Goal: Transaction & Acquisition: Purchase product/service

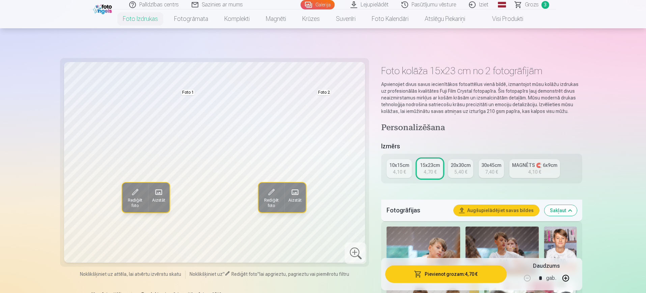
scroll to position [295, 0]
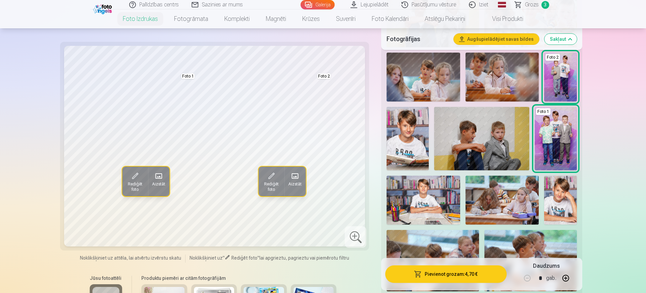
click at [540, 4] on link "Grozs 3" at bounding box center [532, 4] width 47 height 9
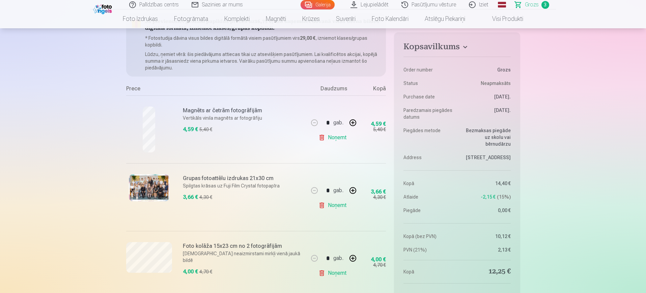
scroll to position [84, 0]
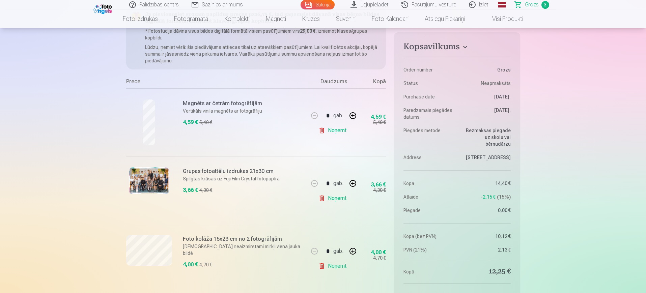
click at [354, 183] on button "button" at bounding box center [353, 183] width 16 height 16
click at [317, 177] on button "button" at bounding box center [314, 183] width 16 height 16
click at [317, 177] on div "* gab." at bounding box center [333, 183] width 55 height 16
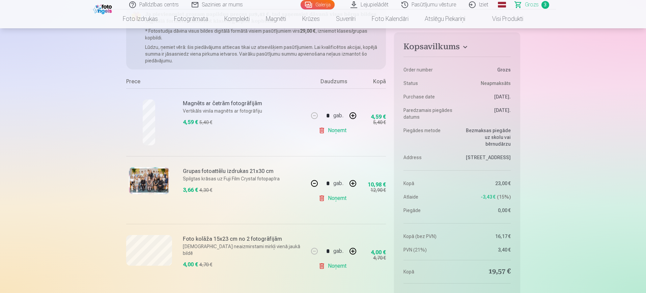
click at [315, 179] on button "button" at bounding box center [314, 183] width 16 height 16
click at [315, 180] on button "button" at bounding box center [314, 183] width 16 height 16
type input "*"
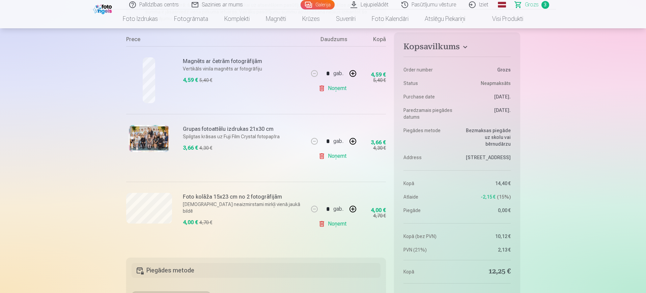
scroll to position [211, 0]
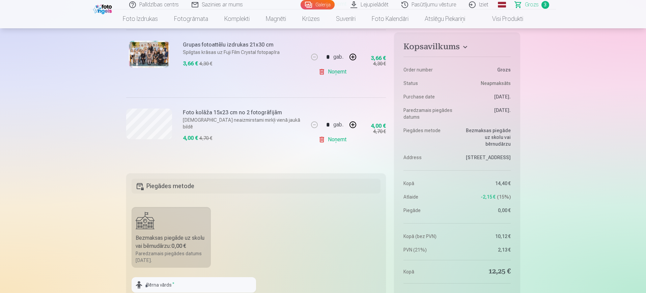
click at [186, 184] on h5 "Piegādes metode" at bounding box center [256, 186] width 249 height 15
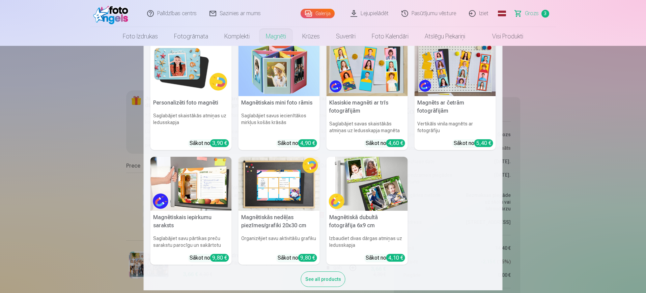
scroll to position [21, 0]
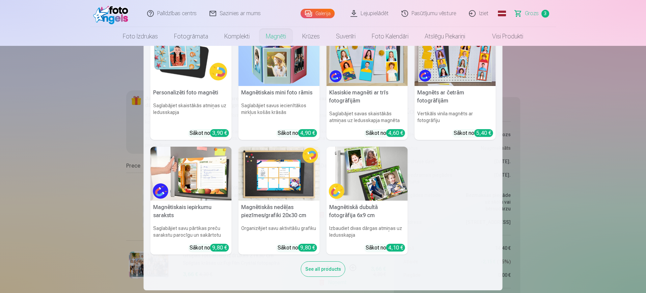
click at [331, 272] on div "See all products" at bounding box center [323, 269] width 45 height 16
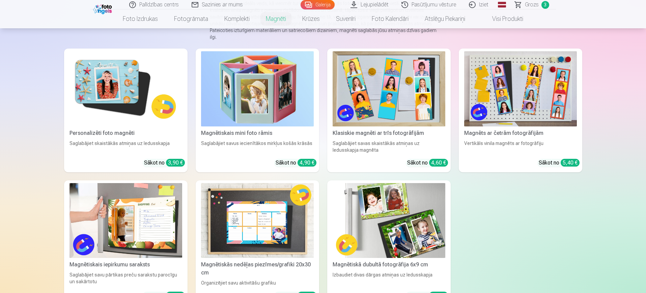
scroll to position [84, 0]
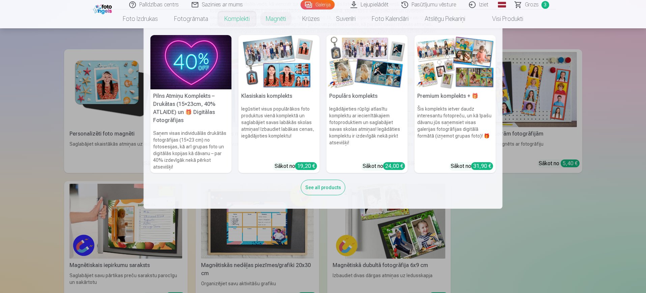
click at [50, 85] on nav "Pilns Atmiņu Komplekts – Drukātas (15×23cm, 40% ATLAIDE) un 🎁 Digitālas Fotogrā…" at bounding box center [323, 118] width 646 height 181
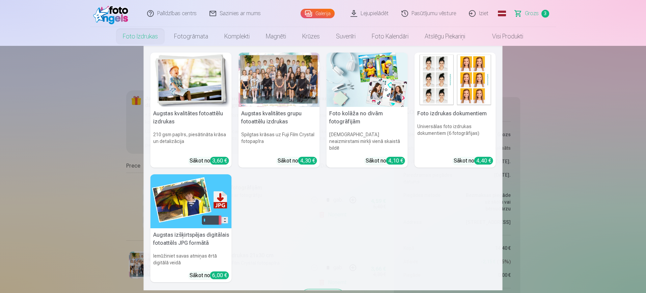
click at [142, 33] on link "Foto izdrukas" at bounding box center [140, 36] width 51 height 19
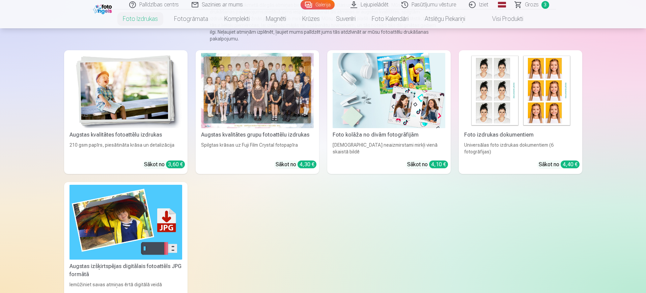
scroll to position [84, 0]
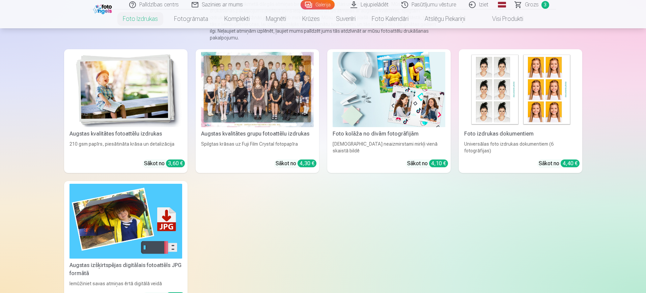
click at [348, 94] on img at bounding box center [389, 89] width 113 height 75
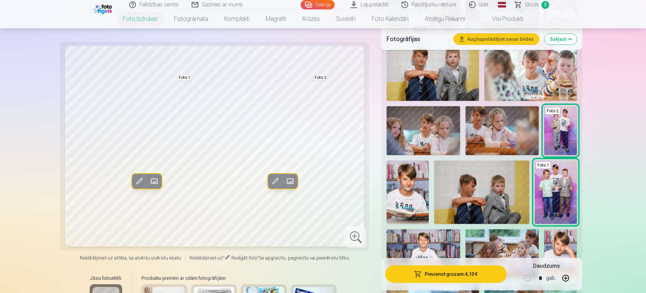
scroll to position [84, 0]
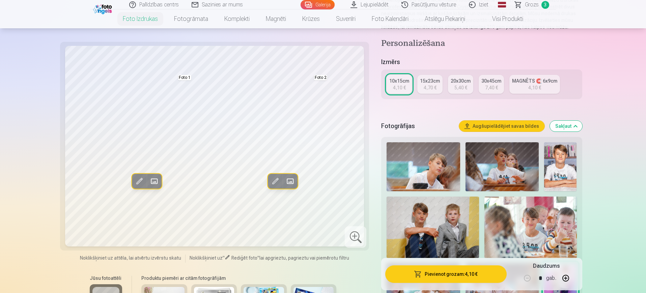
click at [457, 83] on div "20x30cm" at bounding box center [461, 81] width 20 height 7
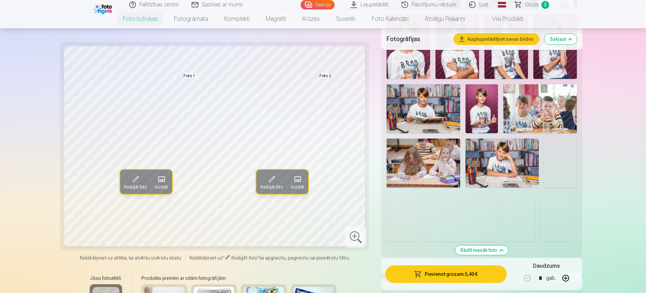
scroll to position [886, 0]
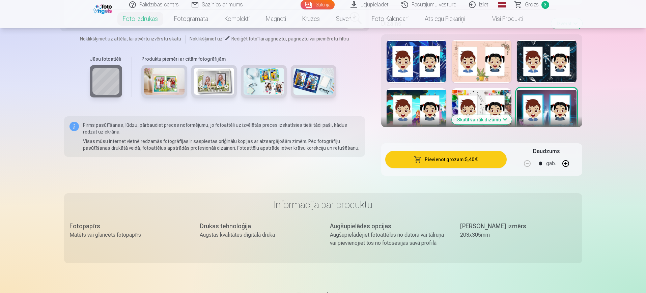
click at [489, 119] on button "Skatīt vairāk dizainu" at bounding box center [482, 119] width 60 height 9
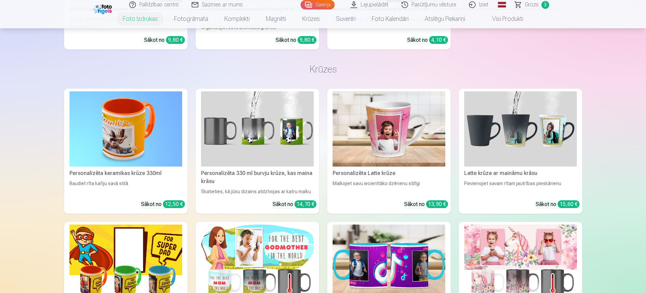
scroll to position [2531, 0]
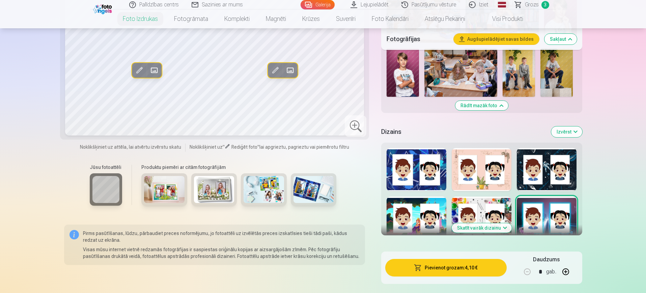
scroll to position [886, 0]
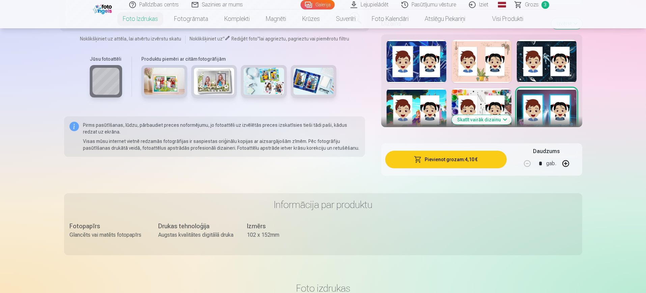
click at [217, 84] on img at bounding box center [214, 81] width 40 height 27
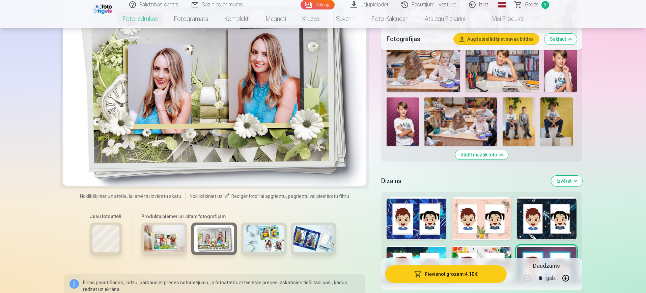
scroll to position [717, 0]
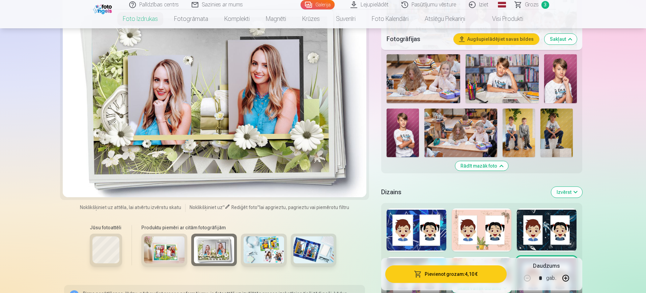
click at [185, 250] on div at bounding box center [164, 250] width 46 height 32
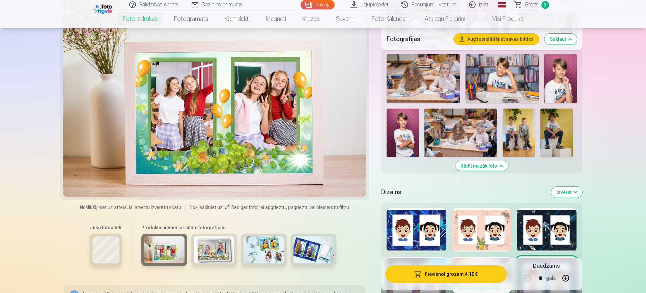
click at [264, 253] on img at bounding box center [264, 250] width 40 height 27
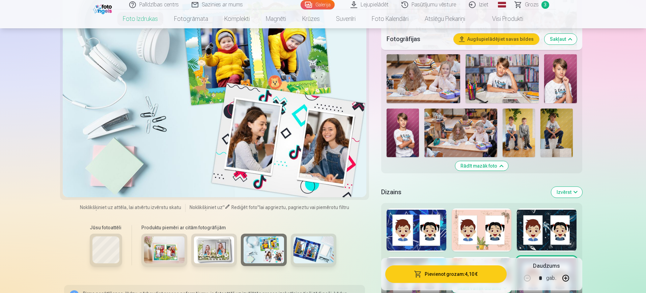
click at [221, 249] on img at bounding box center [214, 250] width 40 height 27
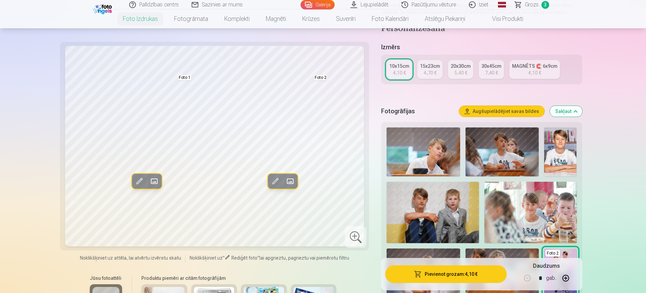
scroll to position [84, 0]
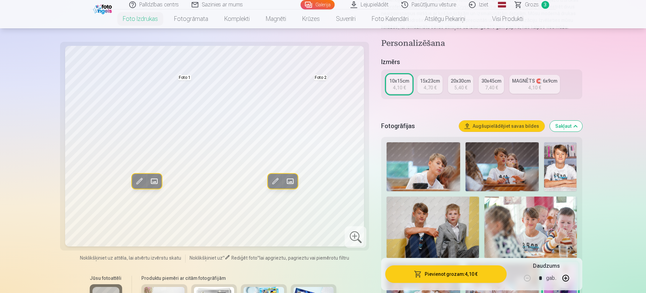
click at [464, 85] on div "5,40 €" at bounding box center [460, 87] width 13 height 7
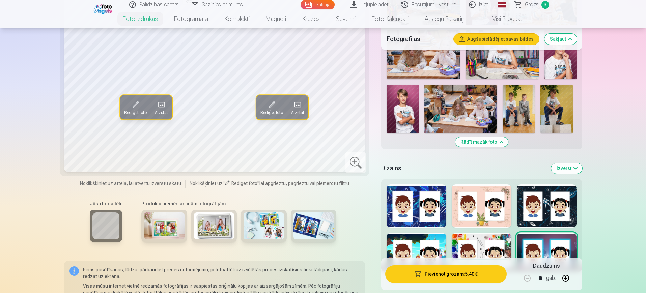
scroll to position [886, 0]
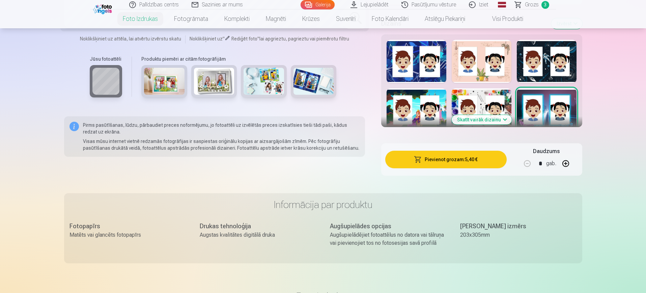
click at [496, 120] on button "Skatīt vairāk dizainu" at bounding box center [482, 119] width 60 height 9
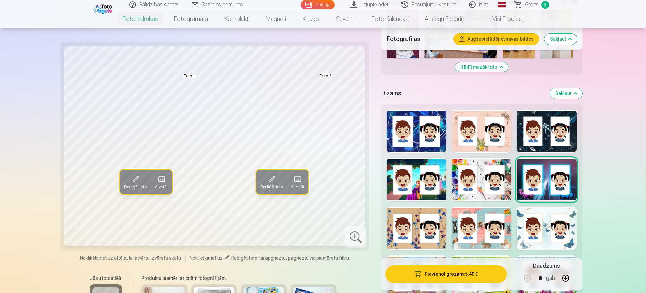
scroll to position [801, 0]
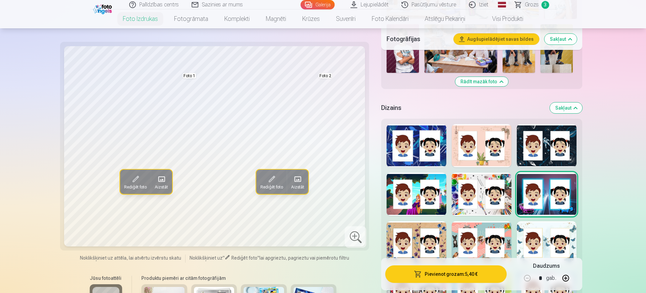
click at [569, 108] on button "Sakļaut" at bounding box center [566, 108] width 32 height 11
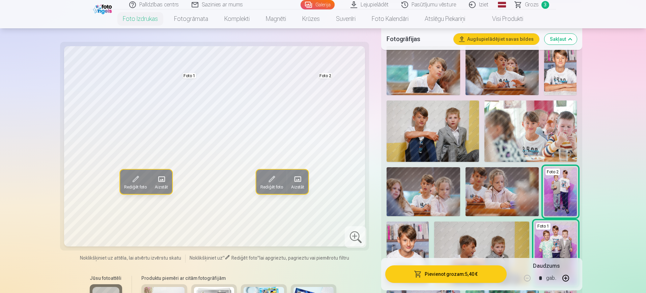
scroll to position [0, 0]
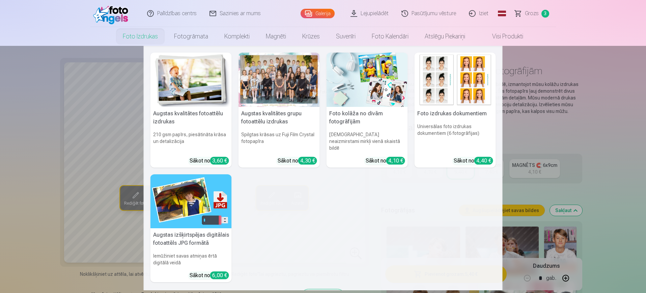
click at [139, 36] on link "Foto izdrukas" at bounding box center [140, 36] width 51 height 19
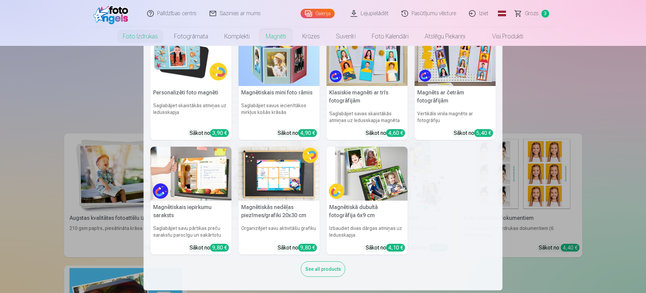
click at [281, 36] on link "Magnēti" at bounding box center [276, 36] width 36 height 19
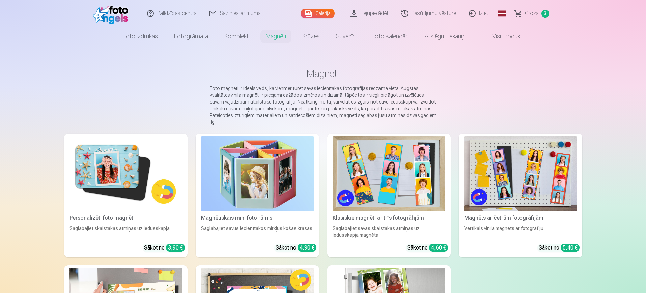
click at [511, 170] on img at bounding box center [520, 173] width 113 height 75
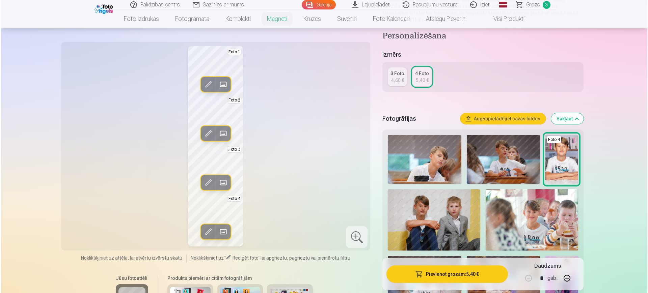
scroll to position [127, 0]
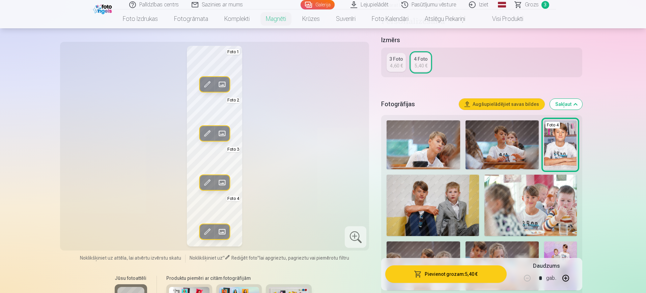
click at [223, 131] on span at bounding box center [222, 133] width 11 height 11
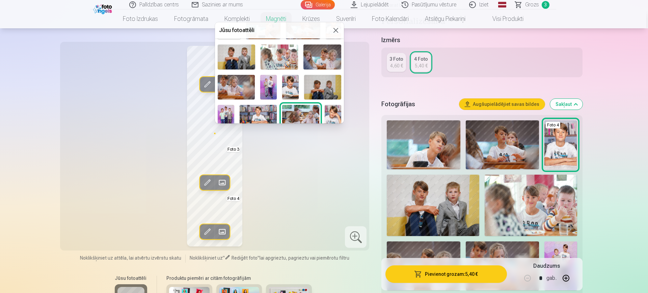
scroll to position [84, 0]
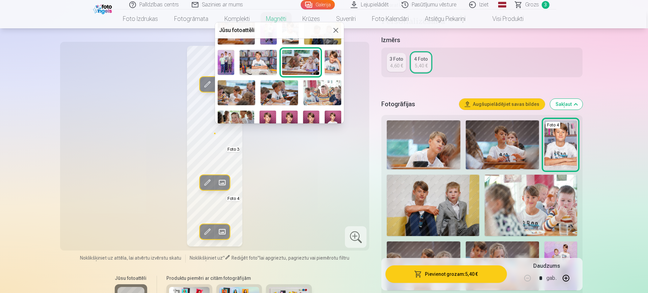
click at [287, 115] on img at bounding box center [289, 123] width 16 height 24
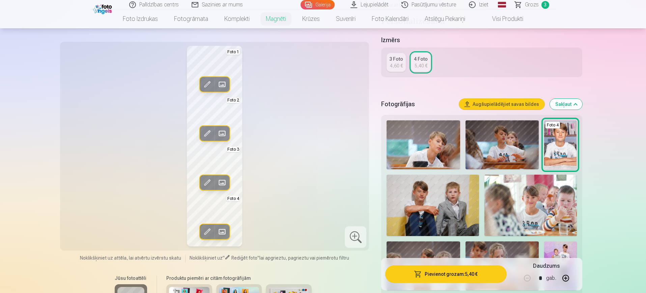
click at [223, 183] on span at bounding box center [222, 182] width 11 height 11
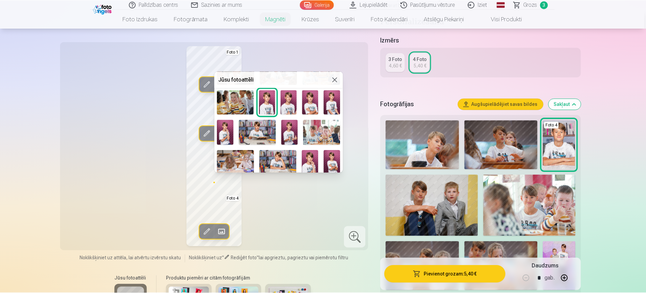
scroll to position [169, 0]
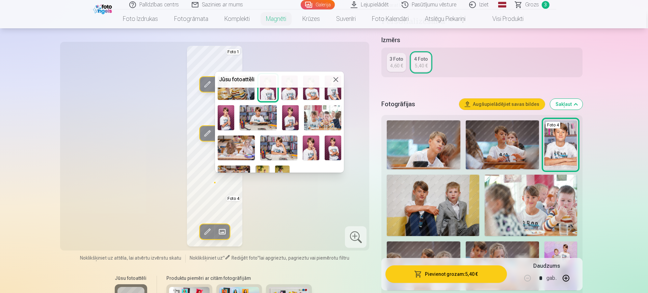
click at [256, 107] on img at bounding box center [258, 117] width 37 height 25
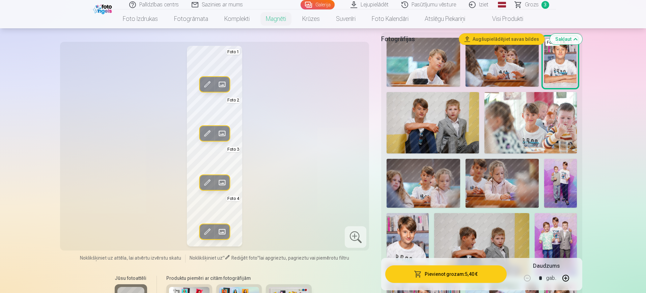
scroll to position [211, 0]
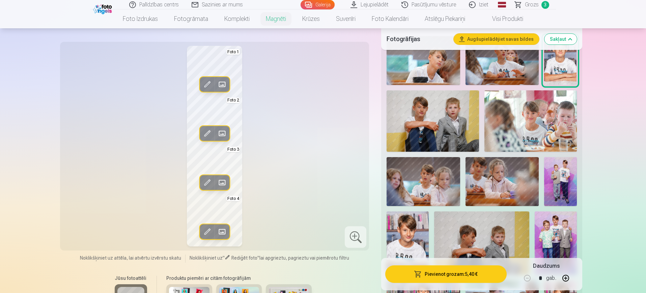
click at [222, 229] on span at bounding box center [222, 231] width 11 height 11
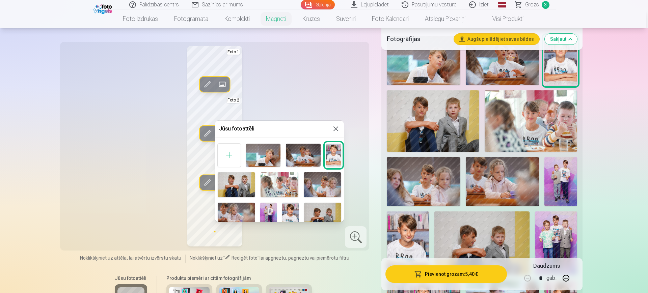
click at [356, 91] on div at bounding box center [324, 146] width 648 height 293
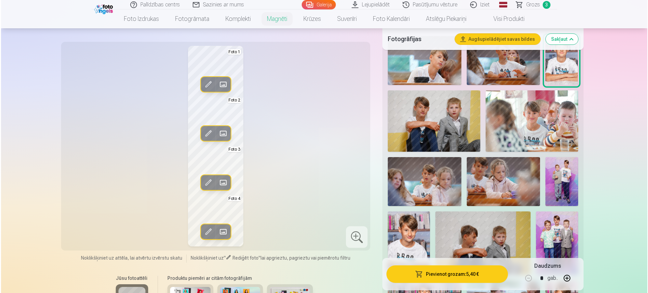
scroll to position [169, 0]
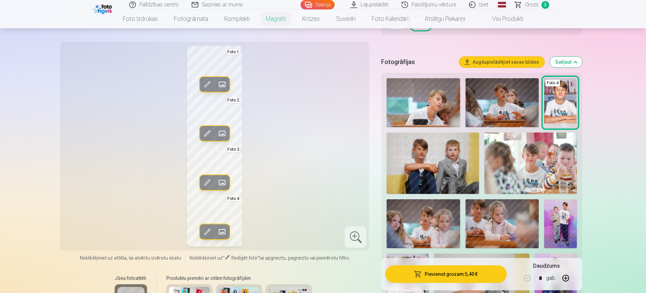
click at [223, 132] on span at bounding box center [222, 133] width 11 height 11
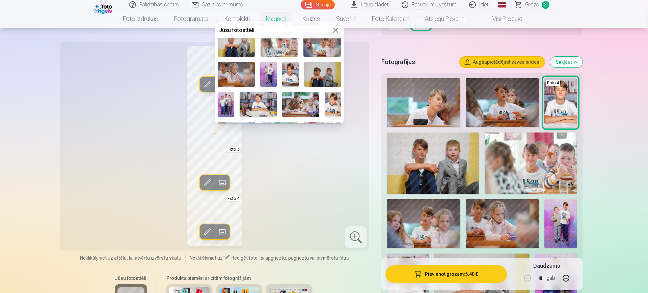
scroll to position [127, 0]
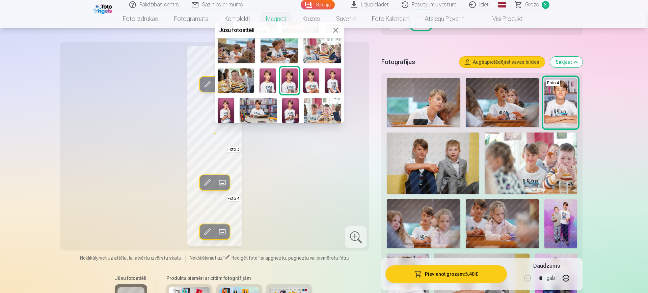
click at [260, 111] on img at bounding box center [258, 110] width 37 height 25
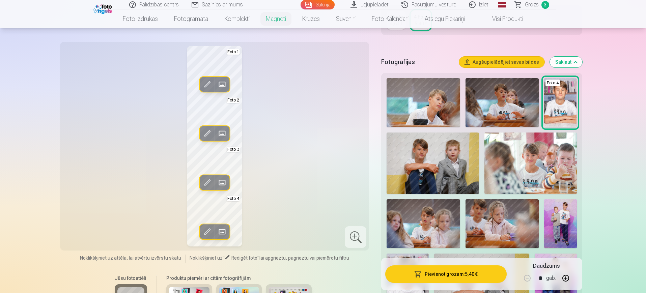
click at [219, 183] on span at bounding box center [222, 182] width 11 height 11
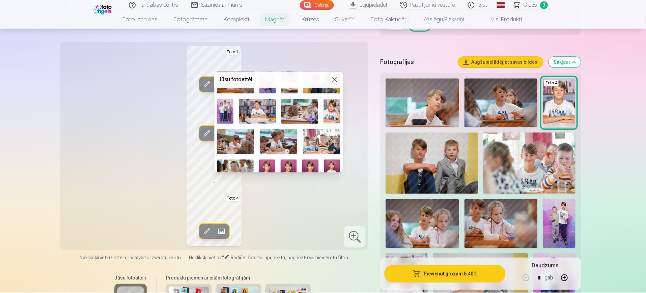
scroll to position [84, 0]
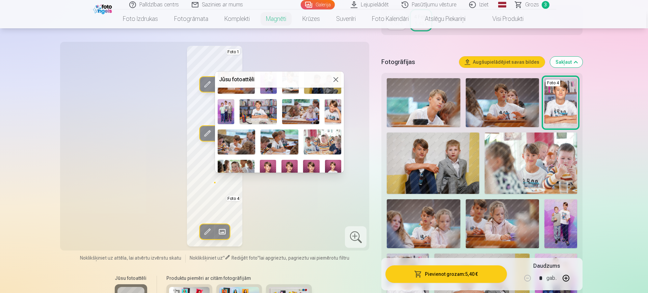
click at [338, 108] on img at bounding box center [333, 111] width 17 height 25
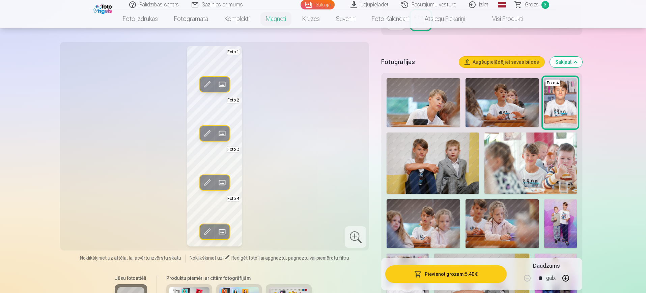
click at [295, 170] on div "Rediģēt foto Aizstāt Foto 1 Rediģēt foto Aizstāt Foto 2 Rediģēt foto Aizstāt Fo…" at bounding box center [214, 146] width 301 height 201
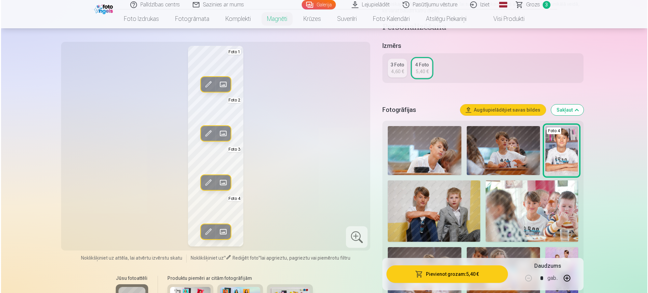
scroll to position [211, 0]
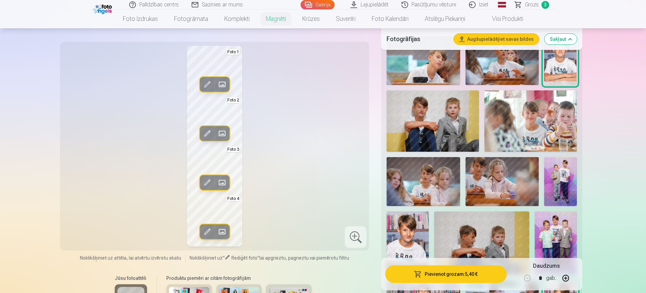
click at [460, 275] on button "Pievienot grozam : 5,40 €" at bounding box center [445, 275] width 121 height 18
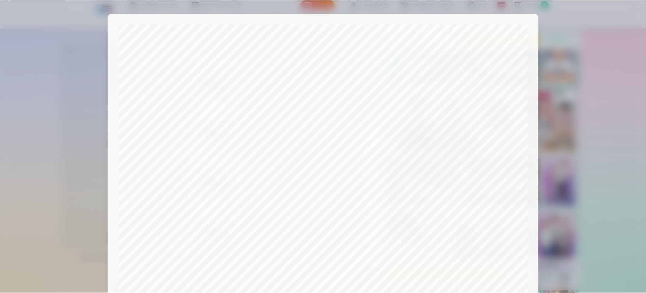
scroll to position [193, 0]
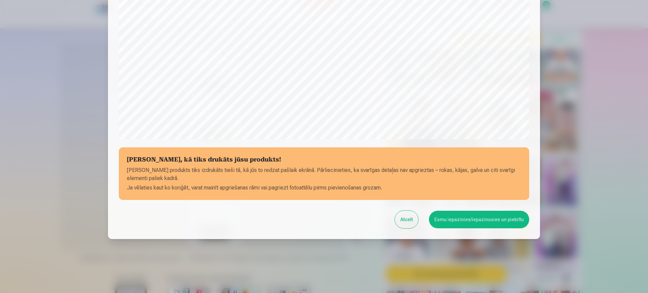
click at [414, 220] on button "Atcelt" at bounding box center [406, 220] width 23 height 18
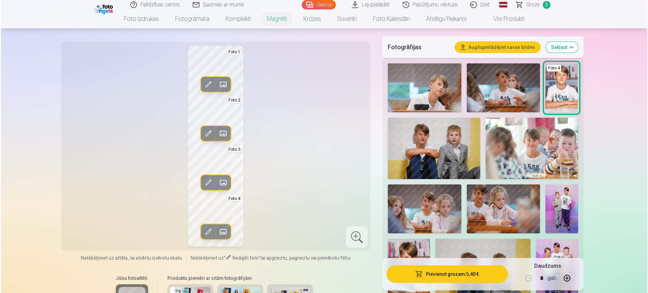
scroll to position [169, 0]
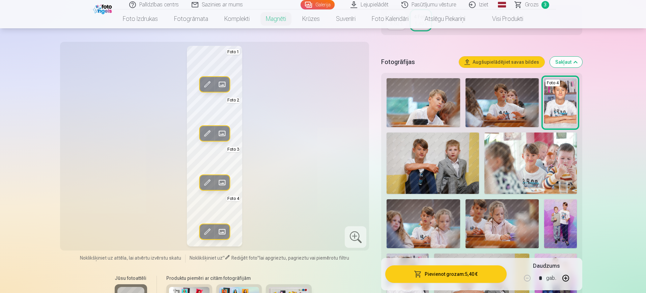
click at [225, 85] on span at bounding box center [222, 84] width 11 height 11
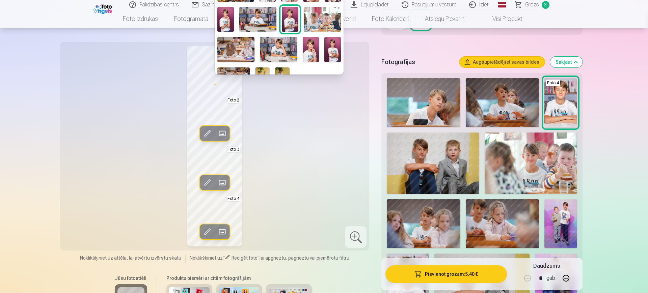
click at [329, 49] on img at bounding box center [332, 49] width 17 height 25
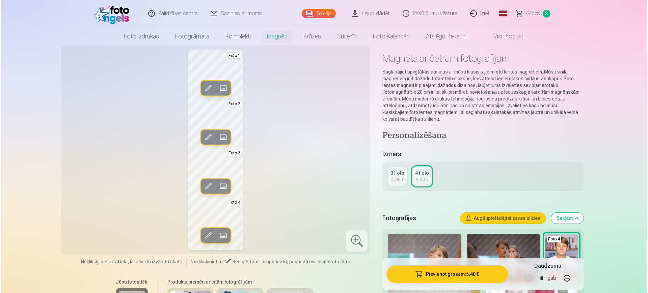
scroll to position [0, 0]
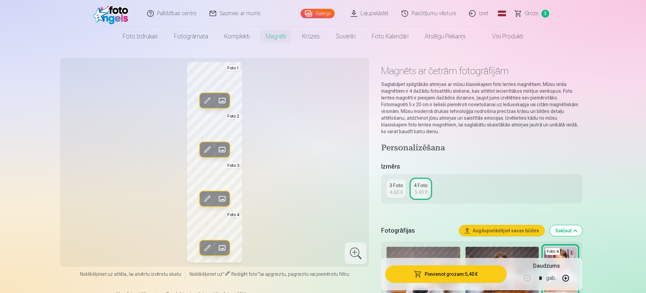
click at [474, 272] on button "Pievienot grozam : 5,40 €" at bounding box center [445, 275] width 121 height 18
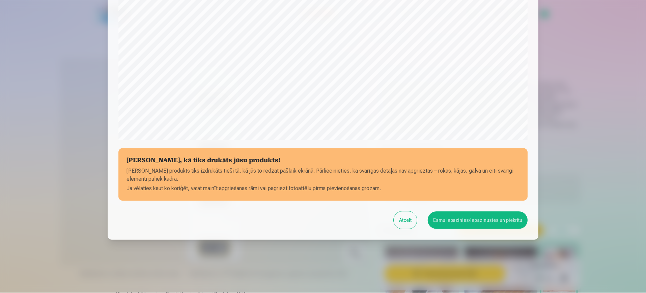
scroll to position [193, 0]
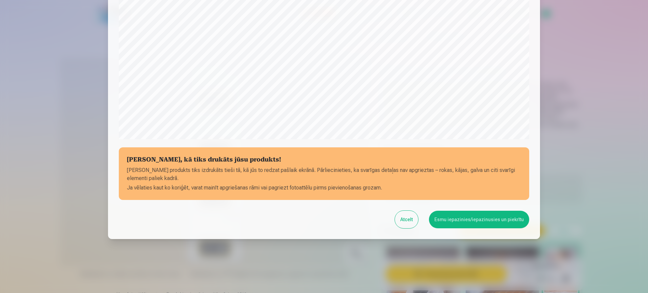
click at [492, 218] on button "Esmu iepazinies/iepazinusies un piekrītu" at bounding box center [479, 220] width 100 height 18
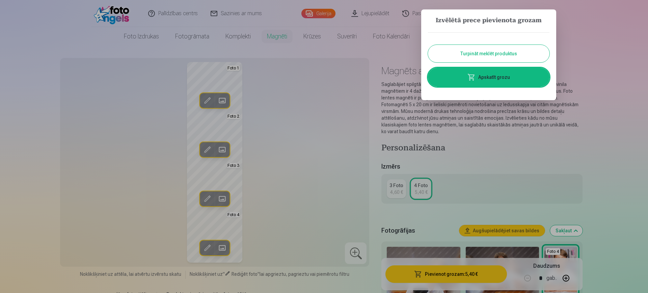
click at [500, 75] on link "Apskatīt grozu" at bounding box center [488, 77] width 121 height 19
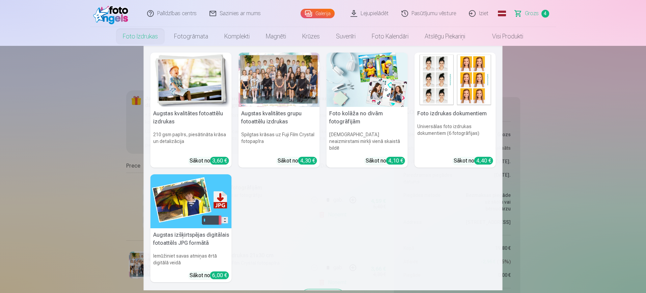
click at [158, 40] on link "Foto izdrukas" at bounding box center [140, 36] width 51 height 19
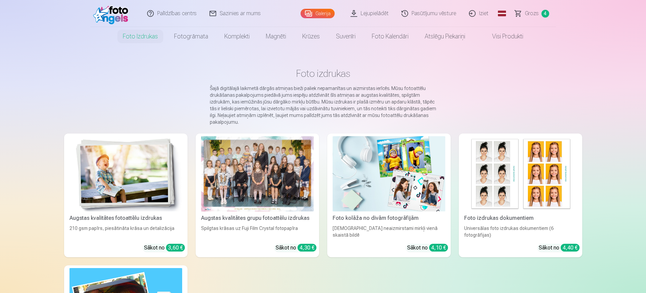
click at [127, 191] on img at bounding box center [126, 173] width 113 height 75
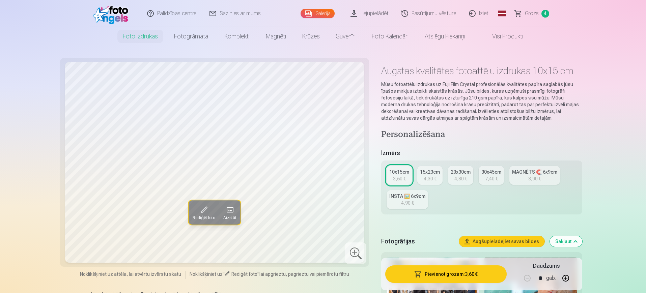
click at [435, 178] on div "4,30 €" at bounding box center [430, 178] width 13 height 7
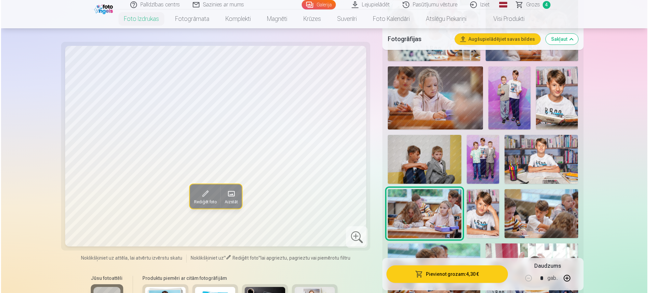
scroll to position [422, 0]
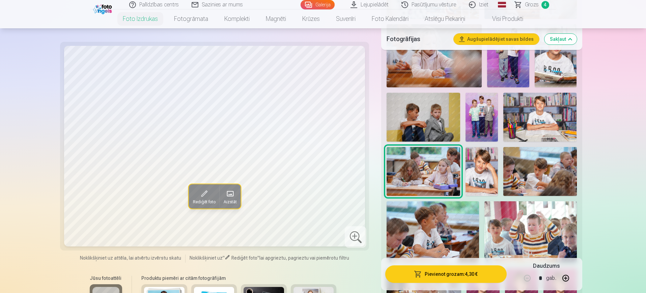
click at [493, 172] on img at bounding box center [482, 171] width 33 height 49
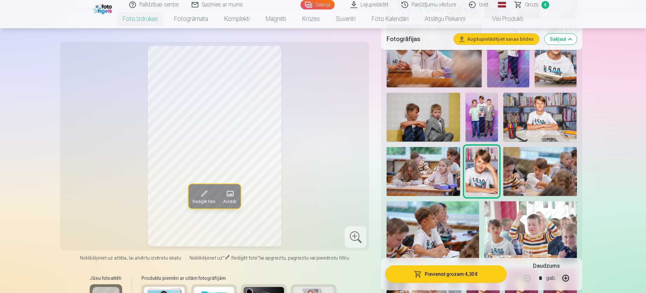
click at [448, 271] on button "Pievienot grozam : 4,30 €" at bounding box center [445, 275] width 121 height 18
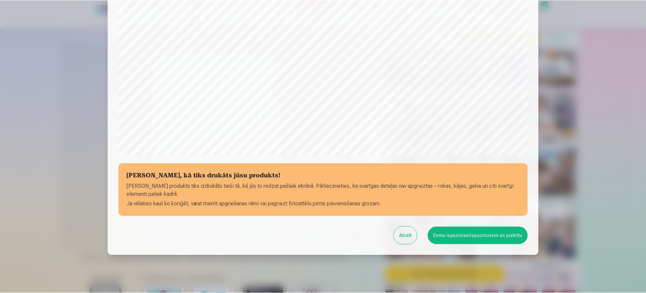
scroll to position [193, 0]
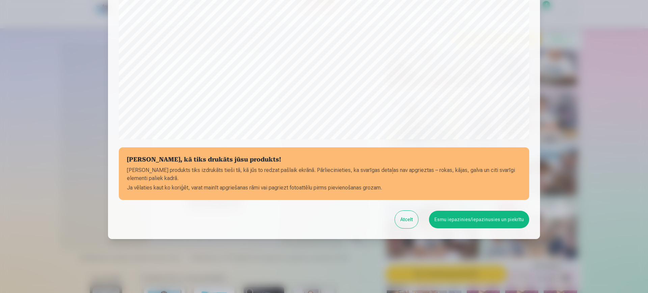
click at [496, 220] on button "Esmu iepazinies/iepazinusies un piekrītu" at bounding box center [479, 220] width 100 height 18
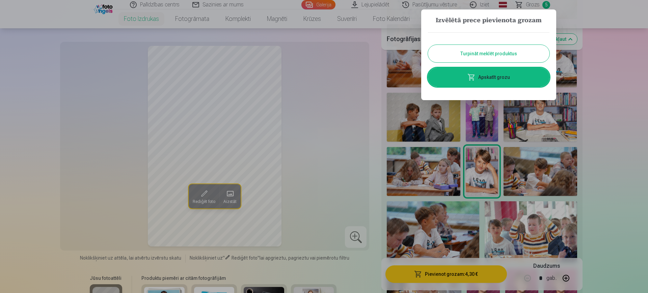
click at [480, 53] on button "Turpināt meklēt produktus" at bounding box center [488, 54] width 121 height 18
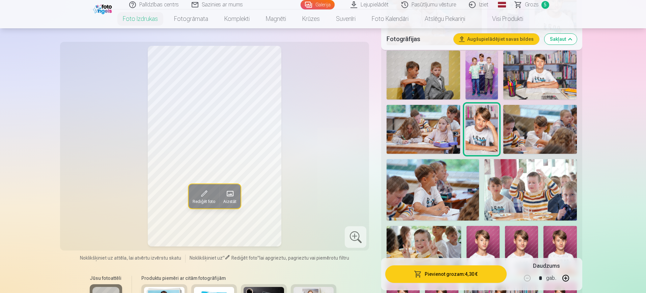
scroll to position [506, 0]
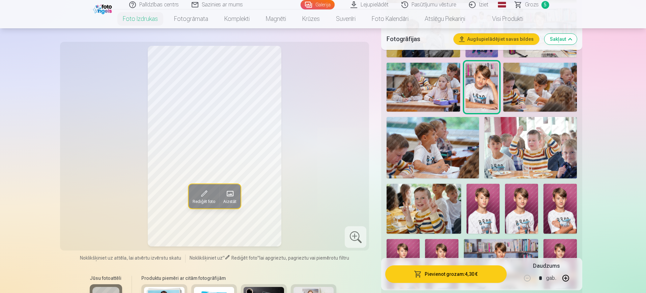
click at [485, 212] on img at bounding box center [483, 209] width 33 height 50
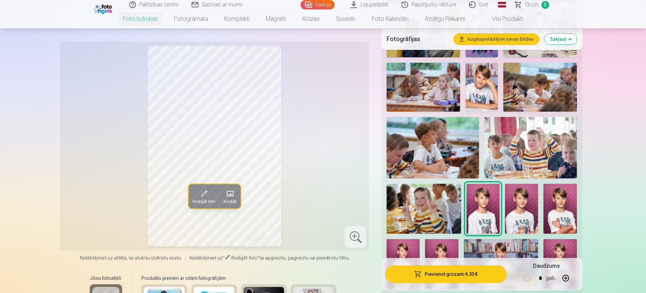
click at [512, 206] on img at bounding box center [521, 209] width 33 height 50
click at [557, 210] on img at bounding box center [560, 209] width 33 height 50
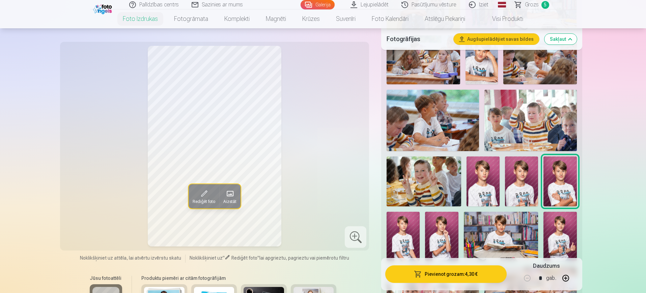
scroll to position [548, 0]
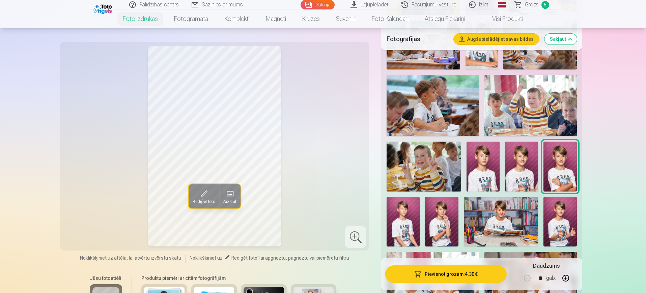
click at [405, 219] on img at bounding box center [403, 222] width 33 height 50
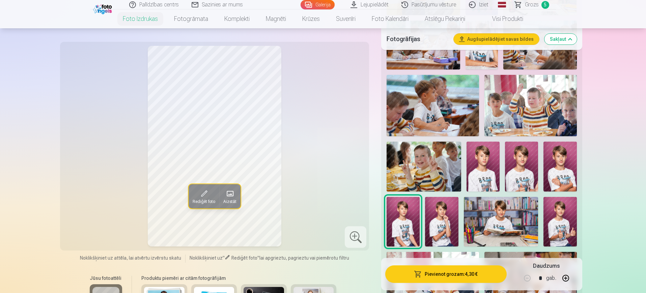
click at [445, 224] on img at bounding box center [441, 222] width 33 height 50
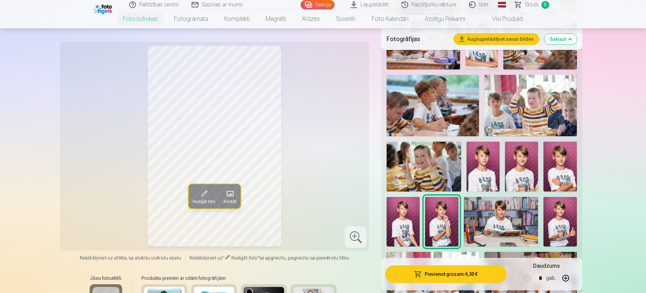
click at [564, 181] on img at bounding box center [560, 167] width 33 height 50
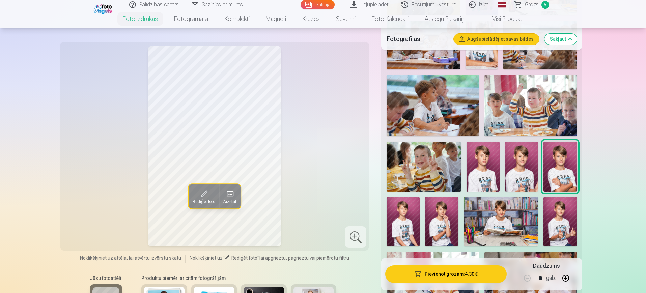
click at [521, 174] on img at bounding box center [521, 167] width 33 height 50
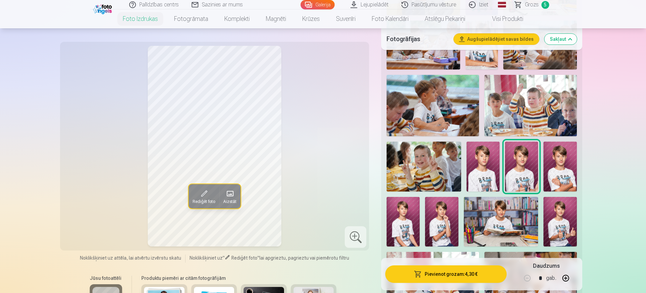
click at [557, 231] on img at bounding box center [560, 222] width 33 height 50
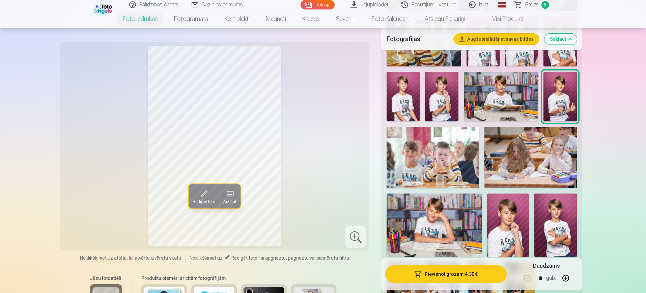
scroll to position [675, 0]
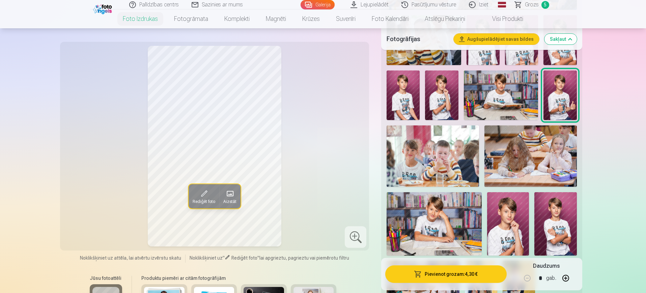
click at [559, 220] on img at bounding box center [555, 223] width 42 height 63
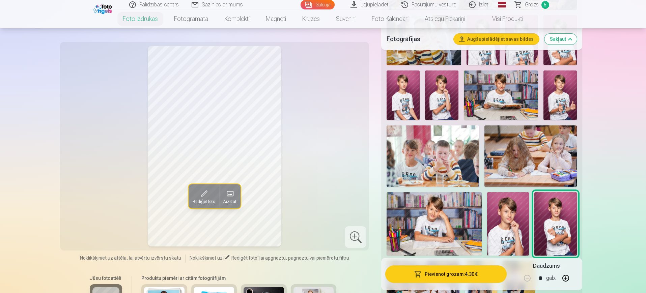
click at [506, 223] on img at bounding box center [508, 223] width 42 height 63
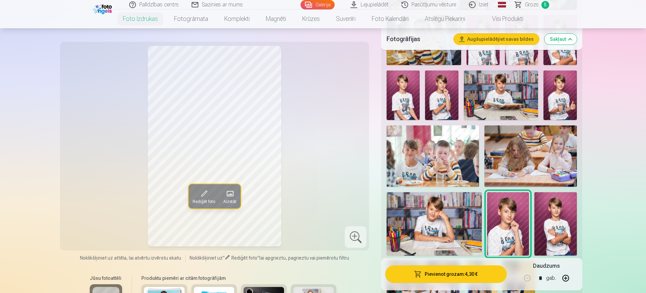
click at [459, 221] on img at bounding box center [434, 223] width 95 height 63
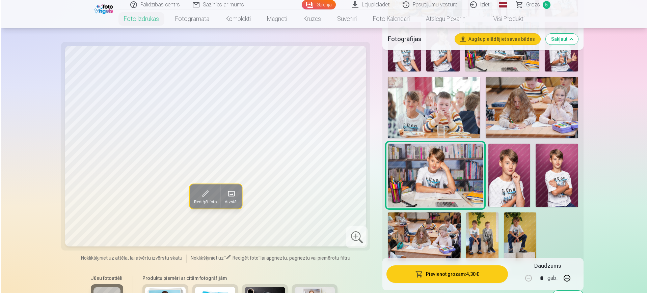
scroll to position [801, 0]
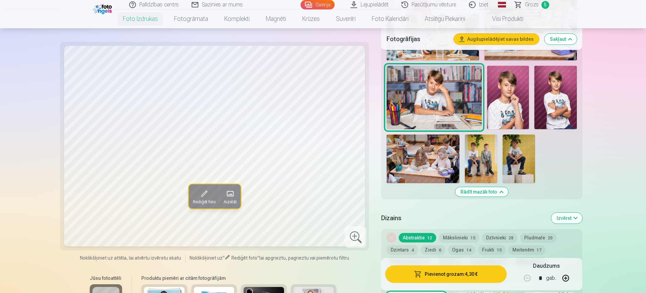
click at [480, 272] on button "Pievienot grozam : 4,30 €" at bounding box center [445, 275] width 121 height 18
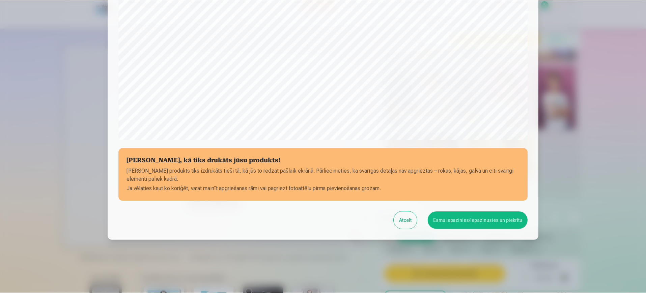
scroll to position [193, 0]
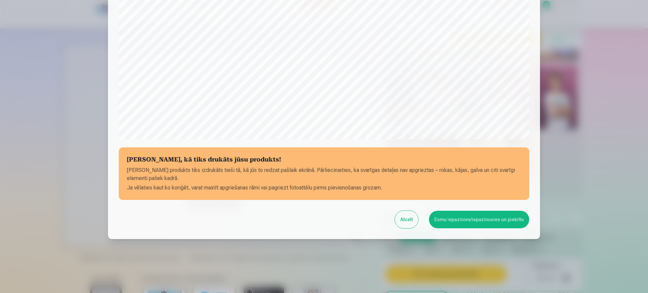
click at [469, 217] on button "Esmu iepazinies/iepazinusies un piekrītu" at bounding box center [479, 220] width 100 height 18
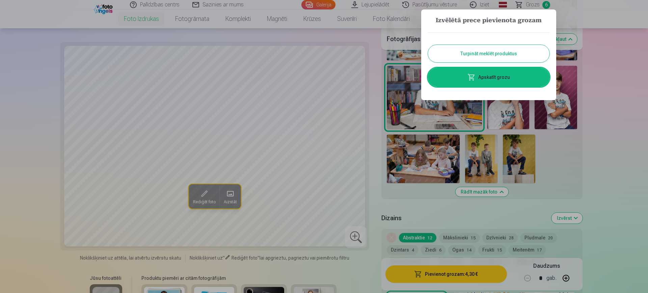
click at [503, 54] on button "Turpināt meklēt produktus" at bounding box center [488, 54] width 121 height 18
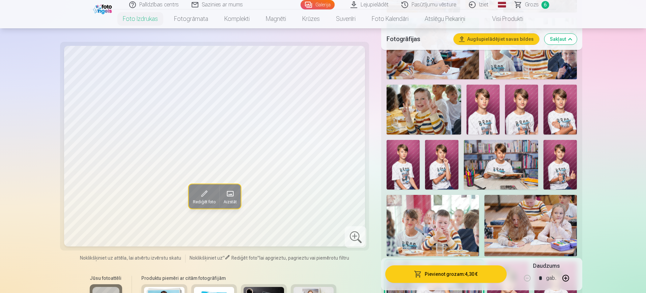
scroll to position [590, 0]
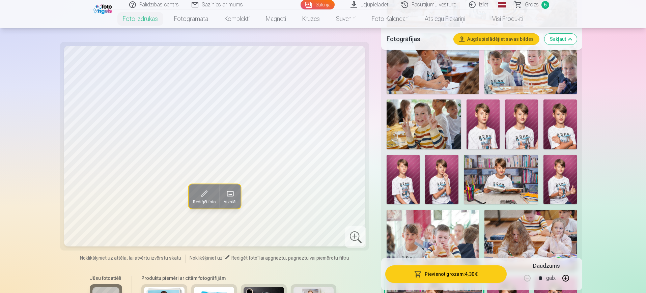
click at [485, 120] on img at bounding box center [483, 125] width 33 height 50
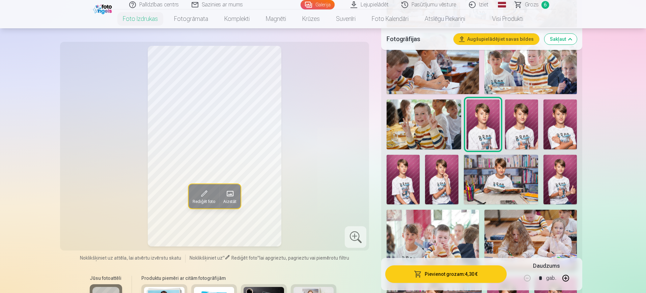
click at [522, 120] on img at bounding box center [521, 125] width 33 height 50
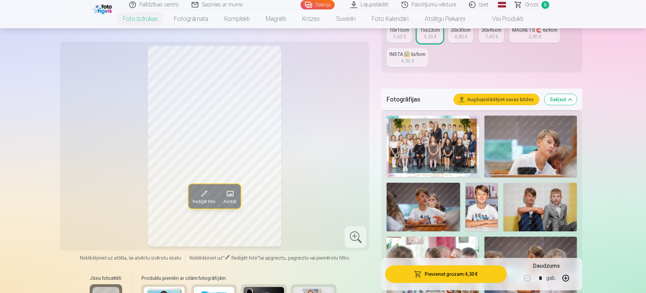
scroll to position [127, 0]
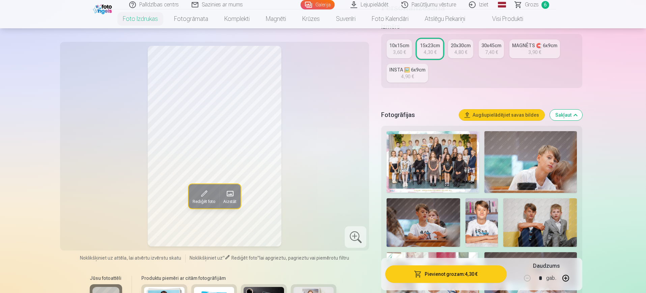
click at [478, 215] on img at bounding box center [482, 222] width 33 height 49
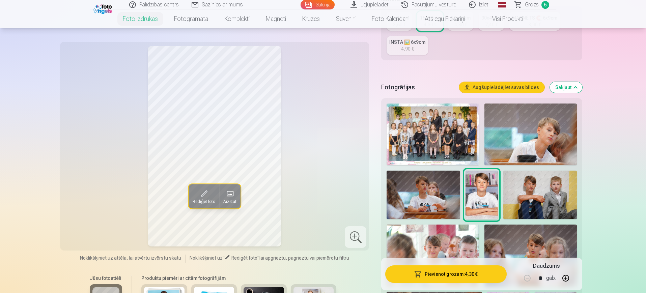
scroll to position [169, 0]
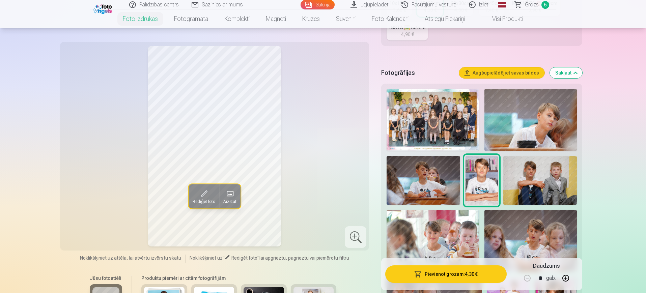
click at [237, 200] on span "Aizstāt" at bounding box center [229, 201] width 13 height 5
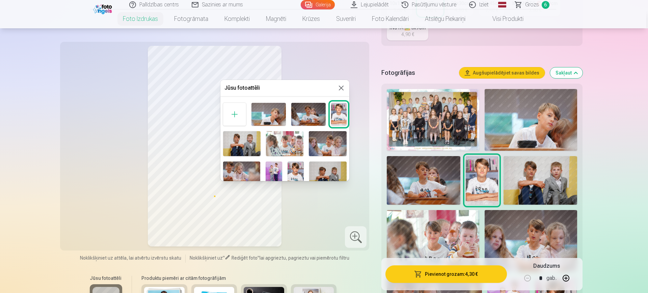
click at [339, 89] on button at bounding box center [341, 88] width 8 height 8
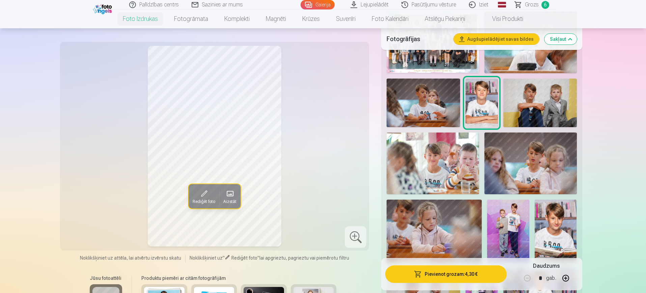
scroll to position [253, 0]
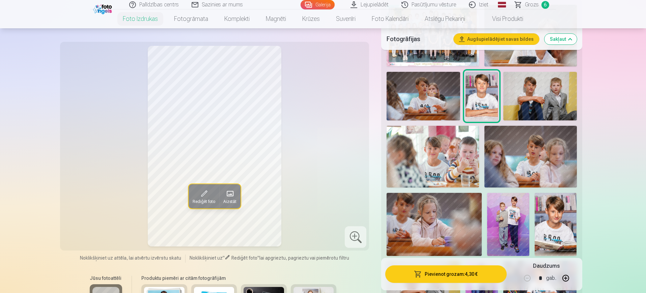
click at [209, 198] on button "Rediģēt foto" at bounding box center [204, 196] width 31 height 24
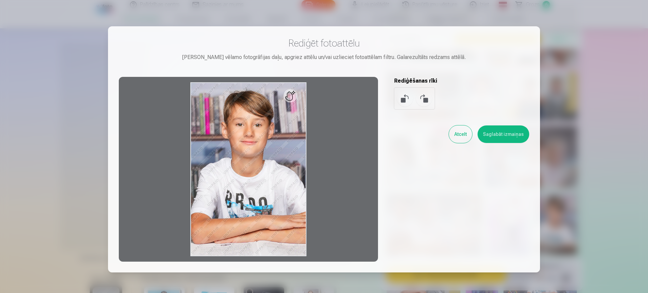
click at [426, 98] on button at bounding box center [424, 98] width 16 height 16
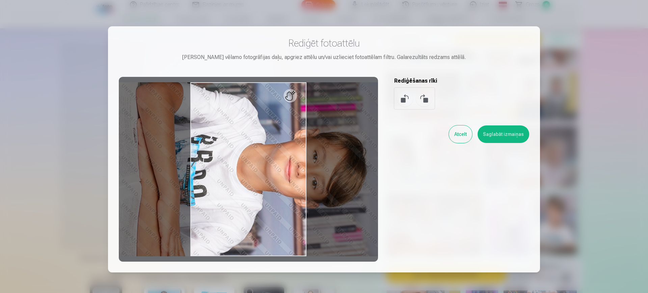
click at [406, 99] on button at bounding box center [405, 98] width 16 height 16
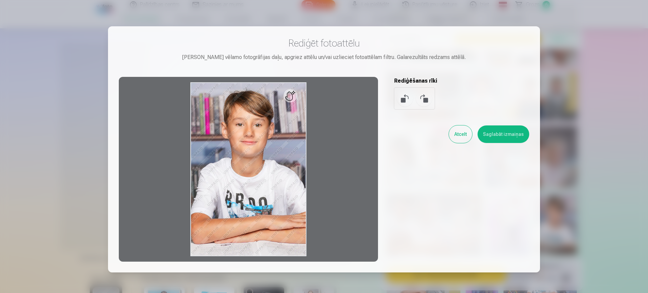
click at [456, 138] on button "Atcelt" at bounding box center [460, 135] width 23 height 18
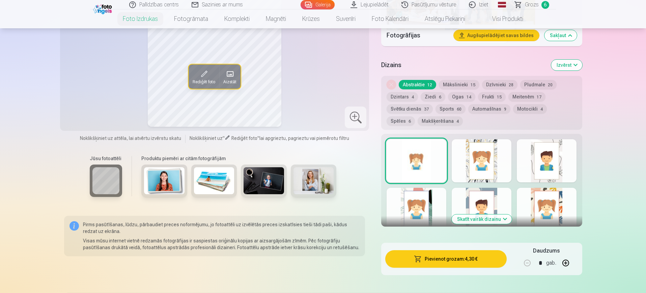
scroll to position [970, 0]
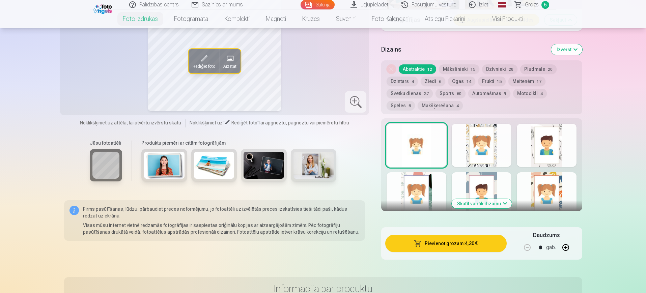
click at [298, 168] on img at bounding box center [314, 165] width 40 height 27
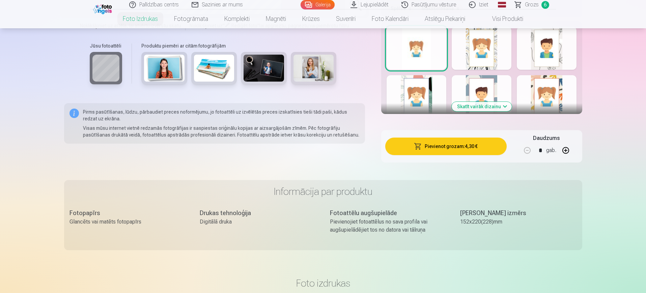
scroll to position [1139, 0]
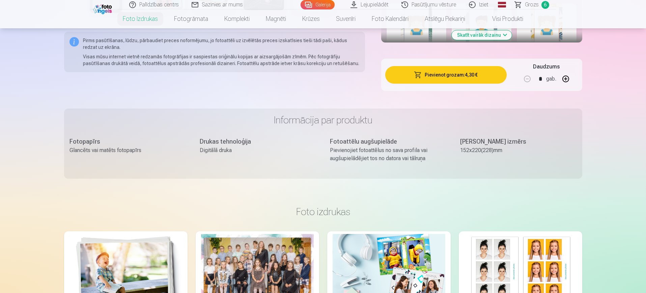
click at [108, 152] on div "Glancēts vai matēts fotopapīrs" at bounding box center [128, 150] width 117 height 8
click at [80, 135] on div "Informācija par produktu Fotopapīrs Glancēts vai matēts fotopapīrs Drukas tehno…" at bounding box center [323, 144] width 518 height 70
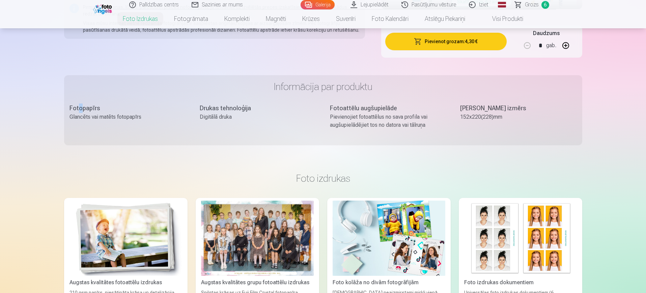
scroll to position [1223, 0]
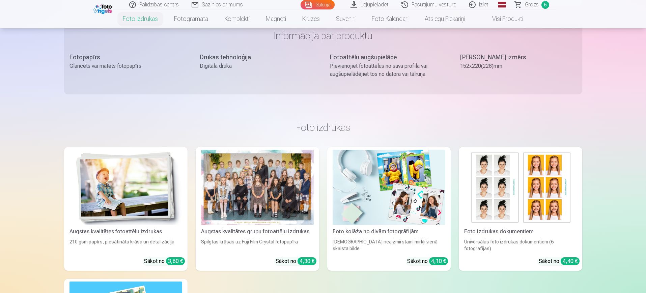
click at [108, 56] on div "Fotopapīrs" at bounding box center [128, 57] width 117 height 9
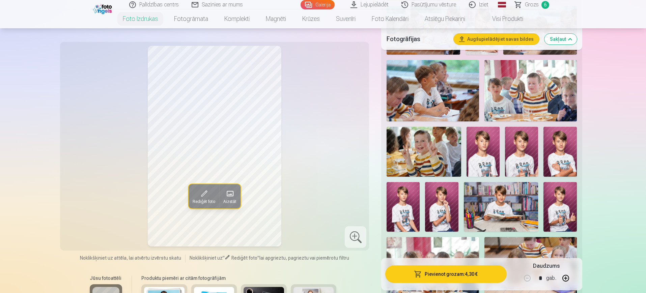
scroll to position [548, 0]
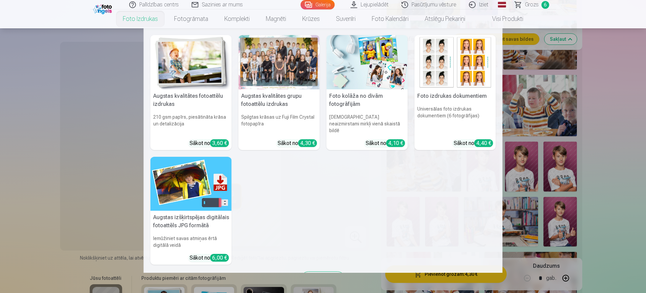
click at [152, 19] on link "Foto izdrukas" at bounding box center [140, 18] width 51 height 19
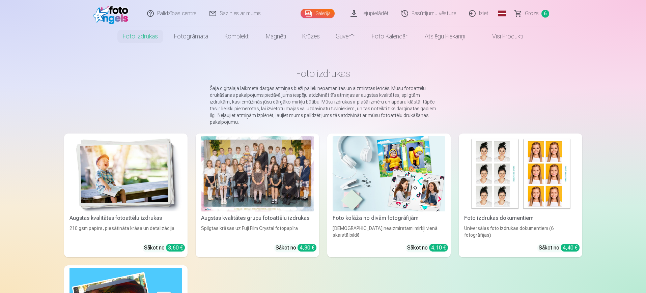
click at [388, 191] on img at bounding box center [389, 173] width 113 height 75
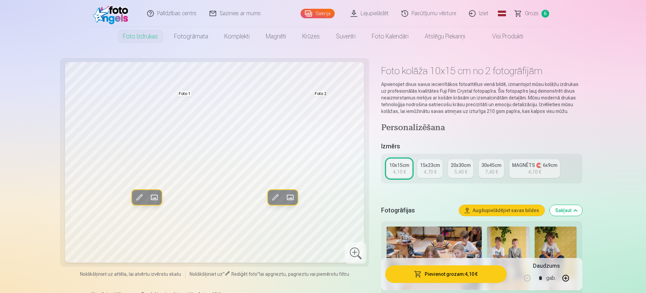
click at [455, 168] on div "20x30cm" at bounding box center [461, 165] width 20 height 7
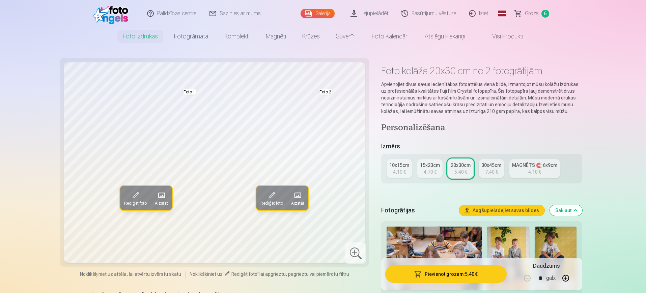
click at [163, 198] on span at bounding box center [161, 195] width 11 height 11
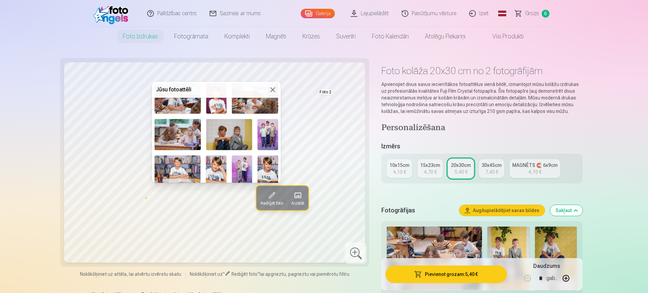
scroll to position [211, 0]
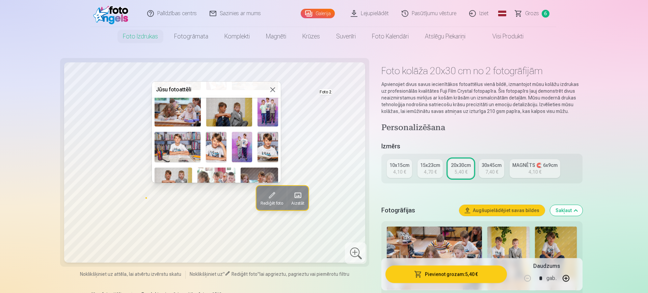
click at [216, 144] on img at bounding box center [216, 147] width 21 height 31
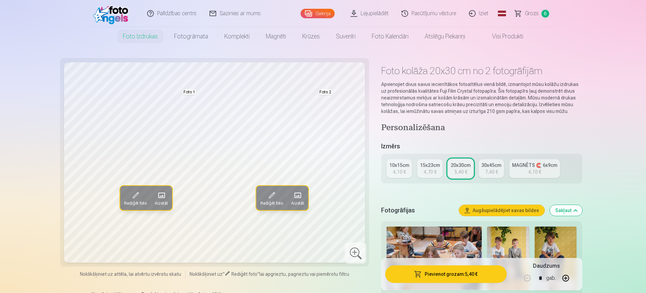
click at [303, 198] on span at bounding box center [297, 195] width 11 height 11
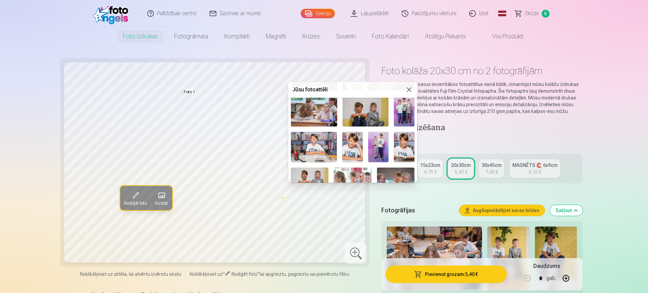
click at [403, 143] on img at bounding box center [404, 147] width 21 height 31
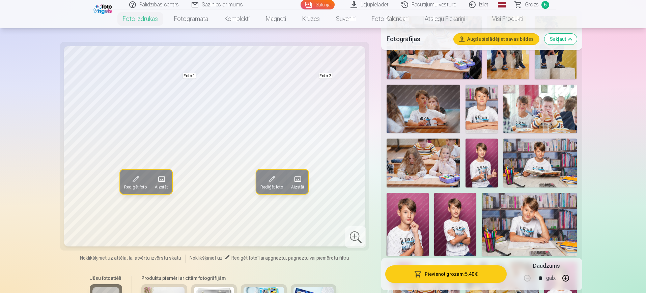
click at [459, 276] on button "Pievienot grozam : 5,40 €" at bounding box center [445, 275] width 121 height 18
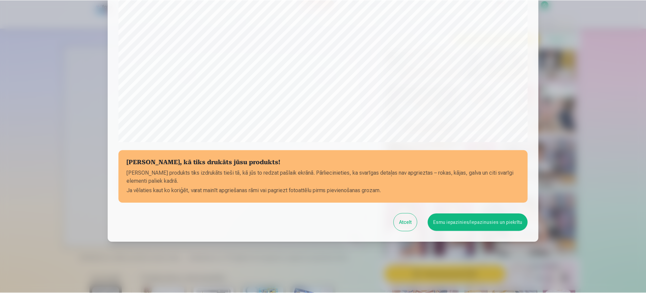
scroll to position [193, 0]
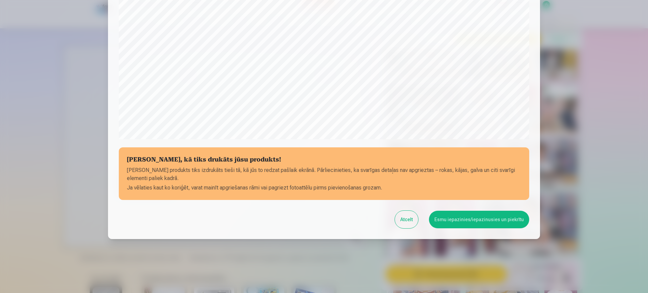
click at [406, 218] on button "Atcelt" at bounding box center [406, 220] width 23 height 18
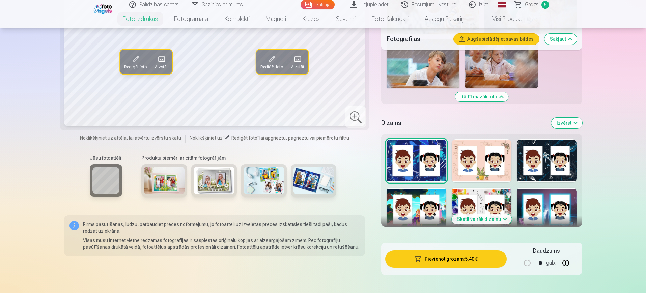
scroll to position [844, 0]
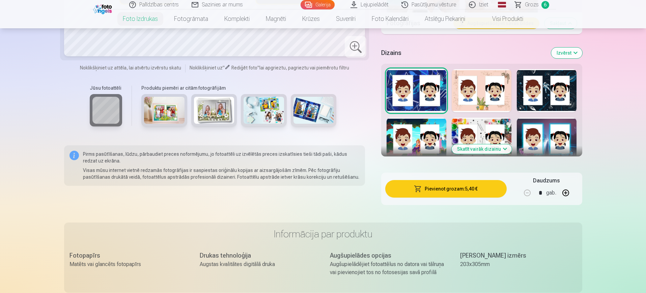
click at [495, 148] on button "Skatīt vairāk dizainu" at bounding box center [482, 148] width 60 height 9
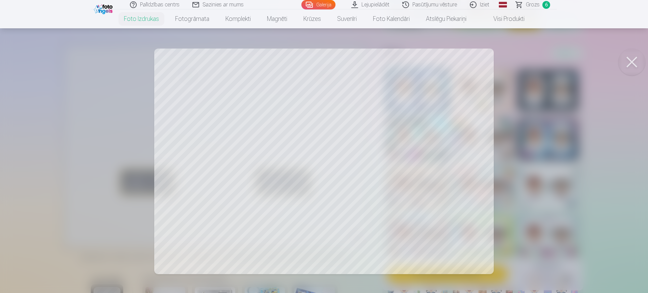
click at [329, 102] on div at bounding box center [324, 146] width 648 height 293
click at [198, 256] on div at bounding box center [324, 146] width 648 height 293
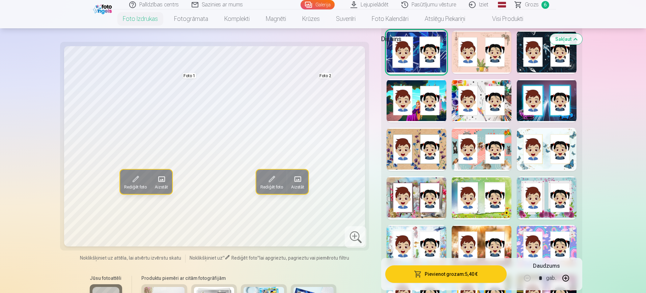
scroll to position [928, 0]
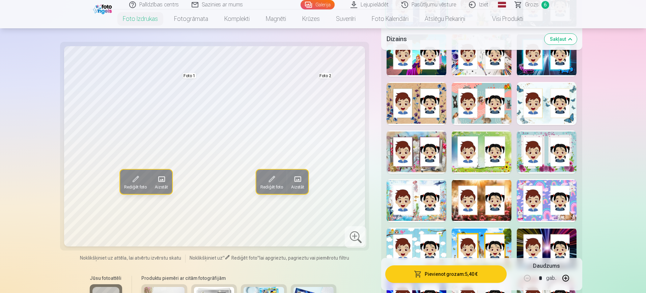
click at [429, 215] on div at bounding box center [417, 200] width 60 height 43
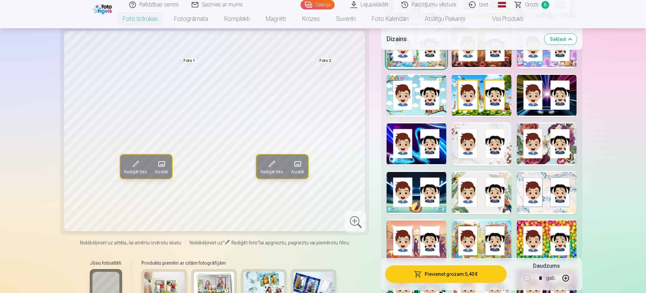
scroll to position [1097, 0]
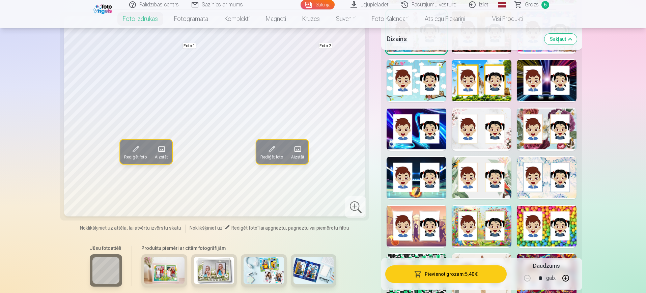
click at [412, 232] on div at bounding box center [417, 226] width 60 height 43
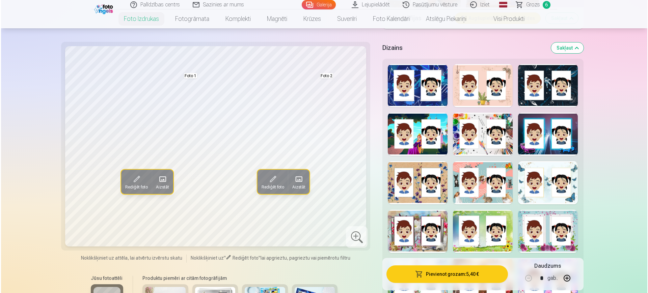
scroll to position [844, 0]
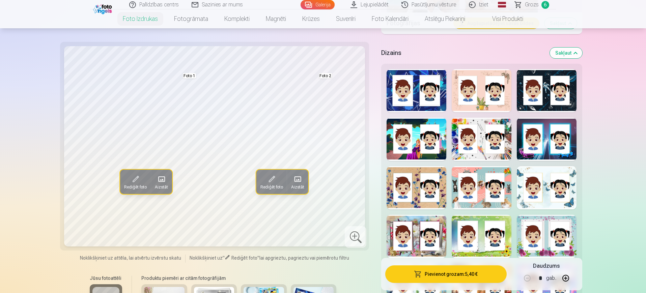
click at [566, 144] on div at bounding box center [547, 139] width 60 height 43
click at [477, 150] on div at bounding box center [482, 139] width 60 height 43
click at [469, 270] on button "Pievienot grozam : 5,40 €" at bounding box center [445, 275] width 121 height 18
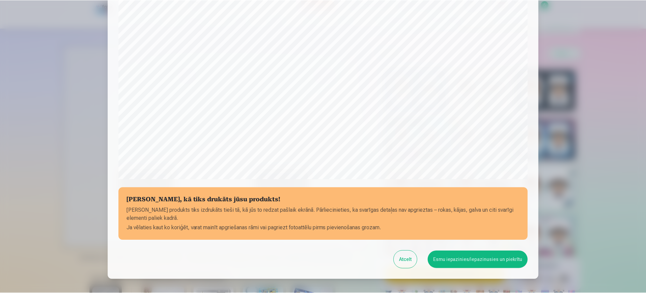
scroll to position [193, 0]
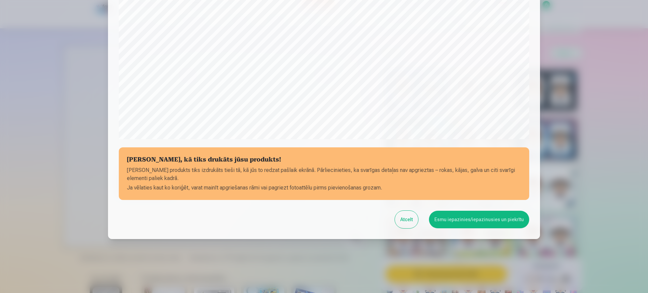
click at [487, 215] on button "Esmu iepazinies/iepazinusies un piekrītu" at bounding box center [479, 220] width 100 height 18
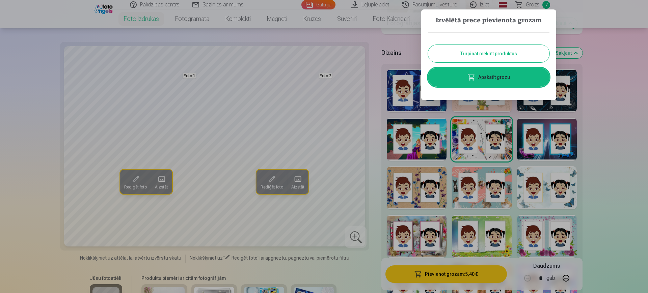
click at [511, 50] on button "Turpināt meklēt produktus" at bounding box center [488, 54] width 121 height 18
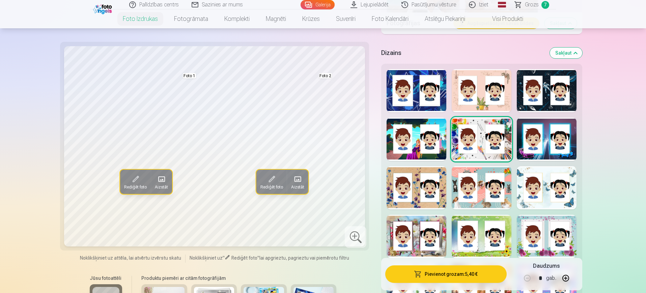
click at [99, 10] on img at bounding box center [103, 8] width 21 height 11
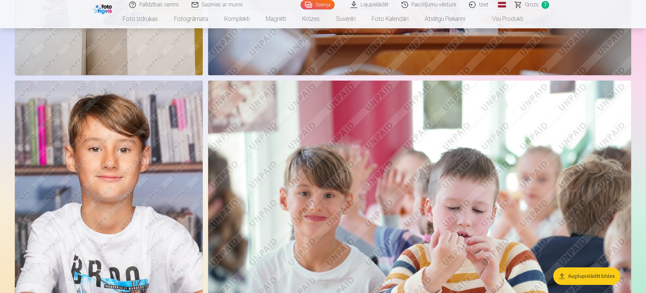
scroll to position [1012, 0]
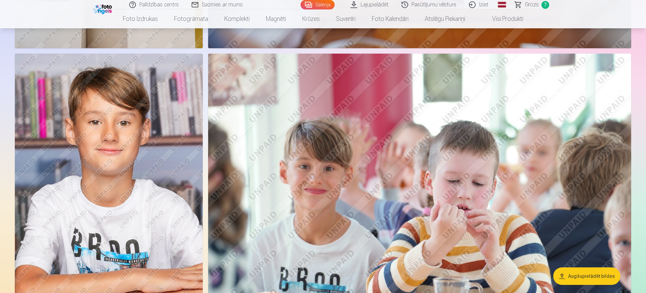
click at [600, 276] on button "Augšupielādēt bildes" at bounding box center [586, 277] width 67 height 18
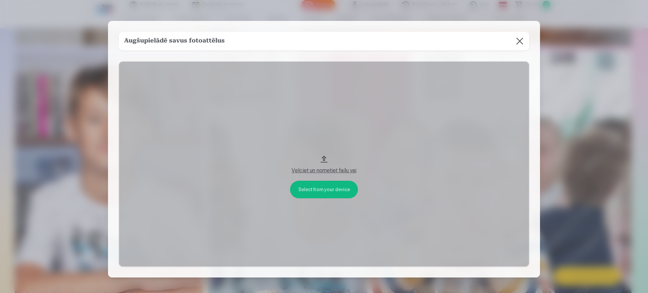
click at [519, 43] on button at bounding box center [519, 41] width 19 height 19
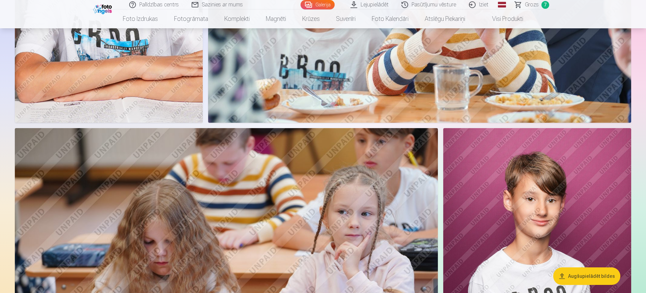
click at [598, 283] on button "Augšupielādēt bildes" at bounding box center [586, 277] width 67 height 18
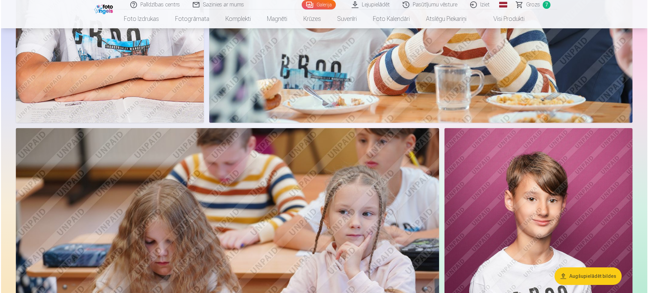
scroll to position [1228, 0]
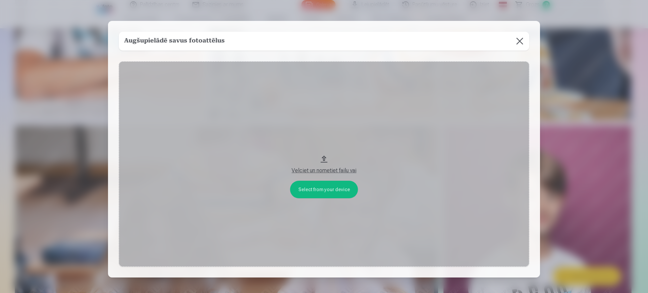
click at [334, 172] on div "Velciet un nometiet failu vai" at bounding box center [324, 171] width 397 height 8
click at [343, 171] on div "Velciet un nometiet failu vai" at bounding box center [324, 171] width 397 height 8
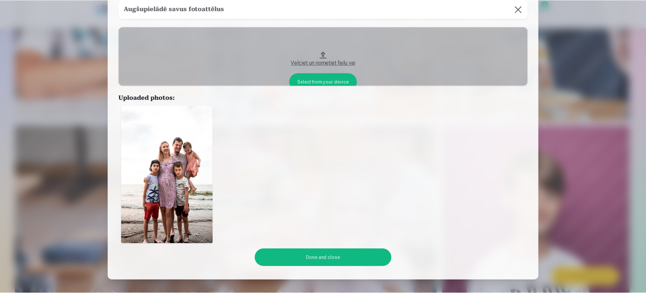
scroll to position [68, 0]
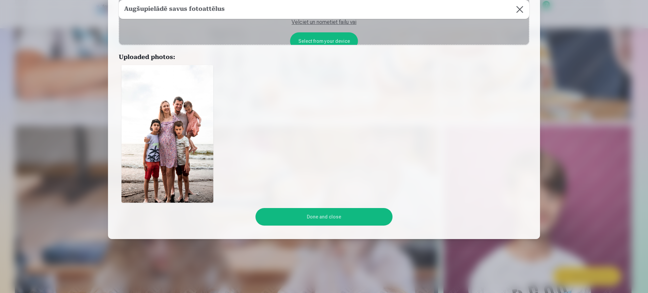
click at [326, 214] on button "Done and close" at bounding box center [323, 217] width 137 height 18
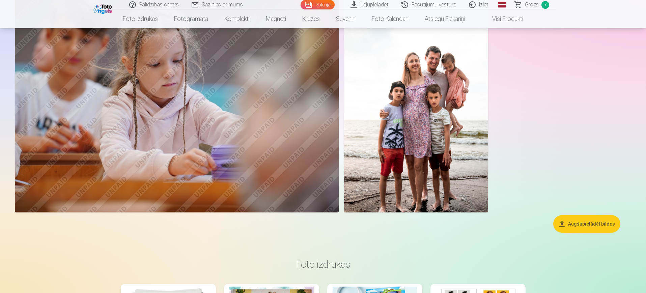
scroll to position [7006, 0]
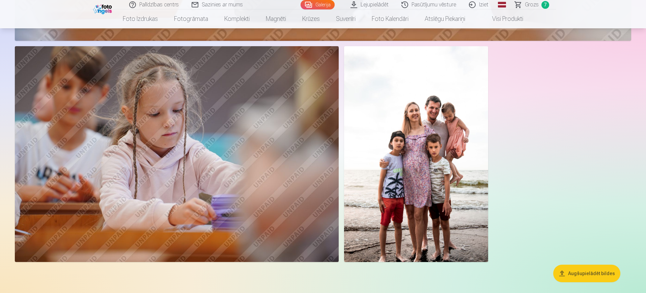
drag, startPoint x: 624, startPoint y: 216, endPoint x: 618, endPoint y: 217, distance: 6.6
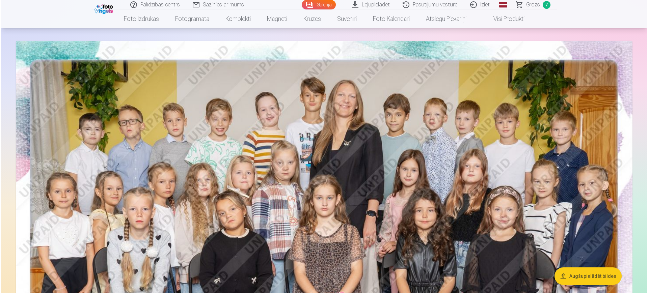
scroll to position [0, 0]
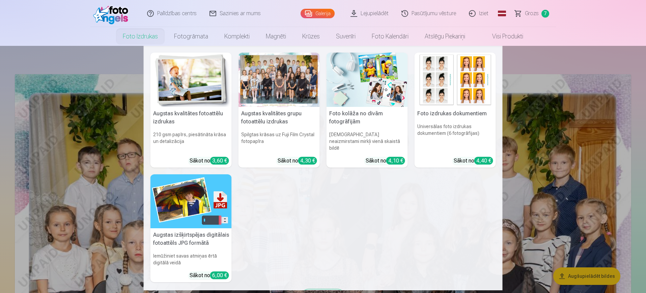
click at [139, 35] on link "Foto izdrukas" at bounding box center [140, 36] width 51 height 19
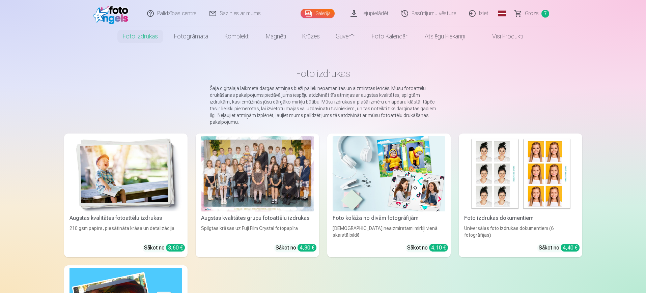
click at [153, 177] on img at bounding box center [126, 173] width 113 height 75
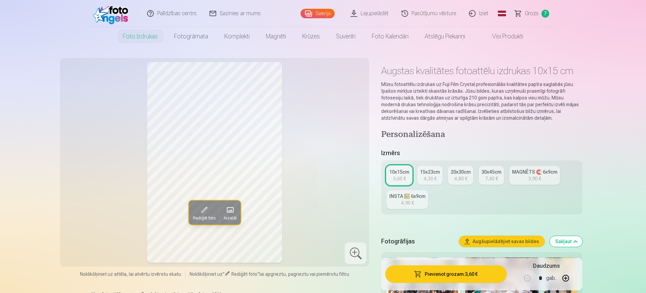
click at [431, 175] on div "4,30 €" at bounding box center [430, 178] width 13 height 7
click at [462, 177] on div "4,80 €" at bounding box center [460, 178] width 13 height 7
click at [231, 215] on span "Aizstāt" at bounding box center [229, 217] width 13 height 5
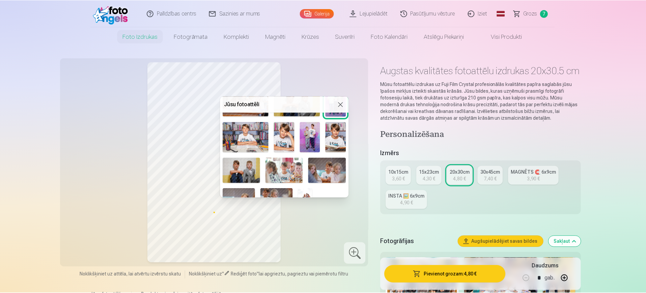
scroll to position [247, 0]
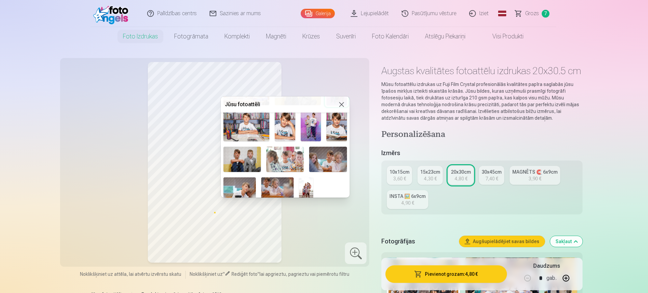
click at [310, 187] on img at bounding box center [306, 188] width 15 height 22
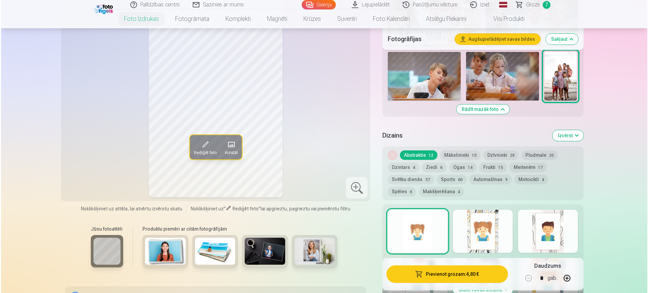
scroll to position [1139, 0]
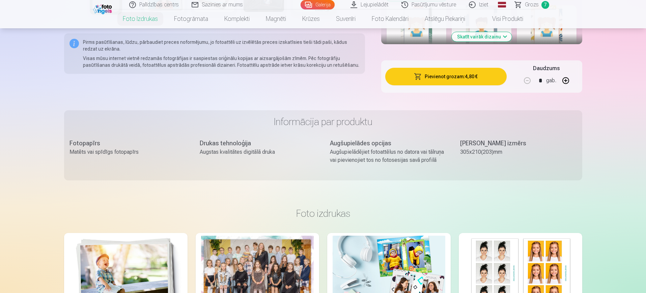
click at [467, 76] on button "Pievienot grozam : 4,80 €" at bounding box center [445, 77] width 121 height 18
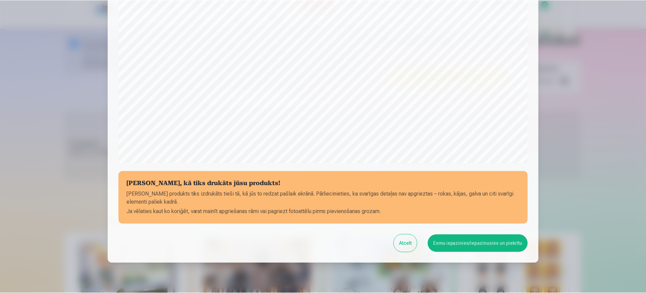
scroll to position [193, 0]
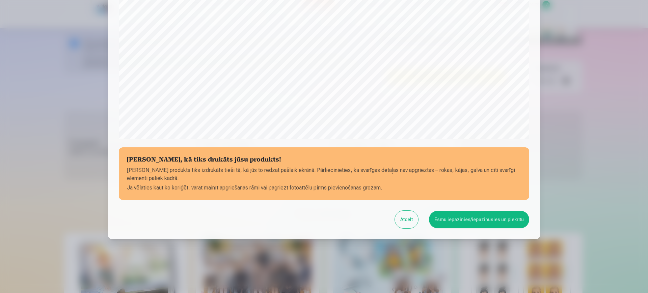
click at [483, 216] on button "Esmu iepazinies/iepazinusies un piekrītu" at bounding box center [479, 220] width 100 height 18
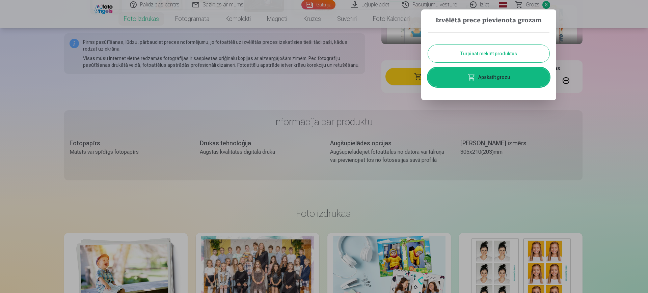
click at [490, 54] on button "Turpināt meklēt produktus" at bounding box center [488, 54] width 121 height 18
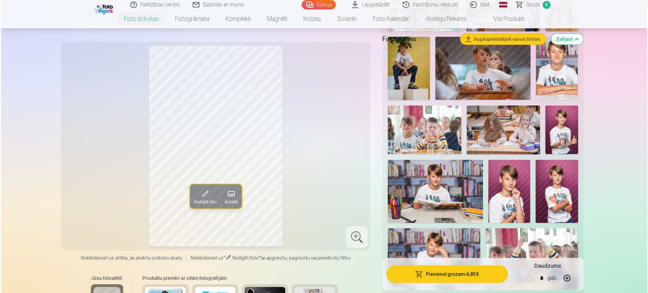
scroll to position [169, 0]
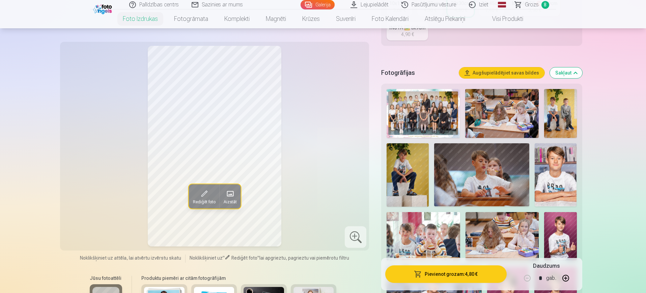
click at [506, 74] on button "Augšupielādējiet savas bildes" at bounding box center [501, 72] width 85 height 11
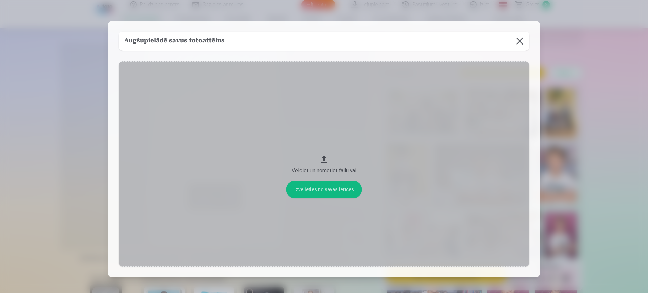
click at [334, 172] on div "Velciet un nometiet failu vai" at bounding box center [324, 171] width 397 height 8
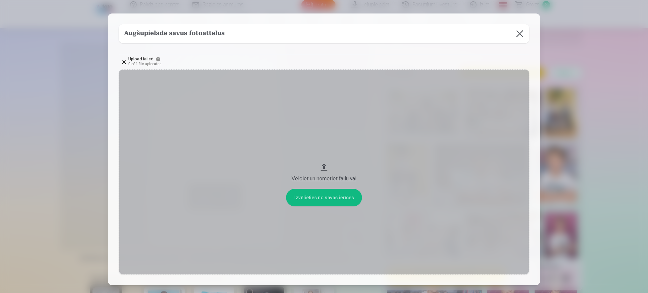
click at [331, 178] on div "Velciet un nometiet failu vai" at bounding box center [324, 179] width 397 height 8
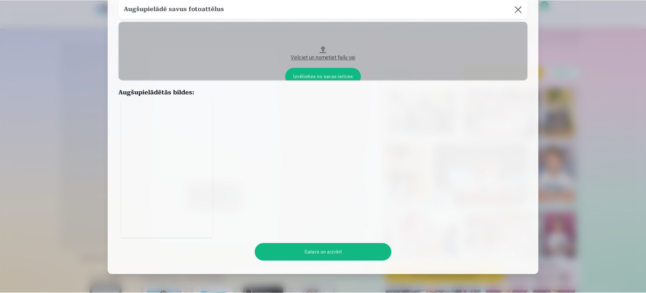
scroll to position [68, 0]
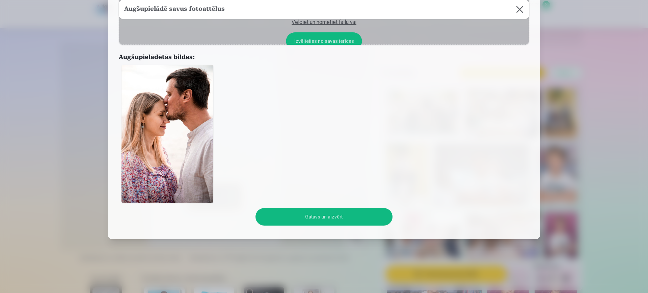
click at [325, 214] on button "Gatavs un aizvērt" at bounding box center [323, 217] width 137 height 18
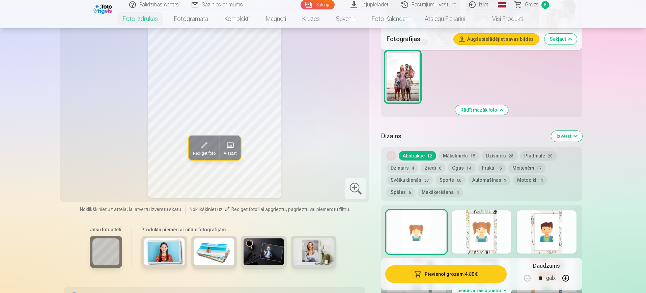
scroll to position [886, 0]
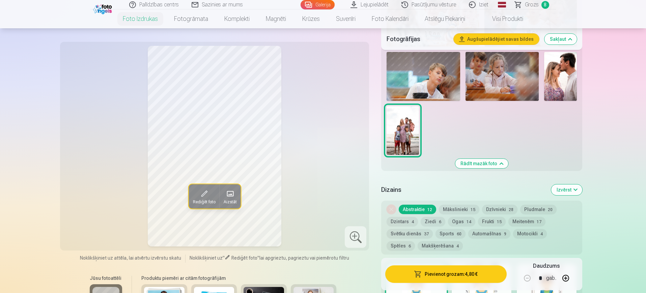
click at [556, 76] on img at bounding box center [560, 76] width 33 height 49
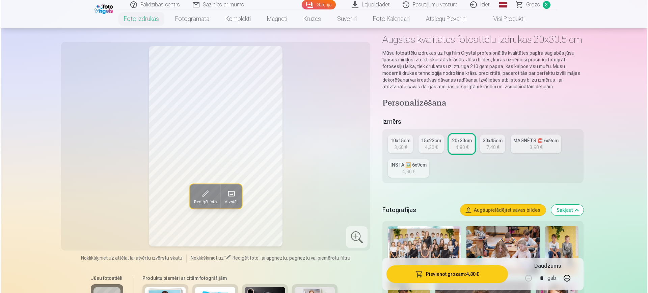
scroll to position [0, 0]
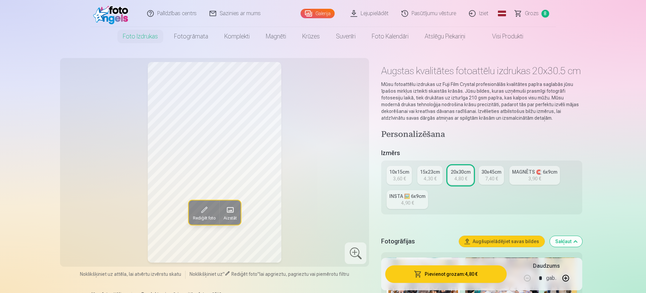
click at [473, 139] on h4 "Personalizēšana" at bounding box center [481, 135] width 201 height 11
click at [485, 180] on div "7,40 €" at bounding box center [491, 178] width 13 height 7
click at [457, 174] on div "20x30cm" at bounding box center [461, 172] width 20 height 7
click at [453, 275] on button "Pievienot grozam : 4,80 €" at bounding box center [445, 275] width 121 height 18
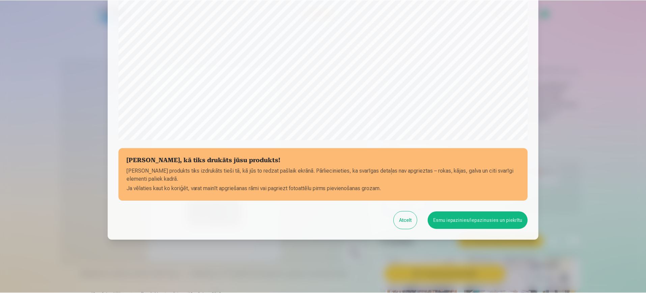
scroll to position [193, 0]
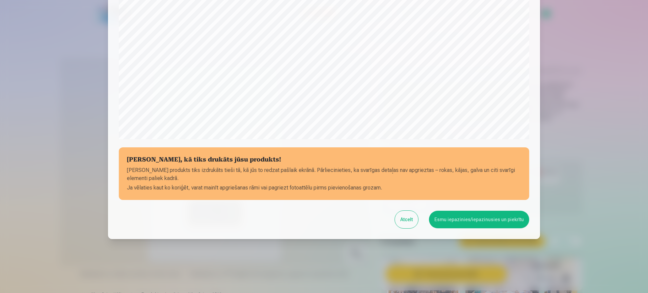
click at [457, 219] on button "Esmu iepazinies/iepazinusies un piekrītu" at bounding box center [479, 220] width 100 height 18
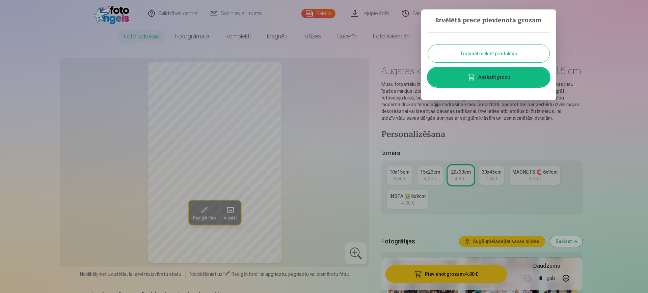
click at [479, 51] on button "Turpināt meklēt produktus" at bounding box center [488, 54] width 121 height 18
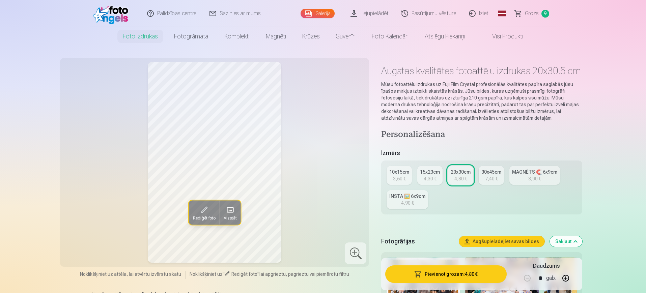
click at [533, 14] on span "Grozs" at bounding box center [532, 13] width 14 height 8
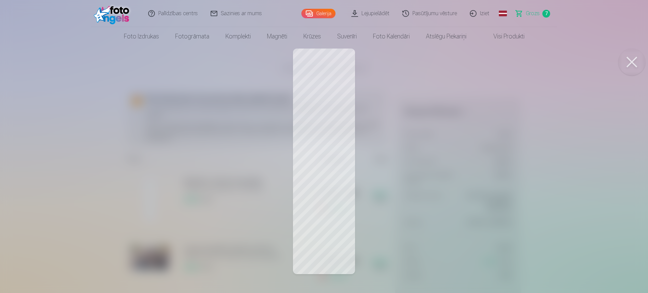
click at [245, 68] on div at bounding box center [324, 146] width 648 height 293
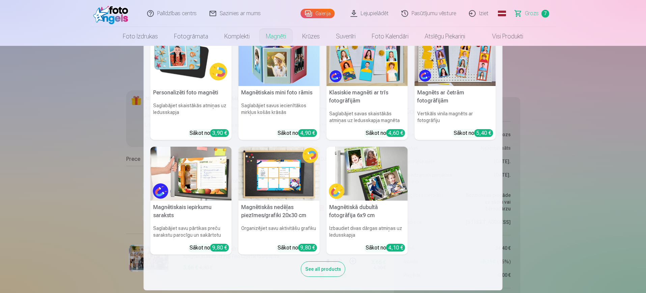
click at [275, 33] on link "Magnēti" at bounding box center [276, 36] width 36 height 19
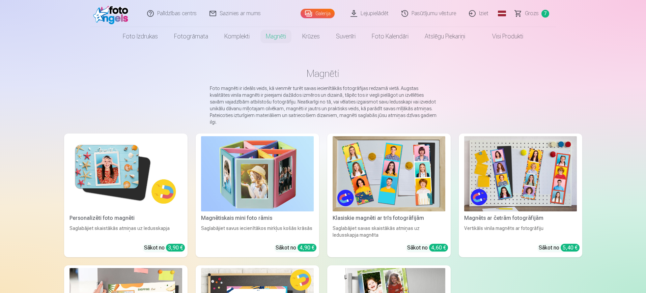
click at [527, 170] on img at bounding box center [520, 173] width 113 height 75
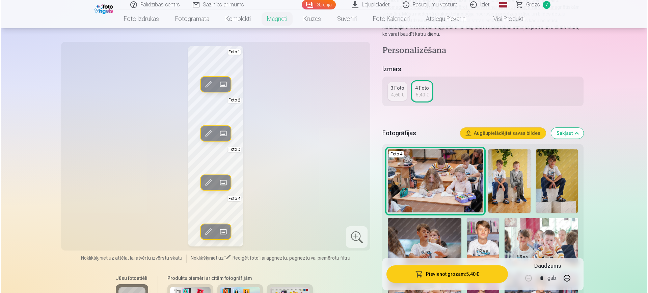
scroll to position [127, 0]
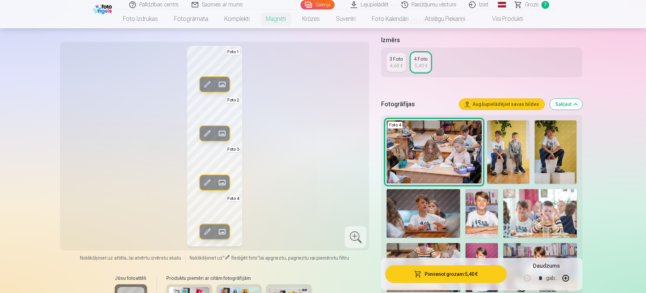
click at [223, 87] on span at bounding box center [222, 84] width 11 height 11
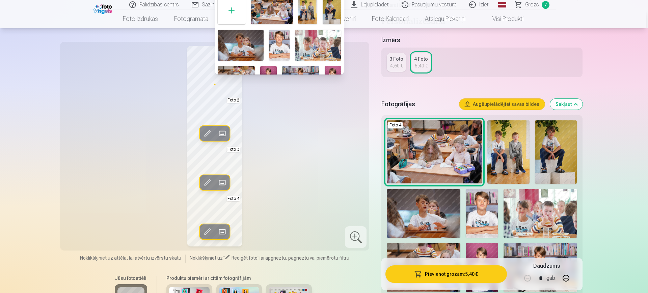
click at [277, 43] on img at bounding box center [279, 45] width 21 height 31
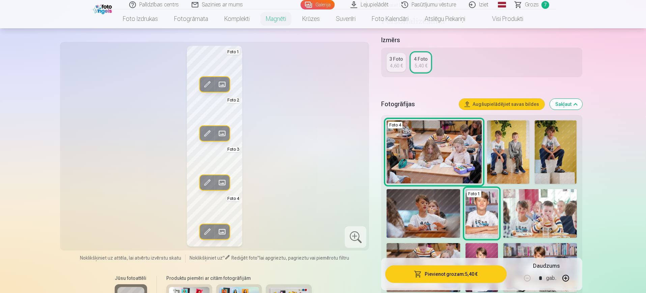
click at [220, 134] on span at bounding box center [222, 133] width 11 height 11
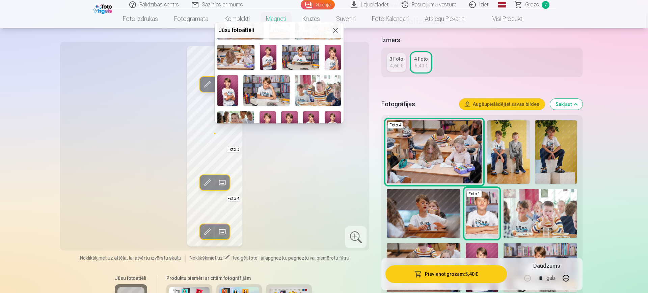
scroll to position [84, 0]
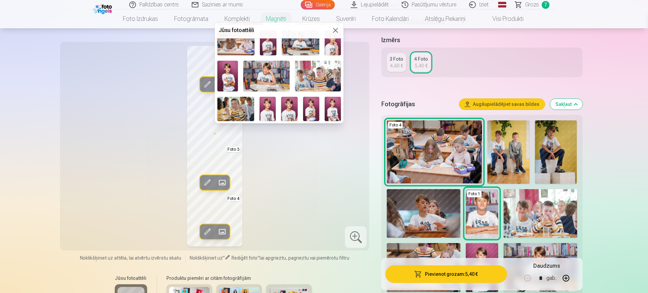
click at [267, 76] on img at bounding box center [266, 76] width 46 height 31
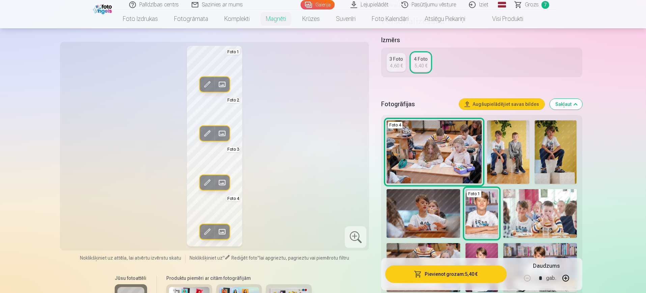
click at [226, 178] on span at bounding box center [222, 182] width 11 height 11
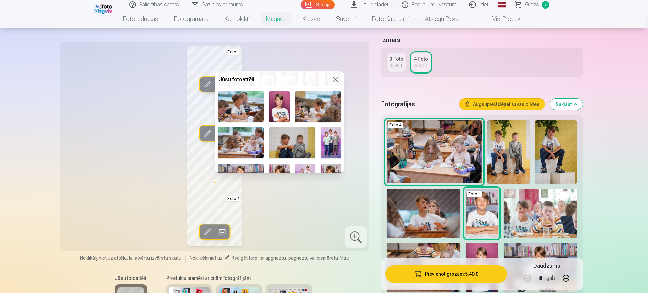
scroll to position [211, 0]
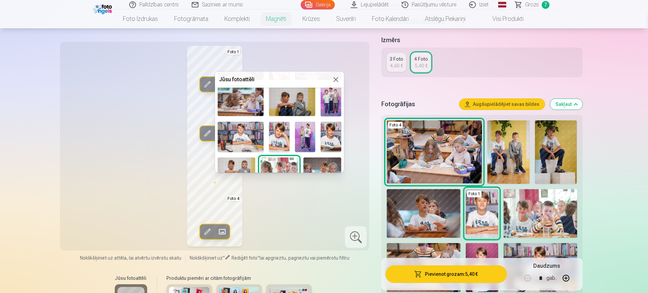
click at [277, 134] on img at bounding box center [279, 137] width 21 height 31
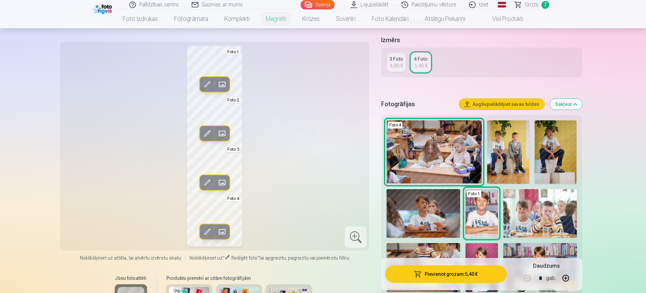
click at [224, 232] on span at bounding box center [222, 231] width 11 height 11
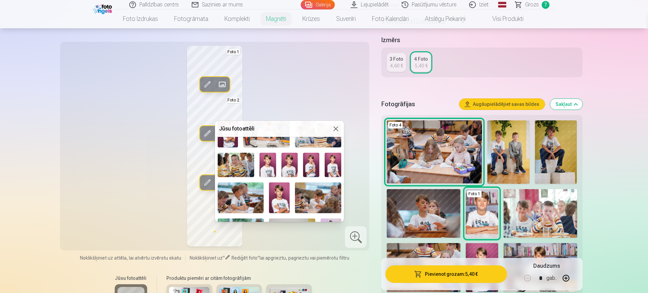
scroll to position [120, 0]
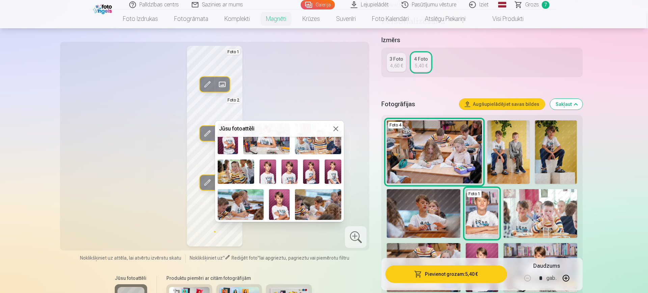
click at [331, 172] on img at bounding box center [333, 172] width 16 height 25
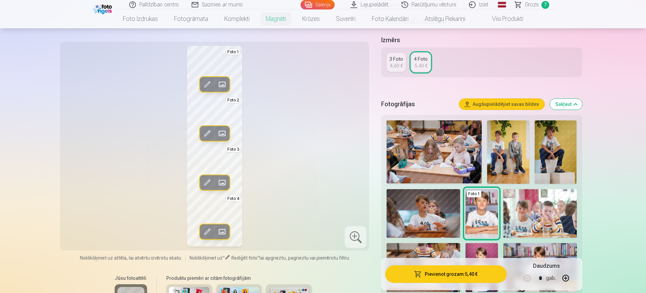
click at [442, 276] on button "Pievienot grozam : 5,40 €" at bounding box center [445, 275] width 121 height 18
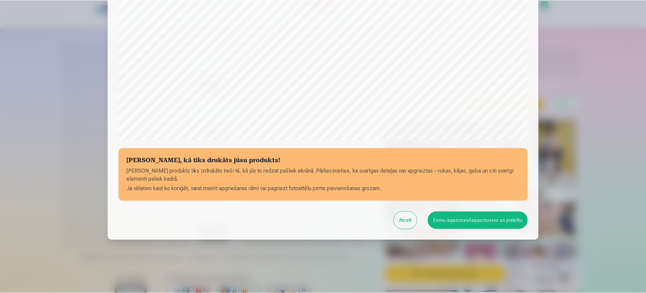
scroll to position [193, 0]
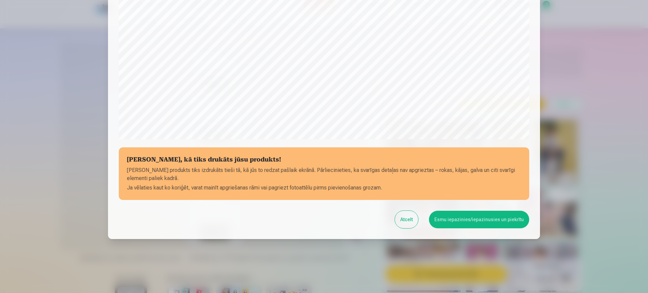
click at [474, 224] on button "Esmu iepazinies/iepazinusies un piekrītu" at bounding box center [479, 220] width 100 height 18
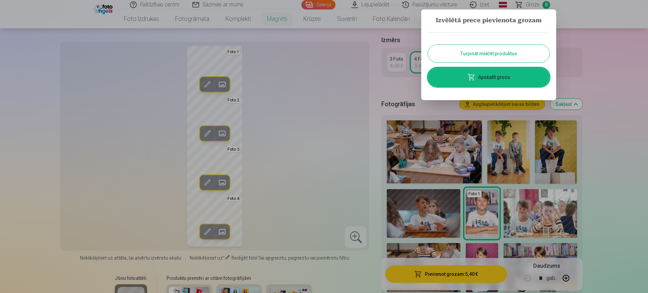
click at [468, 54] on button "Turpināt meklēt produktus" at bounding box center [488, 54] width 121 height 18
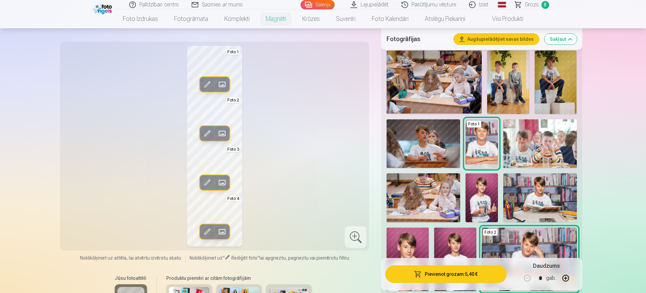
scroll to position [211, 0]
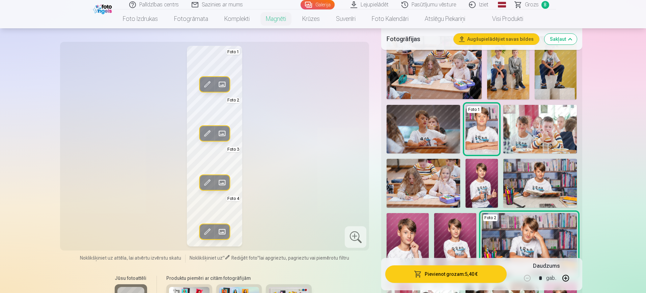
click at [486, 186] on img at bounding box center [482, 183] width 33 height 49
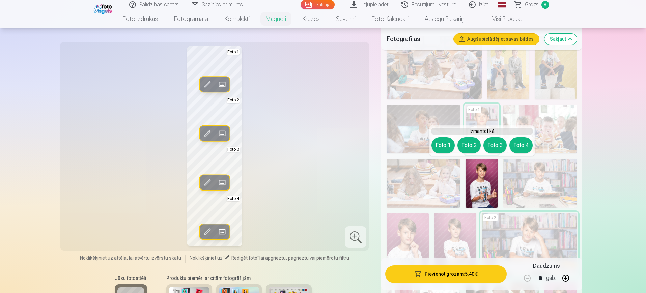
click at [477, 170] on img at bounding box center [482, 183] width 33 height 49
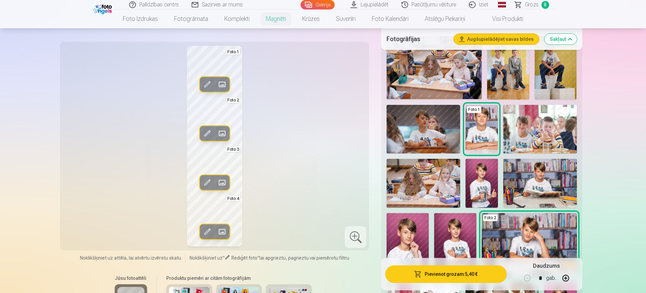
click at [219, 232] on span at bounding box center [222, 231] width 11 height 11
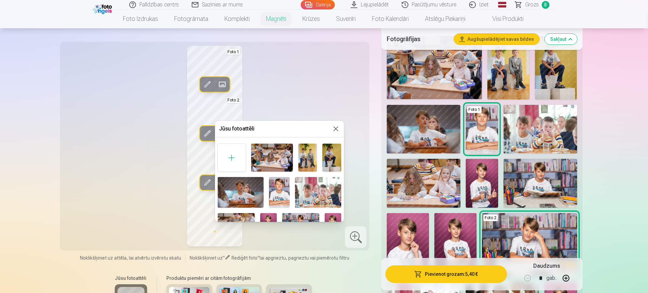
click at [488, 178] on div at bounding box center [324, 146] width 648 height 293
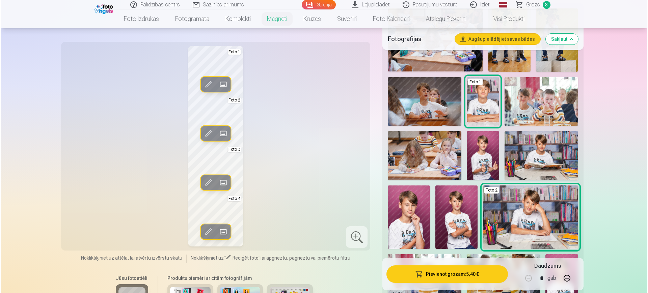
scroll to position [253, 0]
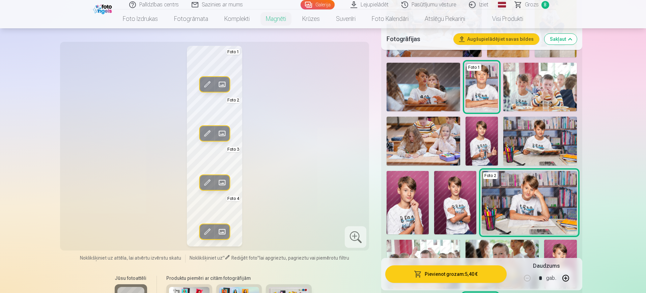
click at [417, 202] on img at bounding box center [408, 202] width 42 height 63
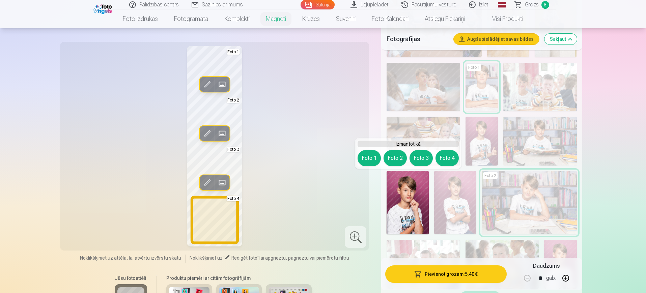
click at [443, 157] on button "Foto 4" at bounding box center [447, 158] width 23 height 16
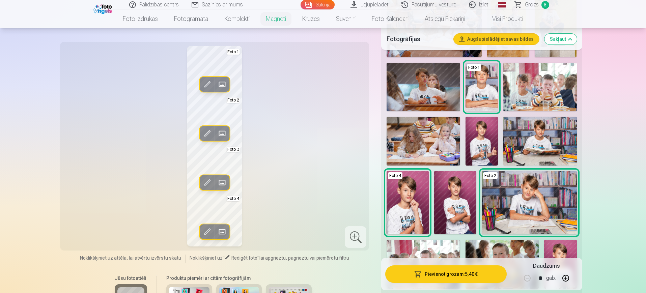
click at [458, 207] on img at bounding box center [455, 202] width 42 height 63
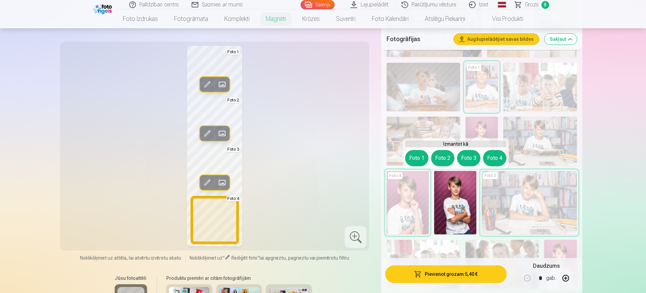
click at [490, 158] on button "Foto 4" at bounding box center [494, 158] width 23 height 16
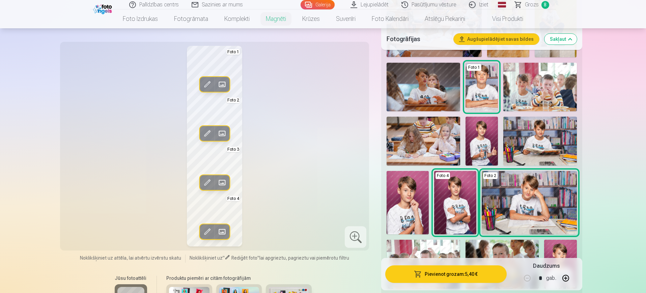
click at [434, 275] on button "Pievienot grozam : 5,40 €" at bounding box center [445, 275] width 121 height 18
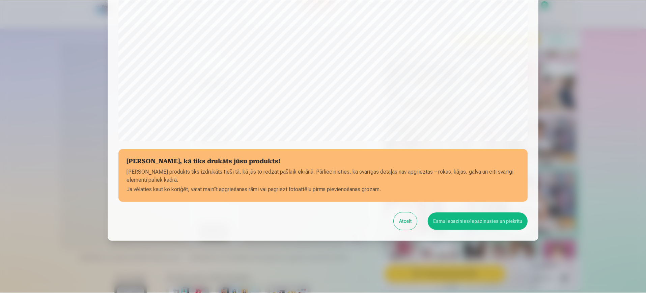
scroll to position [193, 0]
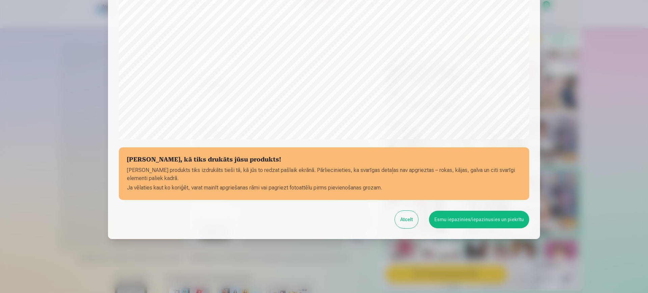
click at [446, 228] on button "Esmu iepazinies/iepazinusies un piekrītu" at bounding box center [479, 220] width 100 height 18
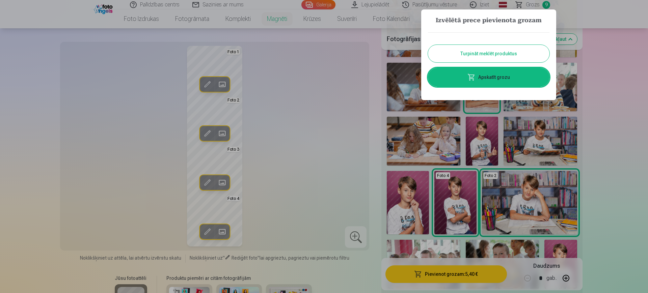
drag, startPoint x: 484, startPoint y: 53, endPoint x: 447, endPoint y: 38, distance: 39.2
click at [483, 53] on button "Turpināt meklēt produktus" at bounding box center [488, 54] width 121 height 18
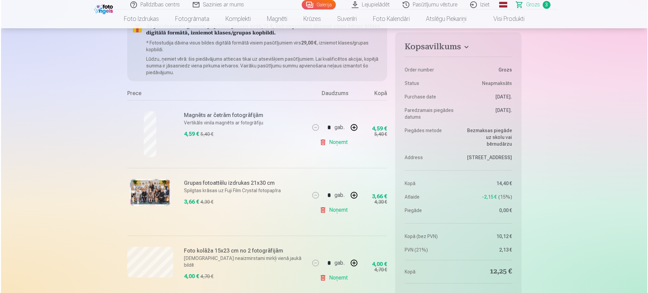
scroll to position [84, 0]
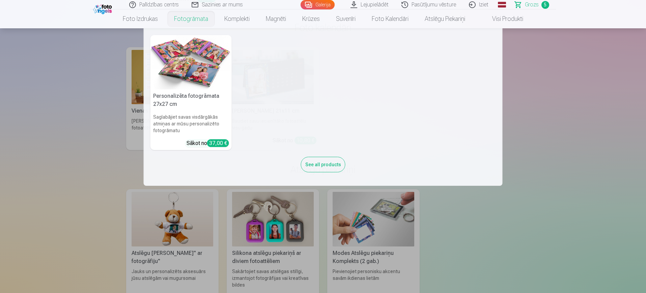
click at [599, 148] on nav "Personalizēta fotogrāmata 27x27 cm Saglabājiet savas visdārgākās atmiņas ar mūs…" at bounding box center [323, 107] width 646 height 158
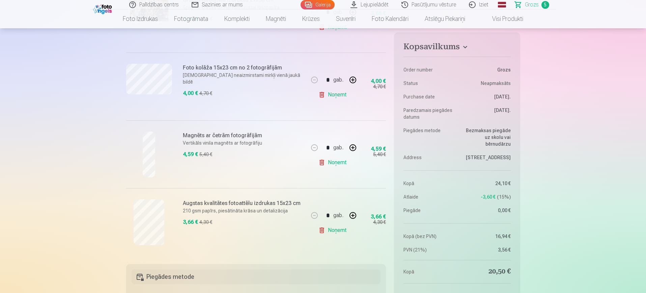
scroll to position [211, 0]
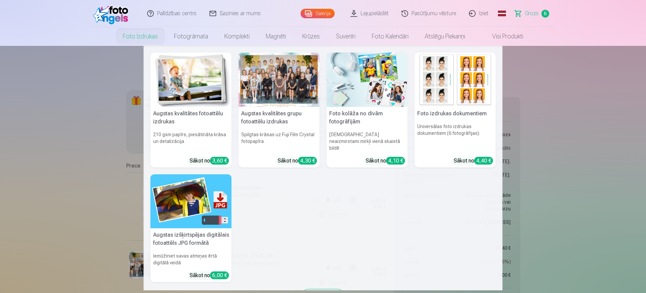
click at [341, 86] on img at bounding box center [367, 80] width 81 height 54
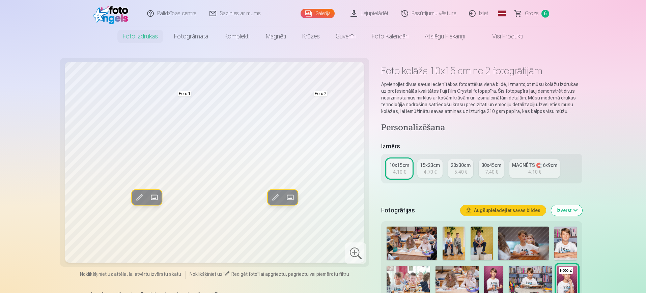
click at [464, 167] on div "20x30cm" at bounding box center [461, 165] width 20 height 7
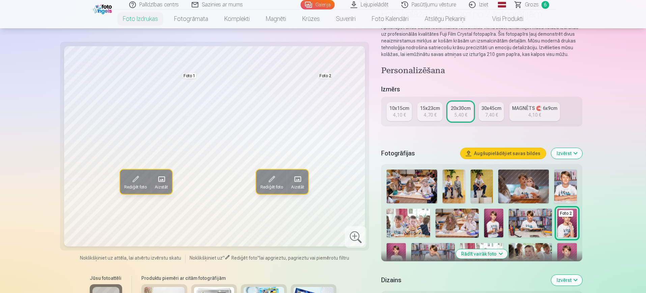
scroll to position [42, 0]
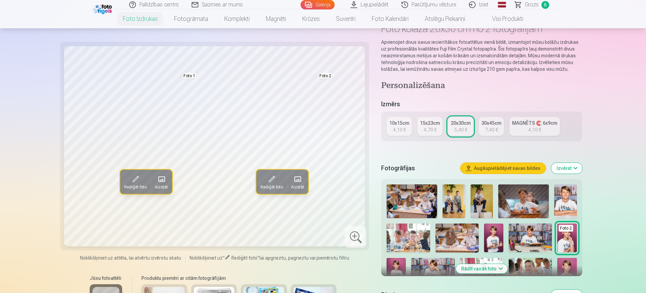
click at [572, 192] on img at bounding box center [565, 202] width 23 height 34
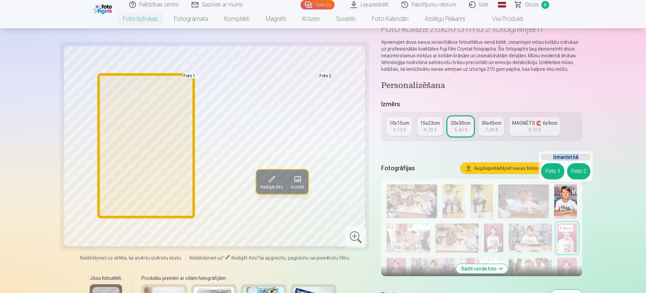
click at [542, 170] on div "Izmantot kā Foto 1 Foto 2" at bounding box center [565, 166] width 55 height 31
click at [546, 170] on button "Foto 1" at bounding box center [552, 171] width 23 height 16
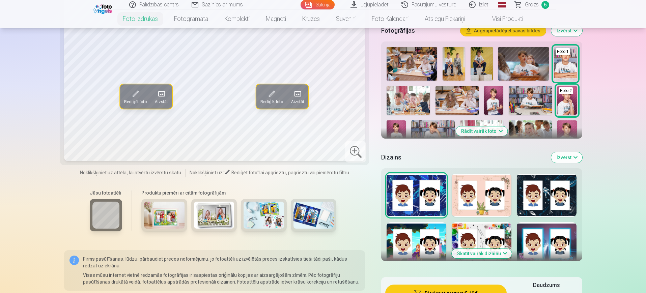
scroll to position [127, 0]
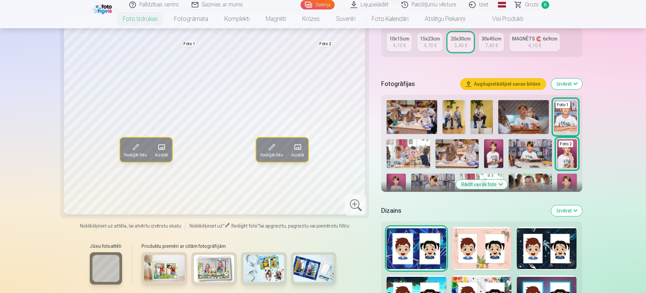
click at [503, 184] on button "Rādīt vairāk foto" at bounding box center [482, 184] width 52 height 9
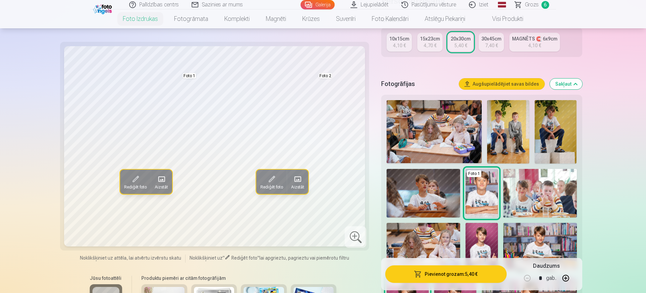
click at [484, 192] on img at bounding box center [482, 193] width 33 height 49
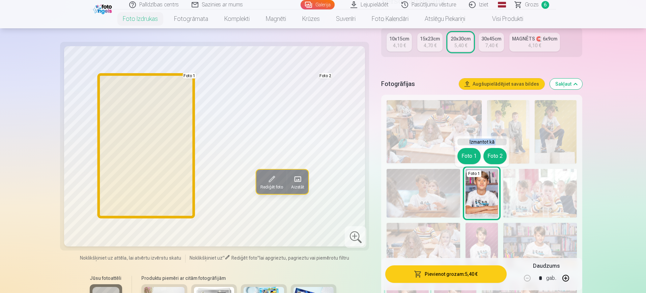
click at [466, 158] on button "Foto 1" at bounding box center [469, 156] width 23 height 16
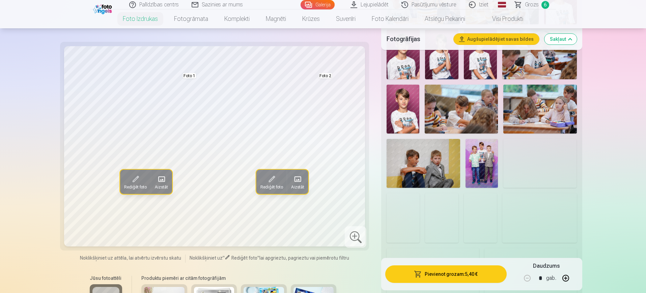
scroll to position [548, 0]
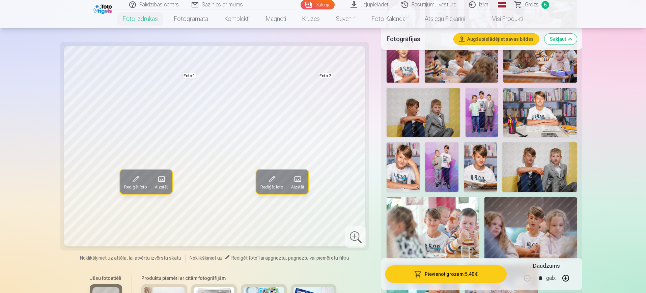
click at [402, 162] on img at bounding box center [403, 167] width 33 height 50
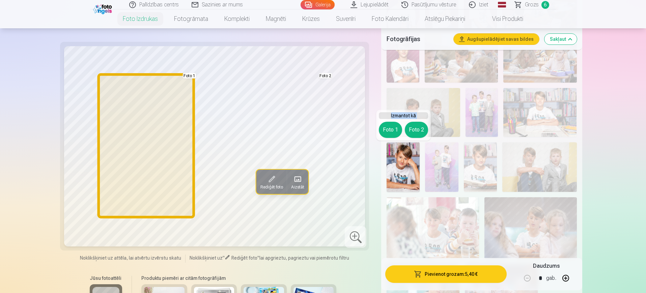
click at [390, 128] on button "Foto 1" at bounding box center [390, 130] width 23 height 16
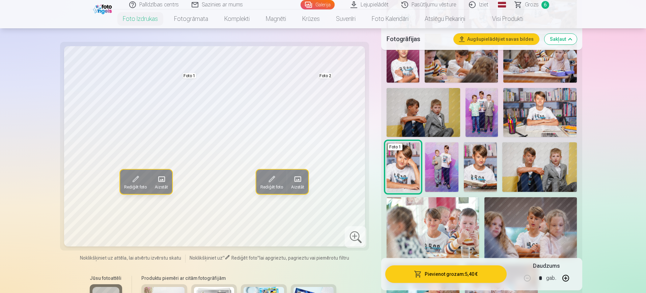
click at [480, 169] on img at bounding box center [480, 167] width 33 height 50
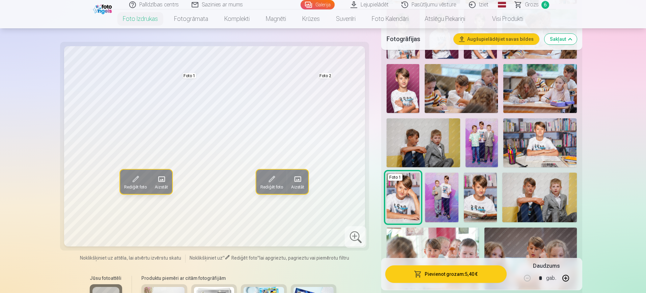
scroll to position [422, 0]
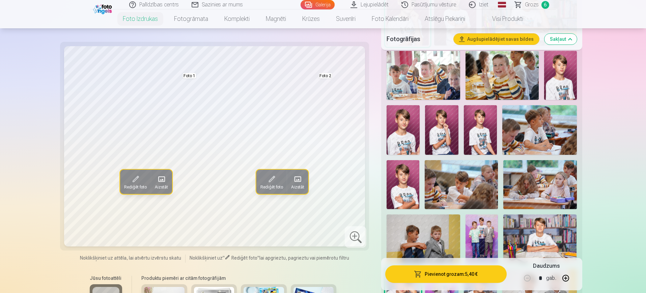
click at [531, 3] on span "Grozs" at bounding box center [532, 5] width 14 height 8
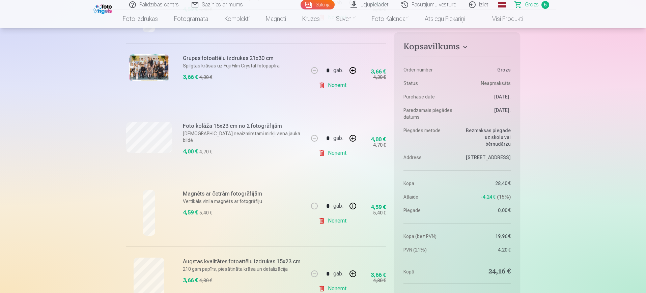
scroll to position [84, 0]
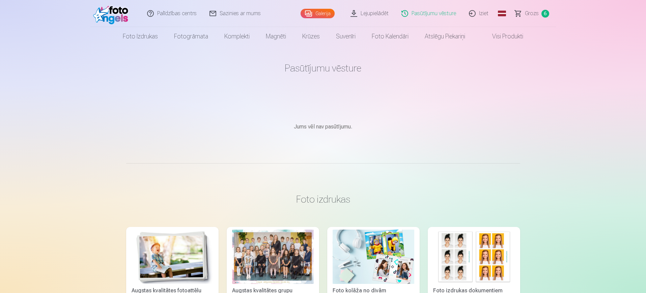
click at [437, 10] on link "Pasūtījumu vēsture" at bounding box center [428, 13] width 67 height 27
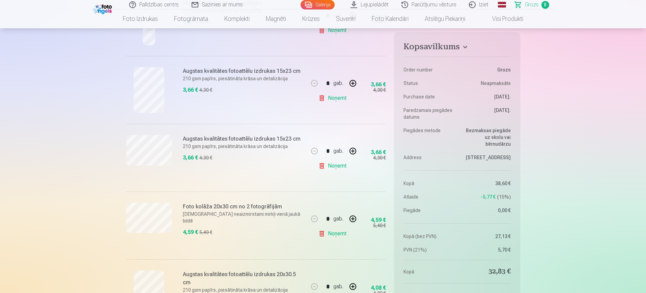
scroll to position [380, 0]
click at [341, 234] on link "Noņemt" at bounding box center [334, 235] width 31 height 13
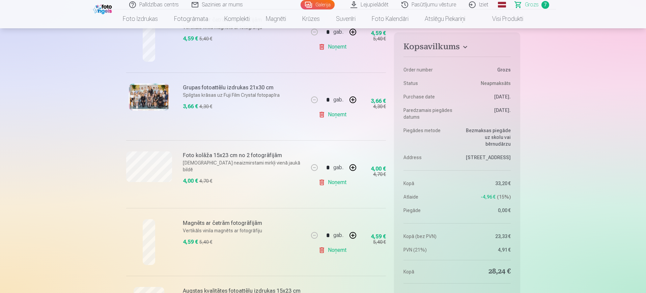
scroll to position [127, 0]
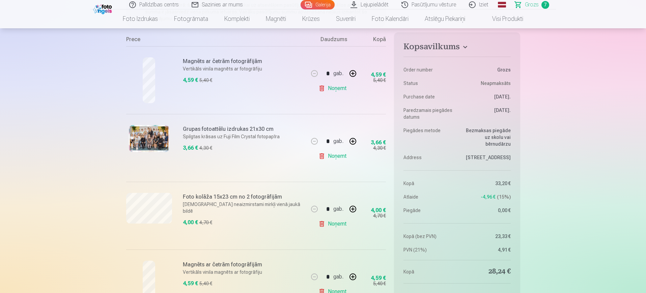
click at [141, 76] on div at bounding box center [149, 80] width 46 height 46
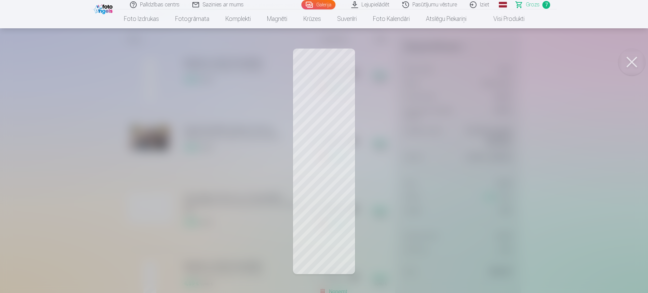
drag, startPoint x: 629, startPoint y: 61, endPoint x: 625, endPoint y: 61, distance: 3.4
click at [629, 61] on button at bounding box center [631, 62] width 27 height 27
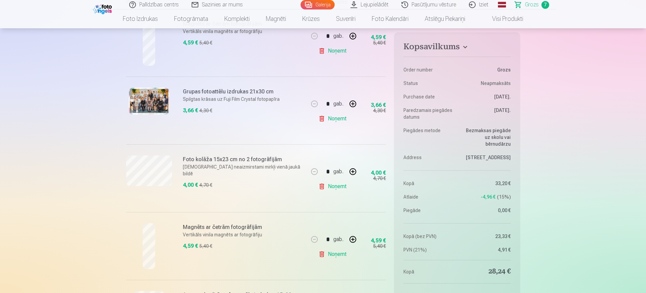
scroll to position [211, 0]
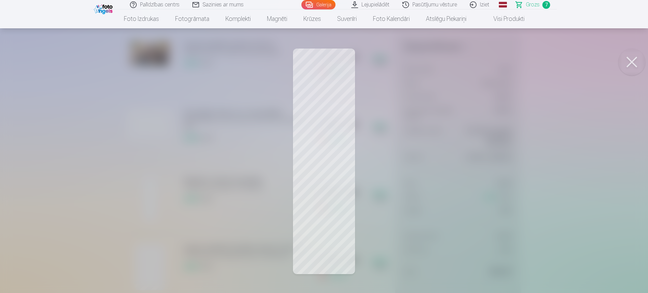
click at [634, 63] on button at bounding box center [631, 62] width 27 height 27
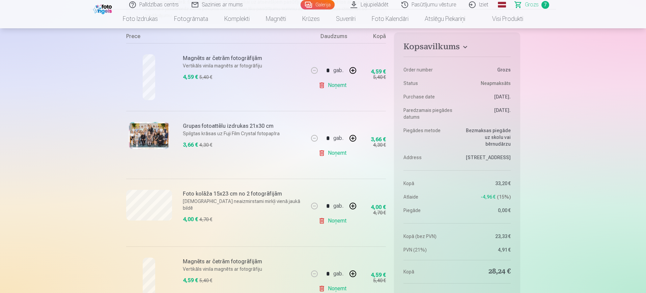
scroll to position [127, 0]
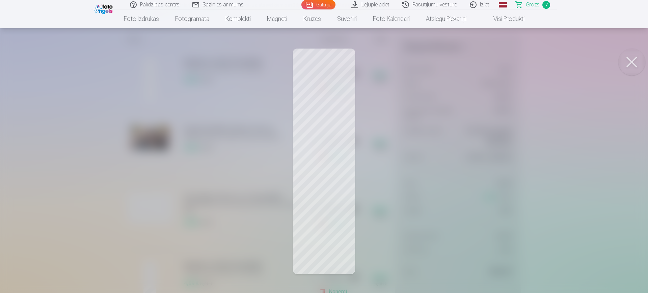
click at [632, 55] on button at bounding box center [631, 62] width 27 height 27
click at [635, 57] on button at bounding box center [631, 62] width 27 height 27
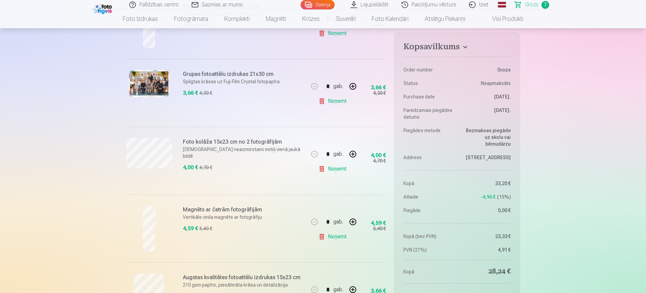
scroll to position [253, 0]
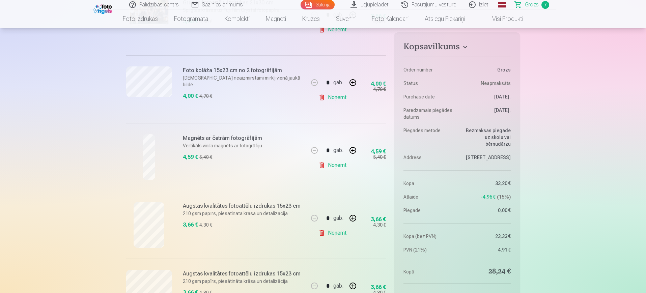
click at [343, 97] on link "Noņemt" at bounding box center [334, 97] width 31 height 13
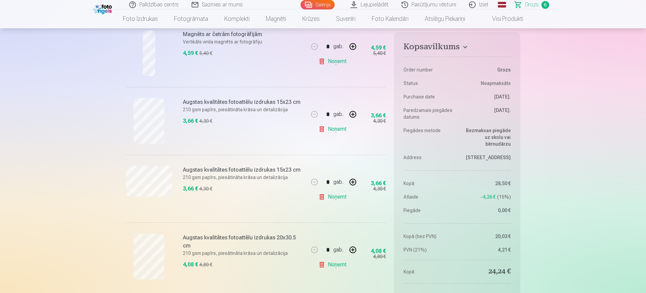
scroll to position [295, 0]
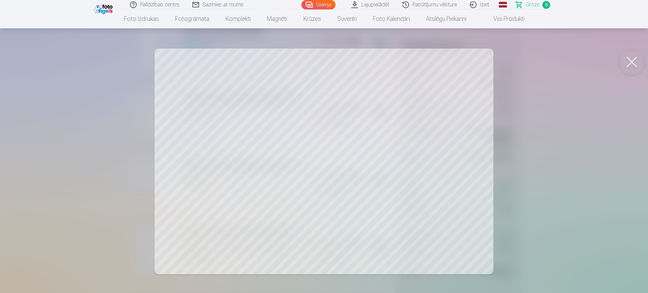
click at [630, 59] on button at bounding box center [631, 62] width 27 height 27
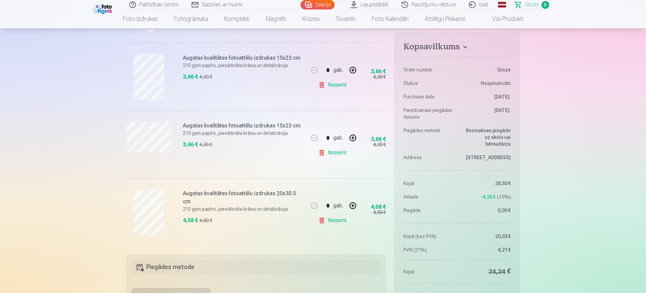
scroll to position [380, 0]
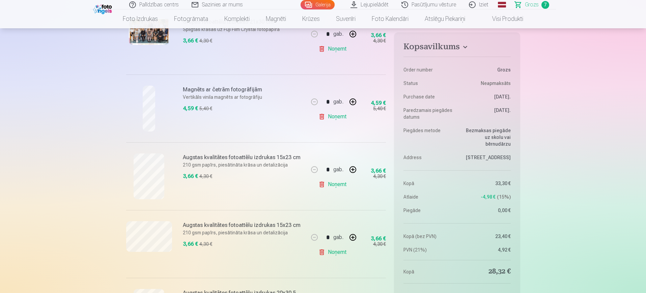
scroll to position [253, 0]
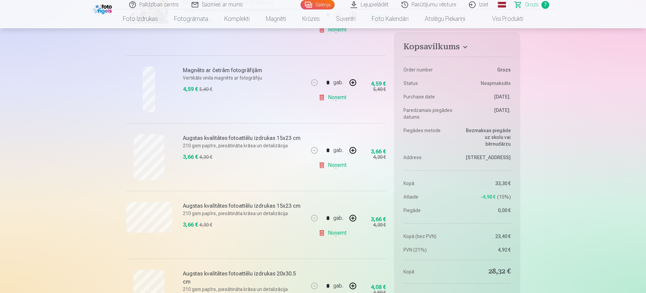
click at [340, 232] on link "Noņemt" at bounding box center [334, 232] width 31 height 13
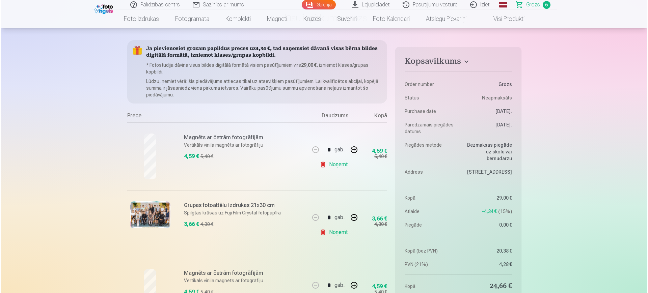
scroll to position [0, 0]
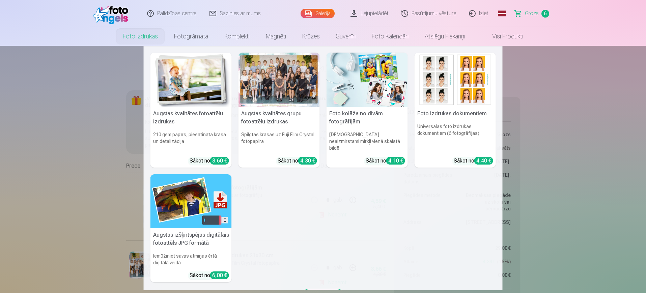
click at [362, 86] on img at bounding box center [367, 80] width 81 height 54
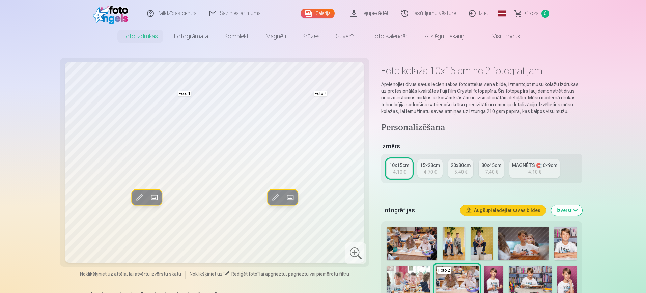
click at [462, 172] on div "5,40 €" at bounding box center [460, 172] width 13 height 7
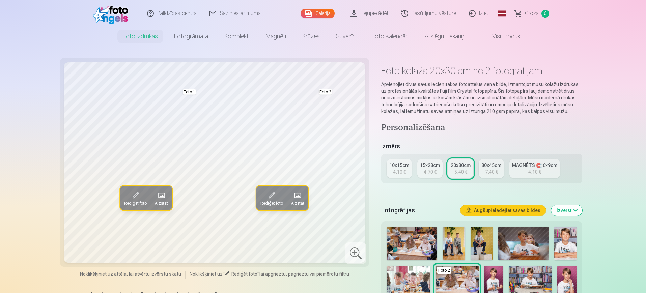
click at [163, 205] on span "Aizstāt" at bounding box center [161, 203] width 13 height 5
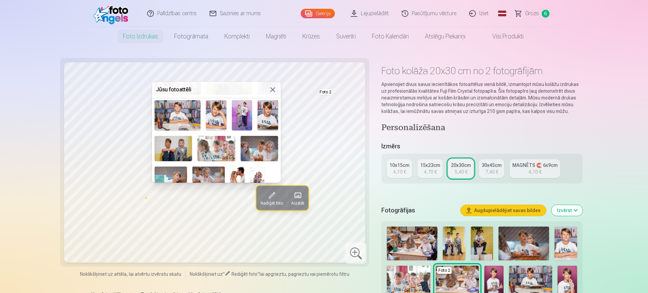
scroll to position [247, 0]
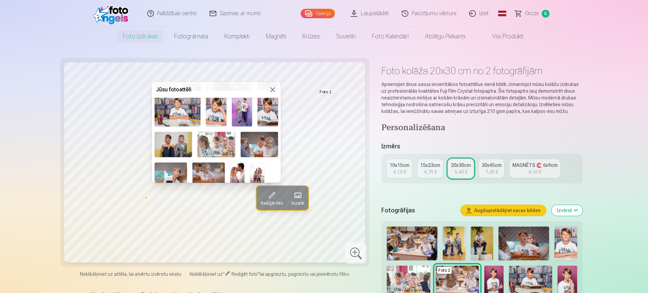
click at [262, 113] on img at bounding box center [267, 111] width 21 height 31
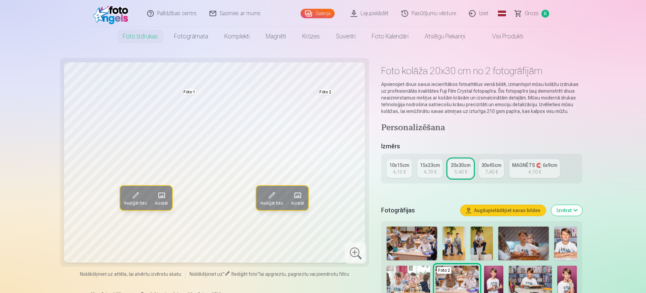
click at [298, 198] on span at bounding box center [297, 195] width 11 height 11
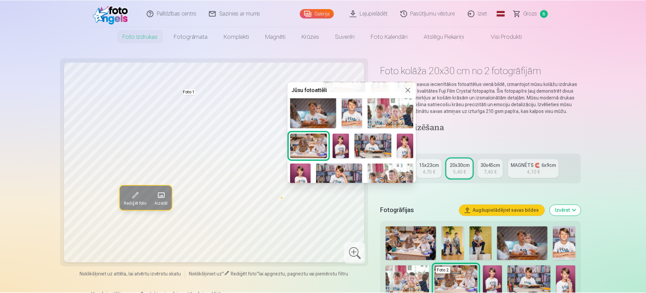
scroll to position [35, 0]
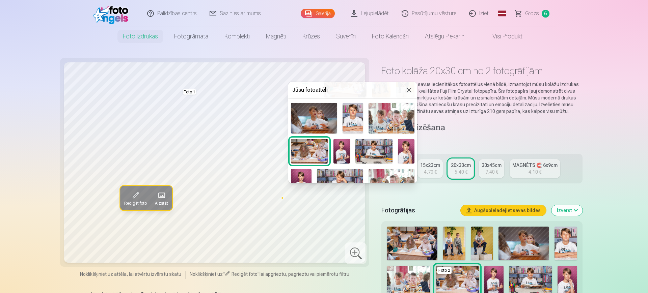
click at [350, 116] on img at bounding box center [352, 118] width 21 height 31
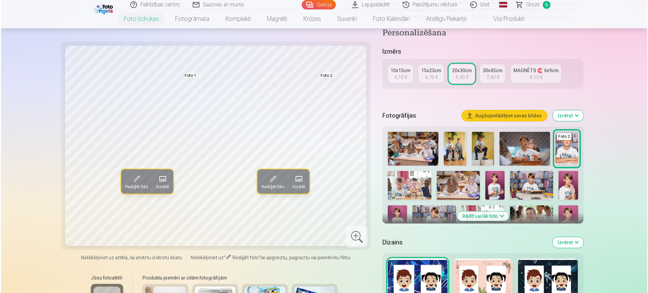
scroll to position [211, 0]
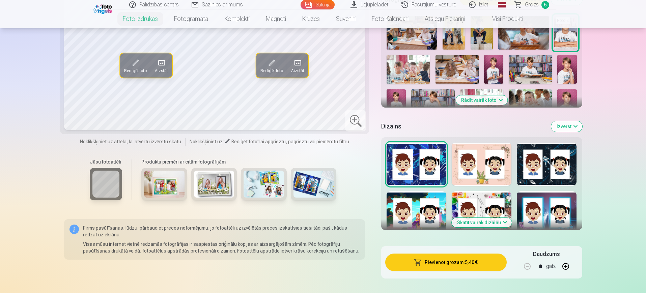
click at [436, 266] on button "Pievienot grozam : 5,40 €" at bounding box center [445, 263] width 121 height 18
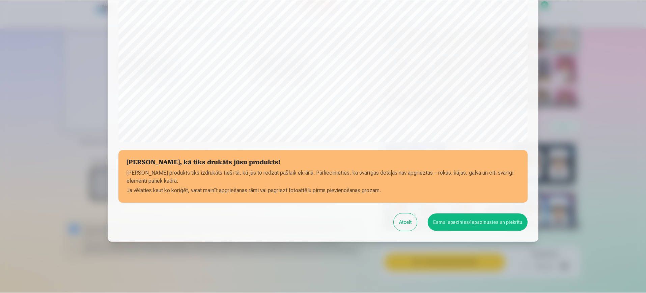
scroll to position [193, 0]
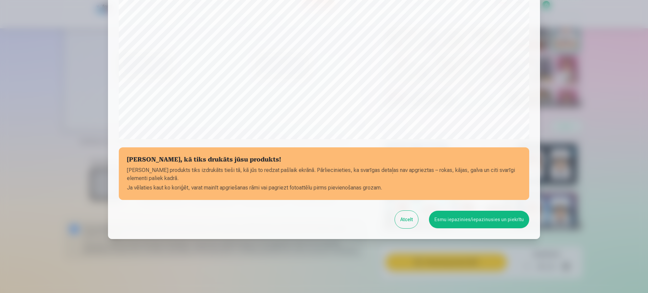
click at [458, 223] on button "Esmu iepazinies/iepazinusies un piekrītu" at bounding box center [479, 220] width 100 height 18
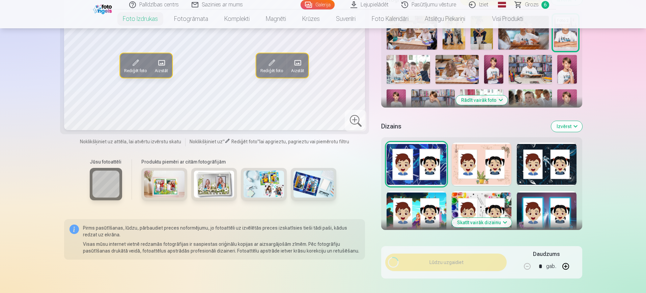
scroll to position [84, 0]
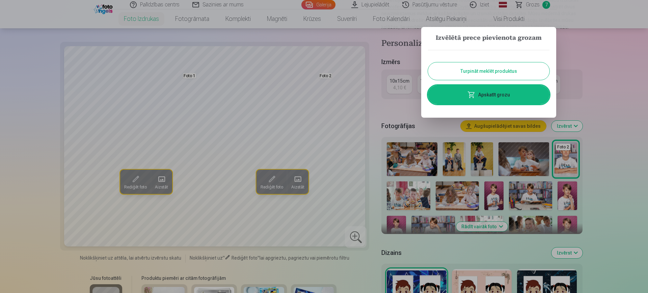
click at [497, 73] on button "Turpināt meklēt produktus" at bounding box center [488, 71] width 121 height 18
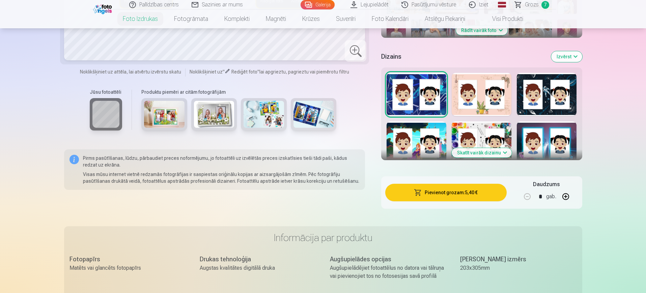
scroll to position [295, 0]
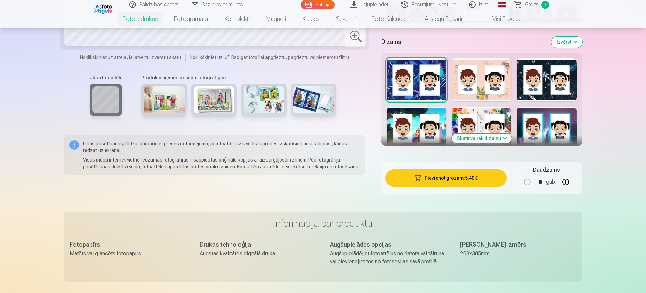
click at [500, 110] on div at bounding box center [482, 128] width 60 height 43
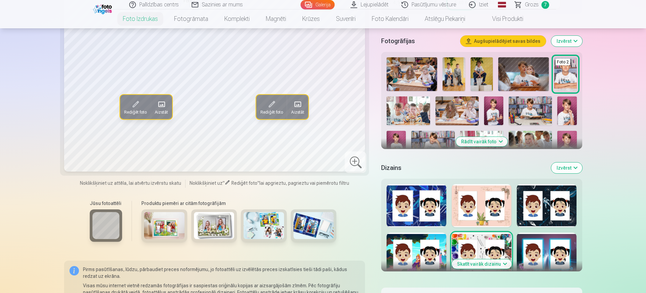
scroll to position [169, 0]
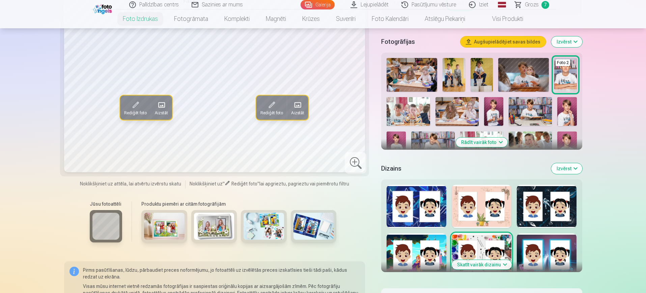
click at [500, 262] on button "Skatīt vairāk dizainu" at bounding box center [482, 264] width 60 height 9
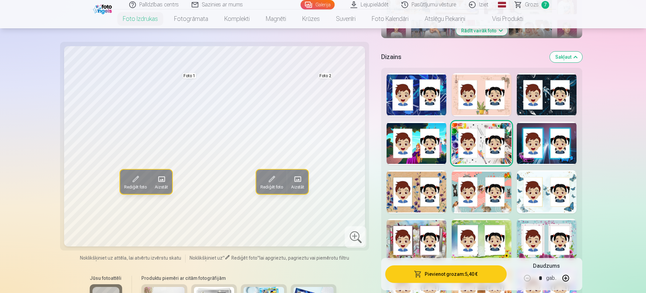
scroll to position [295, 0]
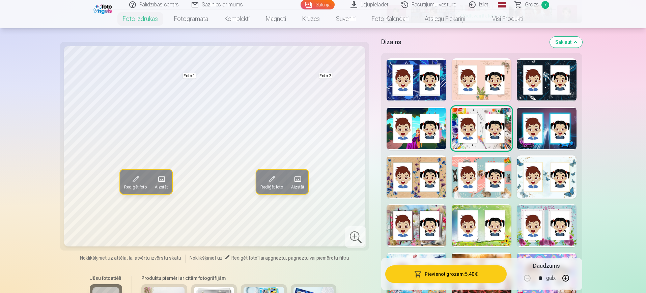
click at [528, 172] on div at bounding box center [547, 177] width 60 height 43
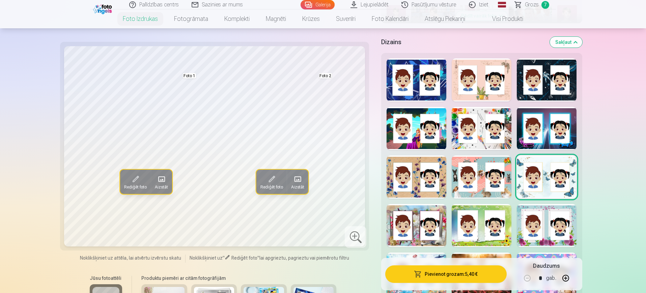
click at [492, 225] on div at bounding box center [482, 225] width 60 height 43
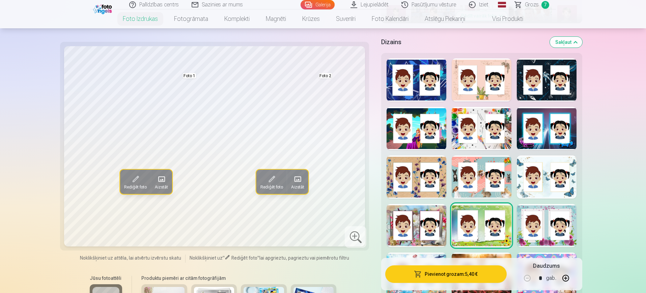
click at [552, 219] on div at bounding box center [547, 225] width 60 height 43
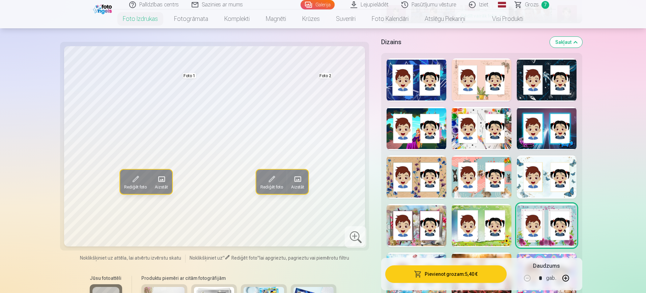
click at [541, 143] on div at bounding box center [547, 128] width 60 height 43
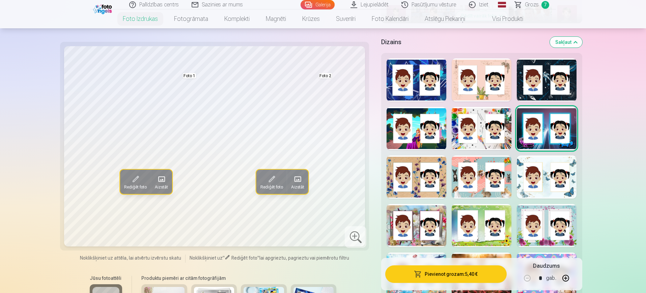
click at [482, 141] on div at bounding box center [482, 128] width 60 height 43
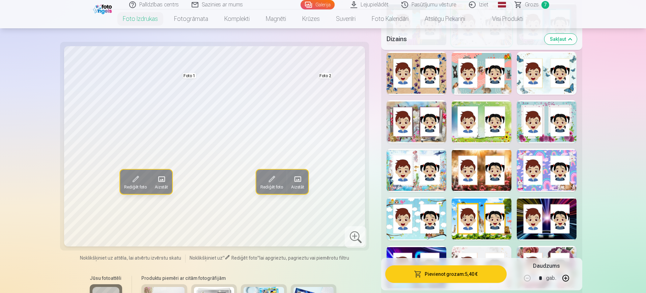
scroll to position [422, 0]
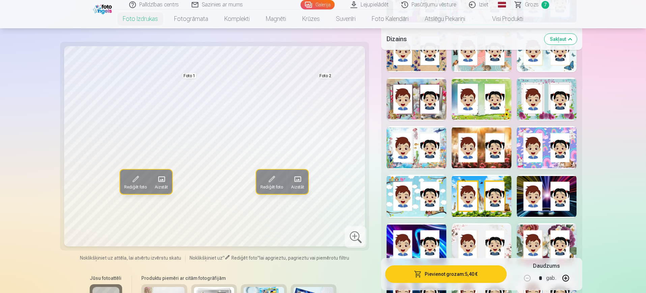
click at [434, 199] on div at bounding box center [417, 196] width 60 height 43
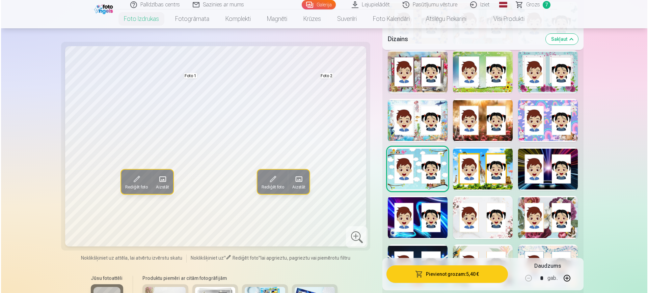
scroll to position [464, 0]
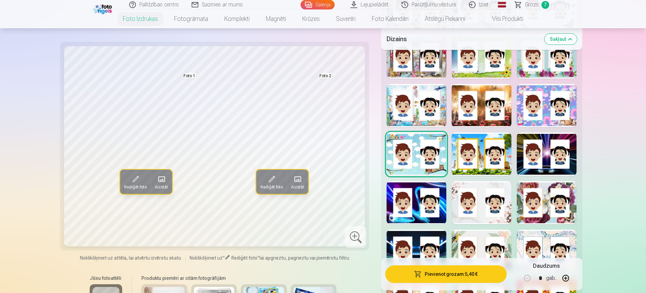
click at [488, 186] on div at bounding box center [482, 202] width 60 height 43
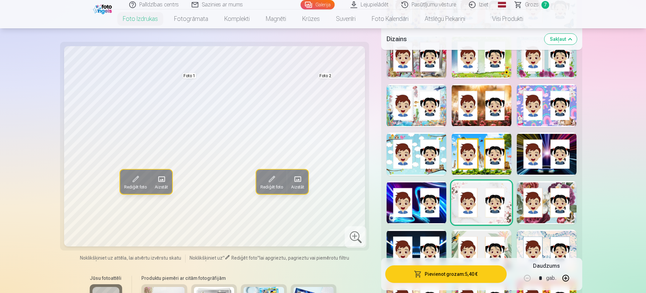
click at [483, 162] on div at bounding box center [482, 154] width 60 height 43
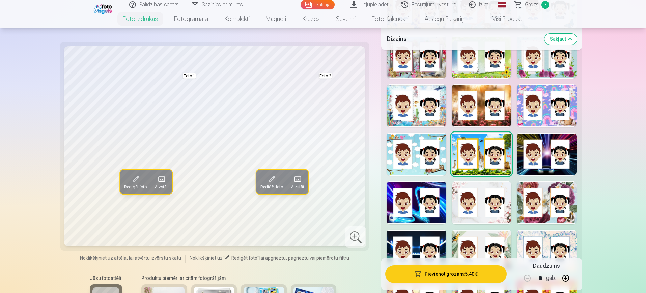
click at [439, 273] on button "Pievienot grozam : 5,40 €" at bounding box center [445, 275] width 121 height 18
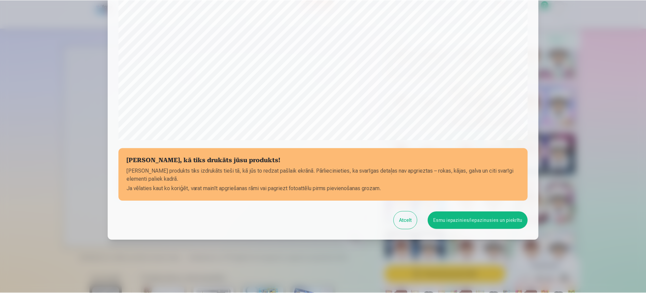
scroll to position [193, 0]
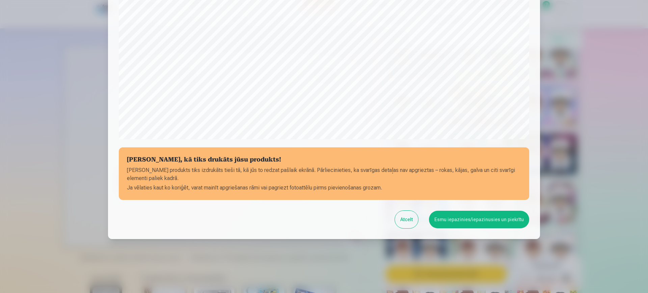
click at [470, 219] on button "Esmu iepazinies/iepazinusies un piekrītu" at bounding box center [479, 220] width 100 height 18
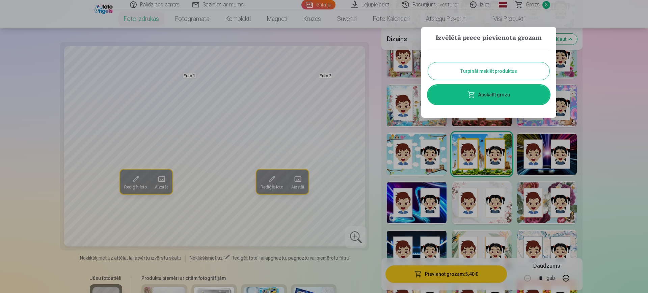
click at [494, 67] on button "Turpināt meklēt produktus" at bounding box center [488, 71] width 121 height 18
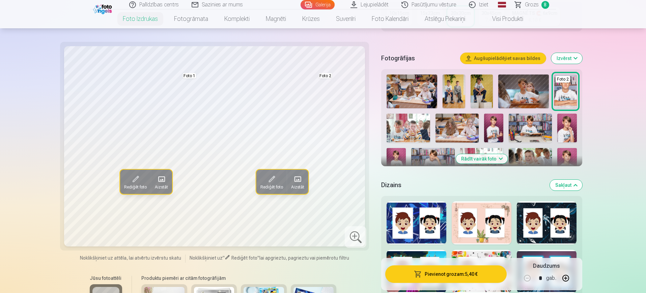
scroll to position [84, 0]
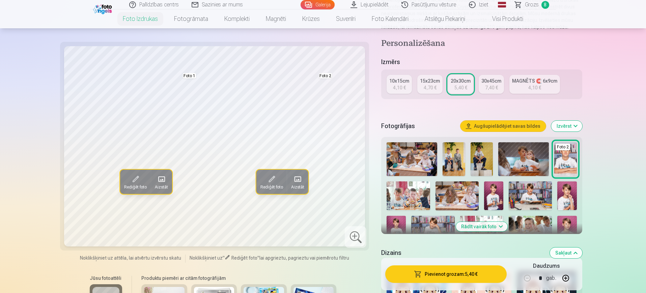
click at [534, 7] on span "Grozs" at bounding box center [532, 5] width 14 height 8
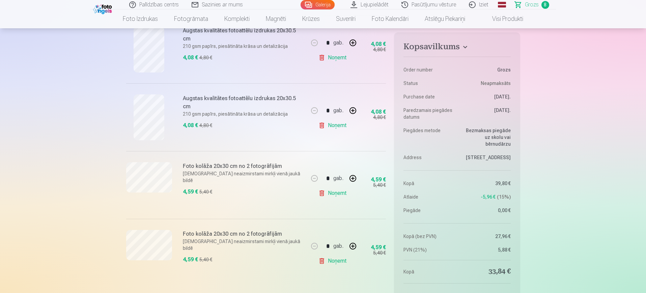
scroll to position [464, 0]
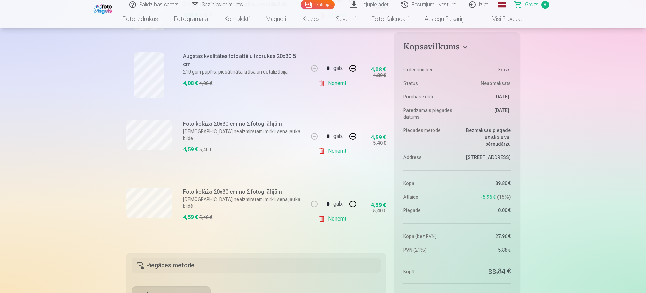
click at [338, 150] on link "Noņemt" at bounding box center [334, 150] width 31 height 13
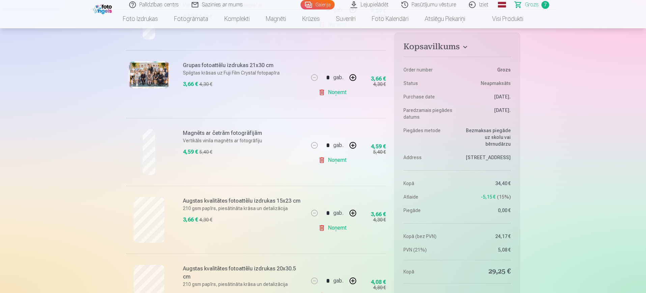
scroll to position [169, 0]
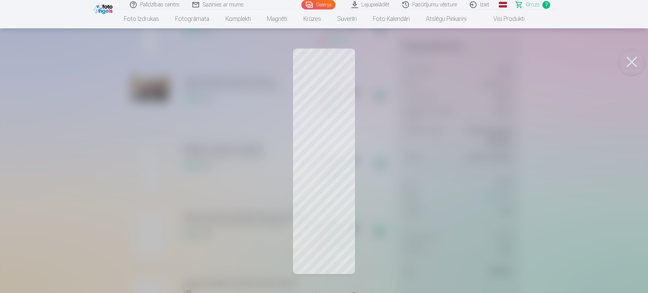
drag, startPoint x: 637, startPoint y: 55, endPoint x: 580, endPoint y: 58, distance: 57.1
click at [637, 56] on button at bounding box center [631, 62] width 27 height 27
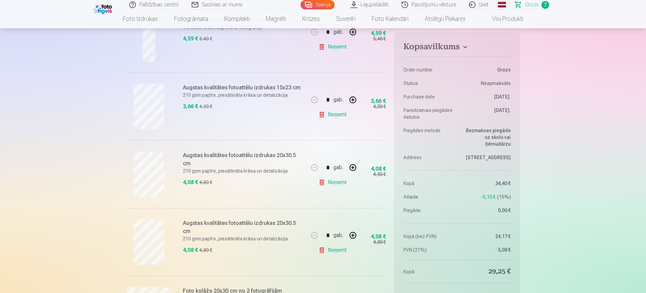
scroll to position [211, 0]
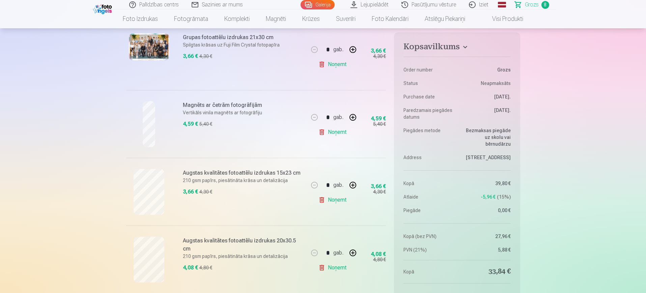
scroll to position [197, 0]
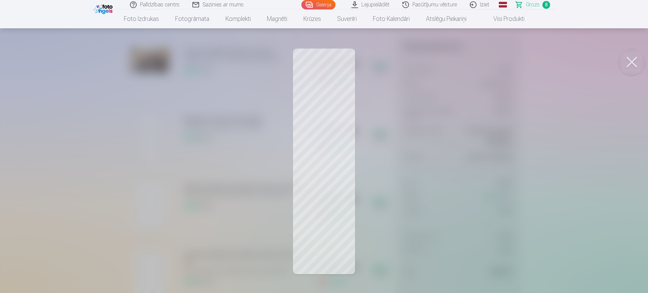
click at [166, 140] on div at bounding box center [324, 146] width 648 height 293
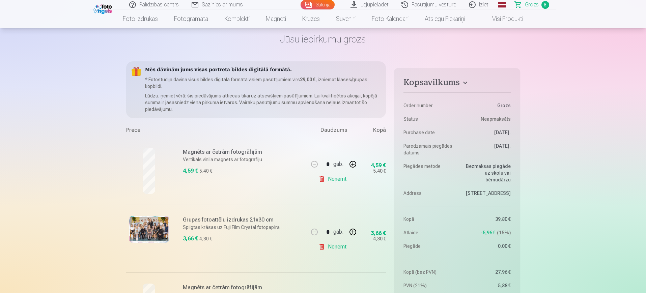
scroll to position [29, 0]
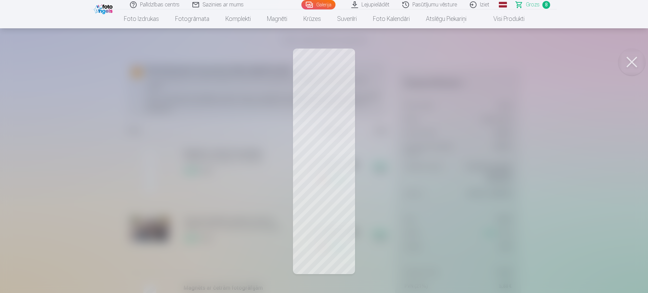
click at [631, 64] on button at bounding box center [631, 62] width 27 height 27
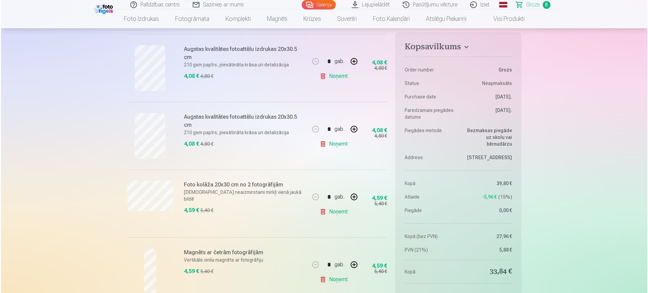
scroll to position [450, 0]
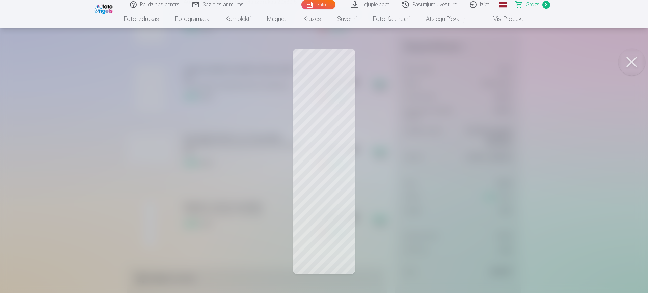
click at [311, 242] on div at bounding box center [324, 146] width 648 height 293
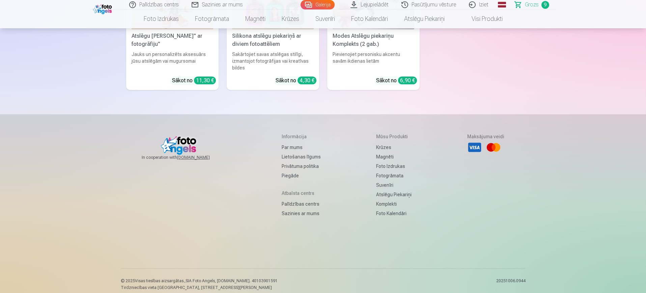
scroll to position [2964, 0]
click at [282, 134] on div "Informācija Par mums Lietošanas līgums Privātuma politika Piegāde" at bounding box center [301, 156] width 39 height 47
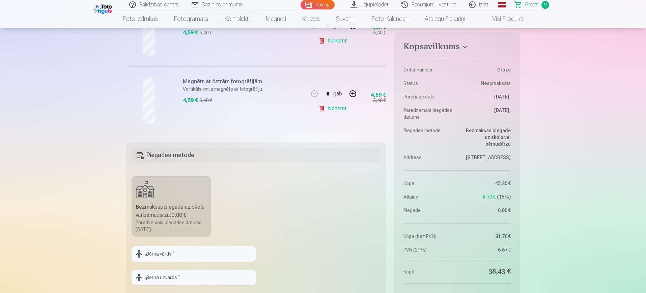
scroll to position [603, 0]
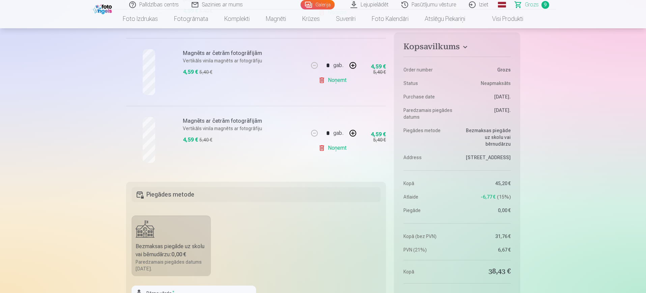
click at [142, 72] on div at bounding box center [149, 72] width 46 height 46
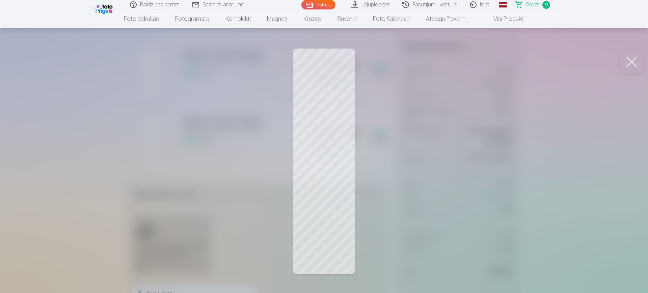
click at [76, 117] on div at bounding box center [324, 146] width 648 height 293
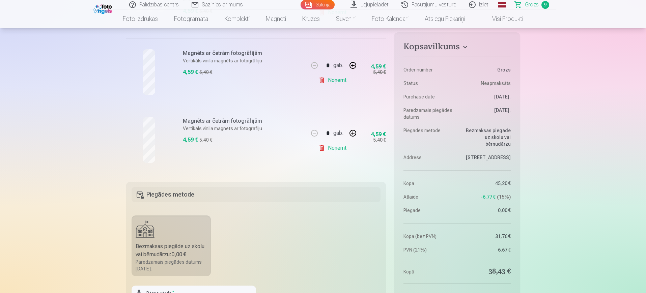
click at [337, 82] on link "Noņemt" at bounding box center [334, 80] width 31 height 13
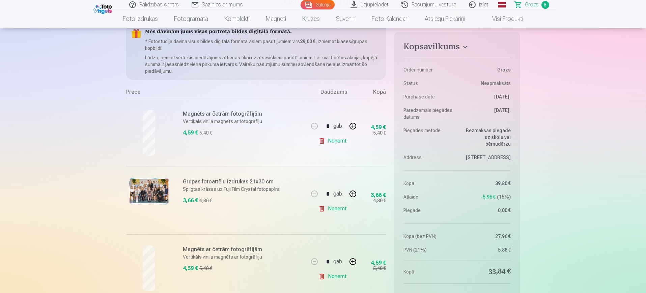
scroll to position [54, 0]
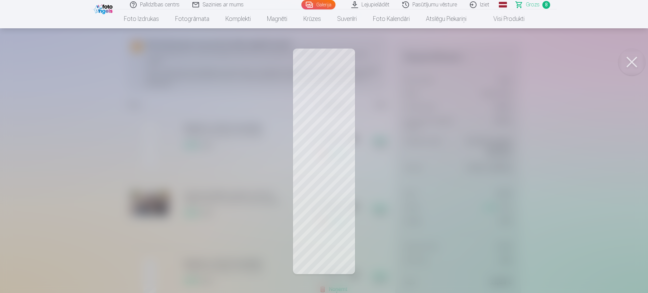
click at [160, 114] on div at bounding box center [324, 146] width 648 height 293
click at [151, 169] on div at bounding box center [324, 146] width 648 height 293
click at [143, 147] on div at bounding box center [324, 146] width 648 height 293
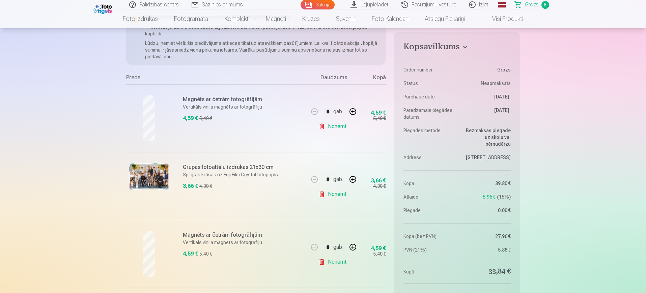
scroll to position [96, 0]
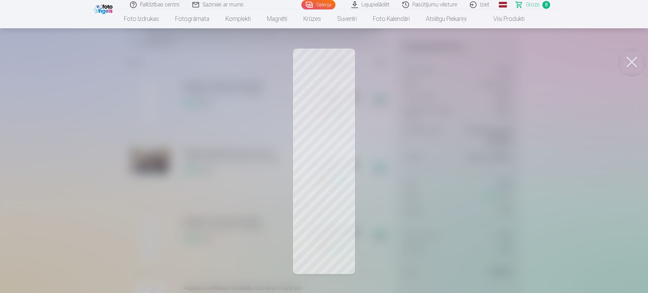
click at [106, 160] on div at bounding box center [324, 146] width 648 height 293
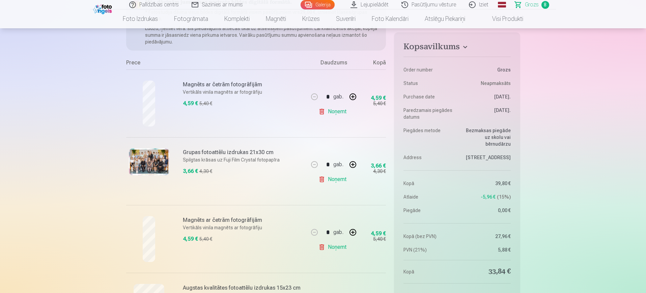
click at [334, 110] on link "Noņemt" at bounding box center [334, 111] width 31 height 13
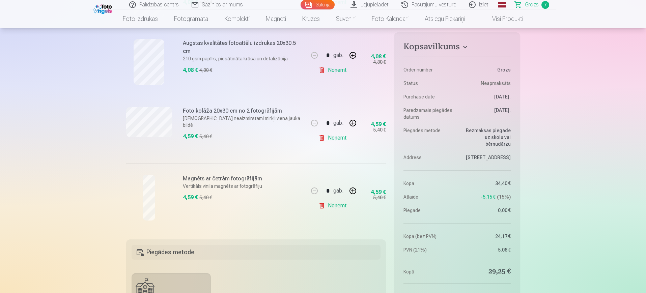
scroll to position [422, 0]
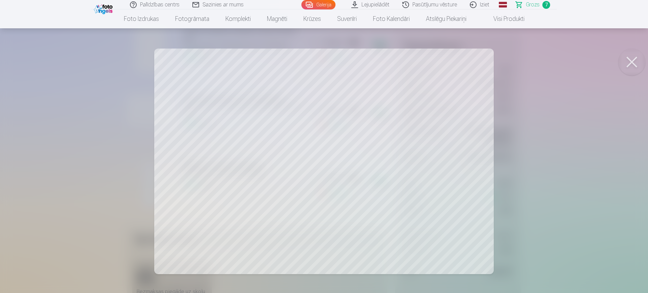
click at [56, 124] on div at bounding box center [324, 146] width 648 height 293
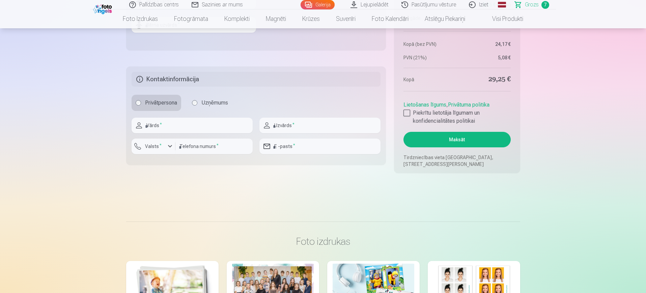
scroll to position [633, 0]
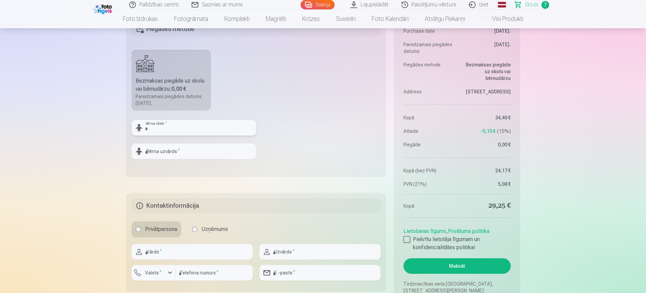
click at [157, 128] on input "text" at bounding box center [194, 128] width 125 height 16
type input "********"
click at [194, 250] on input "text" at bounding box center [192, 252] width 121 height 16
type input "******"
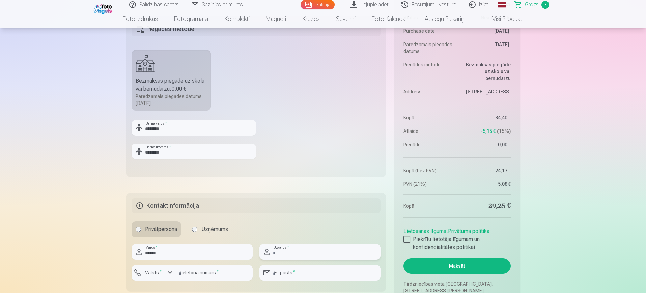
type input "********"
type input "**********"
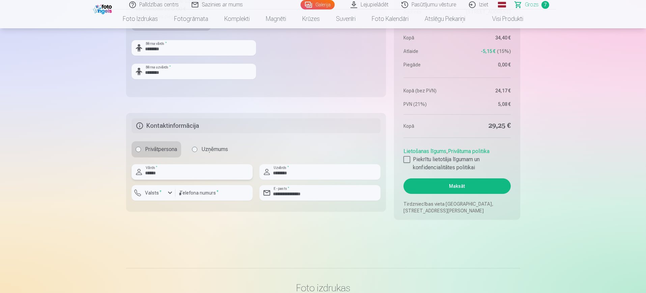
scroll to position [717, 0]
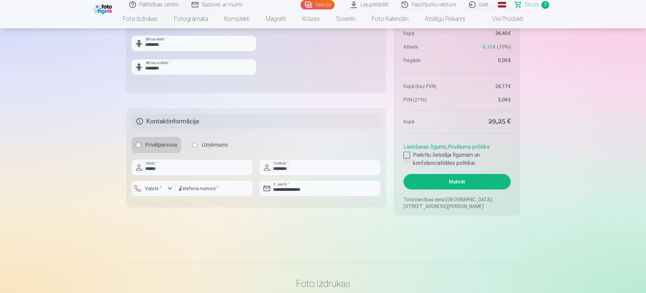
click at [408, 153] on div at bounding box center [407, 155] width 7 height 7
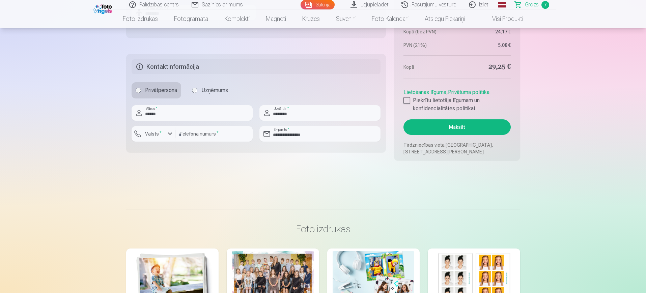
scroll to position [801, 0]
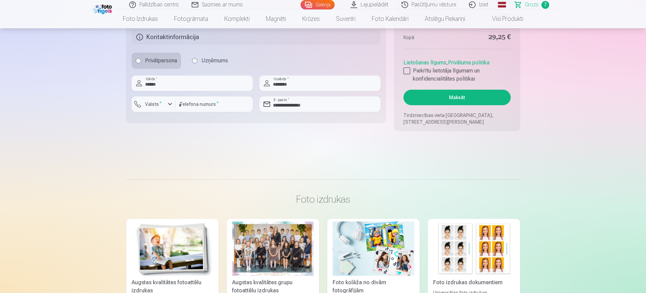
click at [459, 95] on button "Maksāt" at bounding box center [457, 98] width 107 height 16
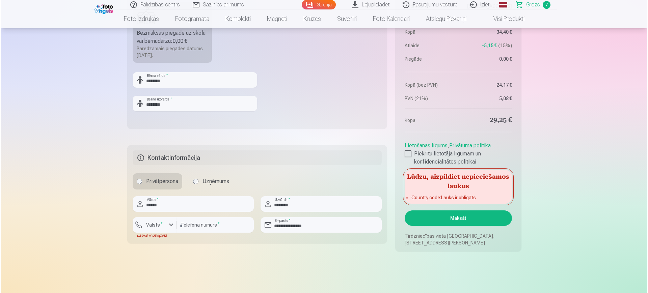
scroll to position [675, 0]
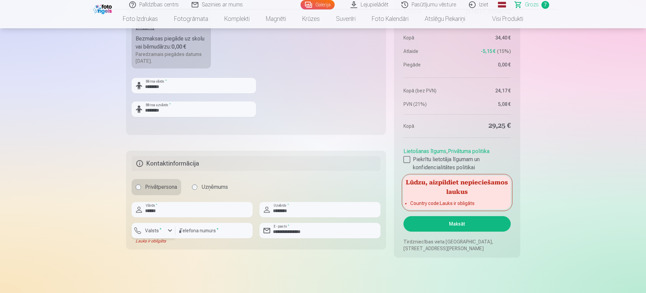
click at [150, 229] on label "Valsts *" at bounding box center [153, 230] width 22 height 7
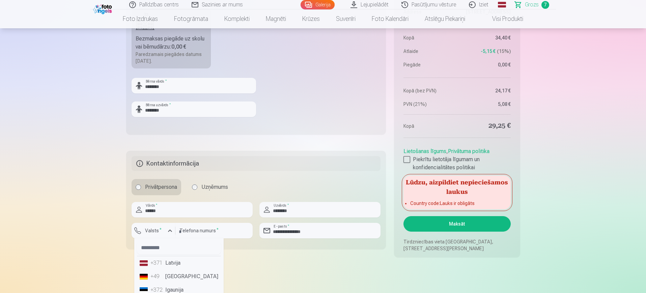
click at [170, 265] on li "+371 Latvija" at bounding box center [179, 262] width 84 height 13
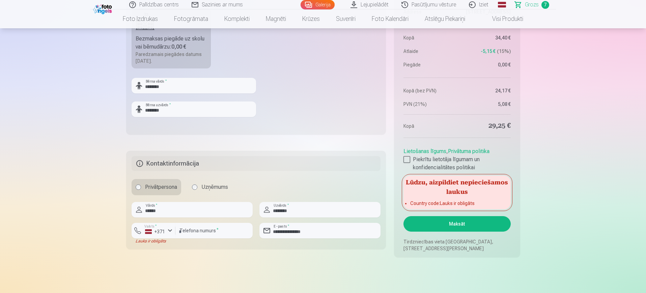
click at [489, 224] on button "Maksāt" at bounding box center [457, 224] width 107 height 16
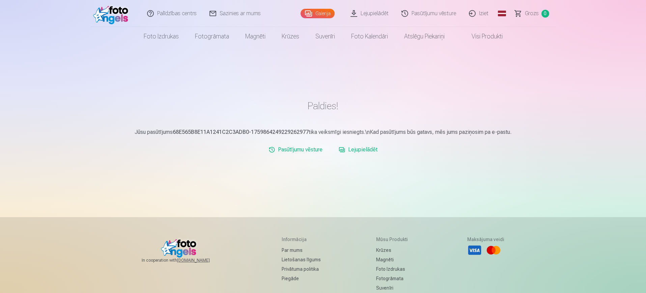
click at [372, 150] on link "Lejupielādēt" at bounding box center [358, 149] width 44 height 13
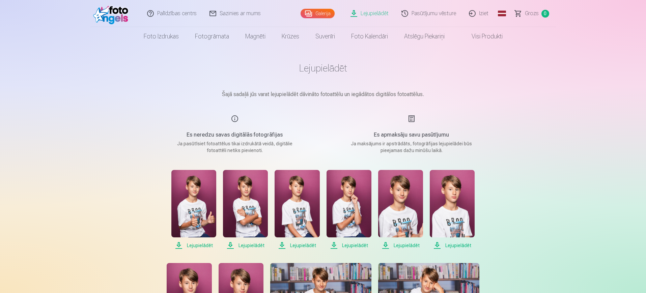
click at [236, 134] on h5 "Es neredzu savas digitālās fotogrāfijas" at bounding box center [235, 135] width 128 height 8
click at [241, 146] on p "Ja pasūtīsiet fotoattēlus tikai izdrukātā veidā, digitālie fotoattēli netiks pi…" at bounding box center [235, 146] width 128 height 13
click at [327, 67] on h1 "Lejupielādēt" at bounding box center [323, 68] width 337 height 12
click at [439, 97] on p "Šajā sadaļā jūs varat lejupielādēt dāvināto fotoattēlu un iegādātos digitālos f…" at bounding box center [323, 94] width 337 height 8
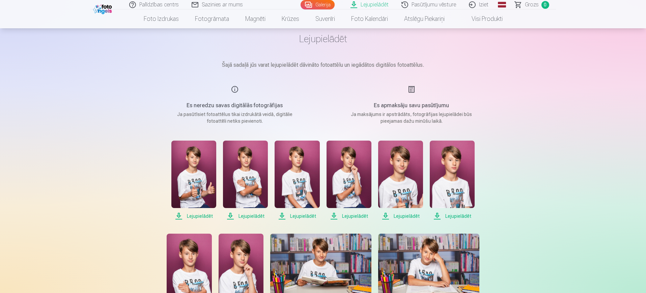
scroll to position [42, 0]
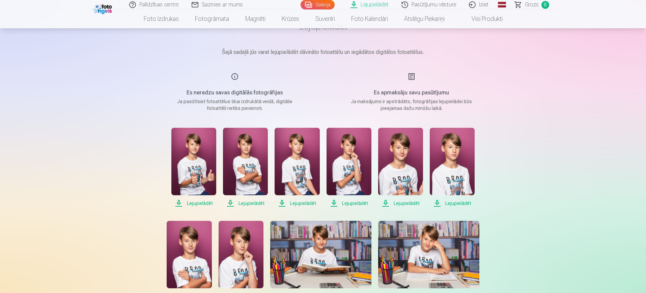
click at [200, 204] on span "Lejupielādēt" at bounding box center [193, 203] width 45 height 8
click at [259, 201] on span "Lejupielādēt" at bounding box center [245, 203] width 45 height 8
click at [305, 201] on span "Lejupielādēt" at bounding box center [297, 203] width 45 height 8
click at [354, 202] on span "Lejupielādēt" at bounding box center [349, 203] width 45 height 8
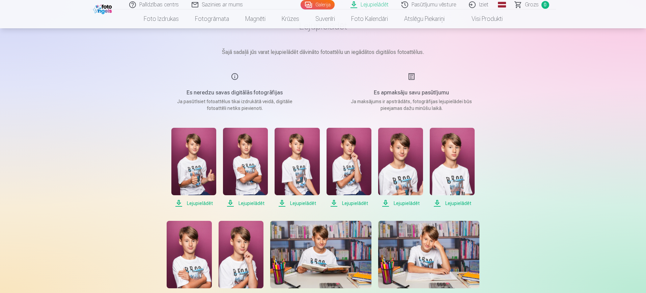
click at [409, 204] on span "Lejupielādēt" at bounding box center [400, 203] width 45 height 8
click at [459, 203] on span "Lejupielādēt" at bounding box center [452, 203] width 45 height 8
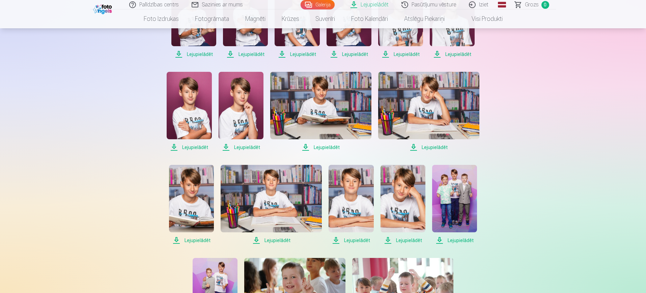
scroll to position [211, 0]
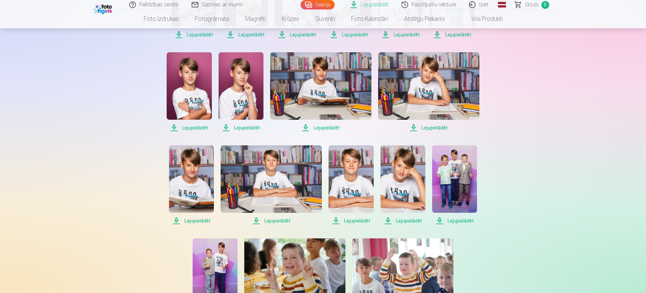
click at [195, 127] on span "Lejupielādēt" at bounding box center [189, 128] width 45 height 8
click at [253, 126] on span "Lejupielādēt" at bounding box center [241, 128] width 45 height 8
click at [329, 128] on span "Lejupielādēt" at bounding box center [320, 128] width 101 height 8
click at [440, 128] on span "Lejupielādēt" at bounding box center [428, 128] width 101 height 8
click at [196, 219] on span "Lejupielādēt" at bounding box center [191, 221] width 45 height 8
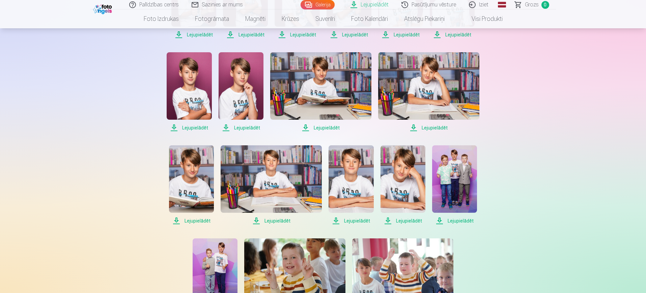
click at [277, 220] on span "Lejupielādēt" at bounding box center [271, 221] width 101 height 8
click at [358, 221] on span "Lejupielādēt" at bounding box center [351, 221] width 45 height 8
click at [414, 219] on span "Lejupielādēt" at bounding box center [403, 221] width 45 height 8
click at [467, 219] on span "Lejupielādēt" at bounding box center [454, 221] width 45 height 8
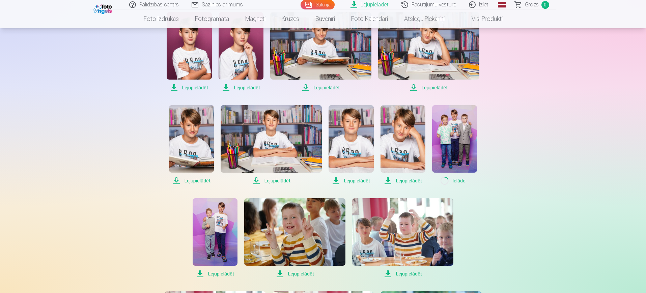
scroll to position [337, 0]
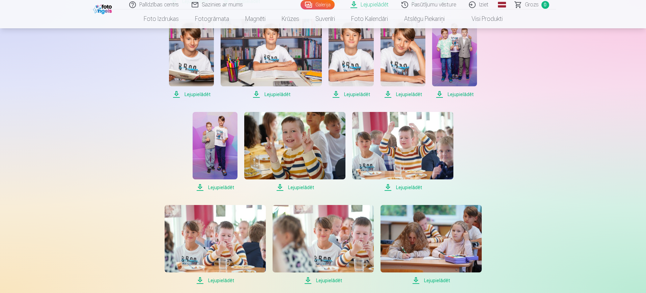
click at [230, 188] on span "Lejupielādēt" at bounding box center [215, 188] width 45 height 8
click at [305, 188] on span "Lejupielādēt" at bounding box center [294, 188] width 101 height 8
click at [409, 188] on span "Lejupielādēt" at bounding box center [402, 188] width 101 height 8
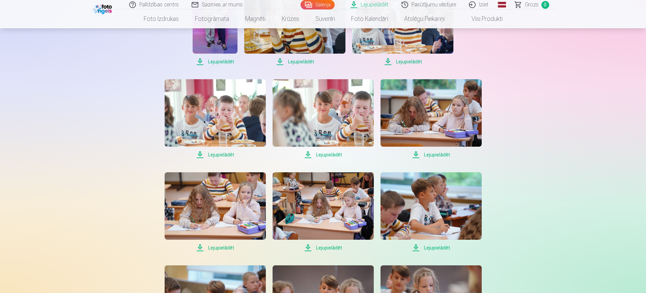
scroll to position [464, 0]
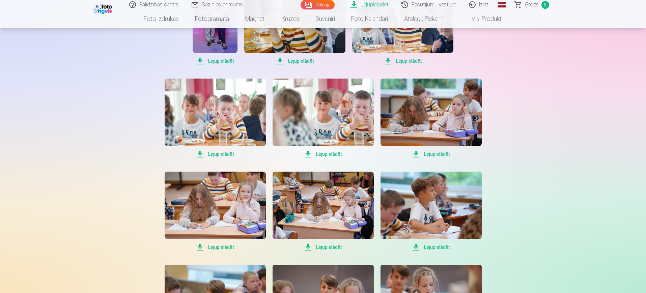
click at [221, 151] on span "Lejupielādēt" at bounding box center [215, 154] width 101 height 8
click at [338, 151] on span "Lejupielādēt" at bounding box center [323, 154] width 101 height 8
click at [447, 150] on span "Lejupielādēt" at bounding box center [431, 154] width 101 height 8
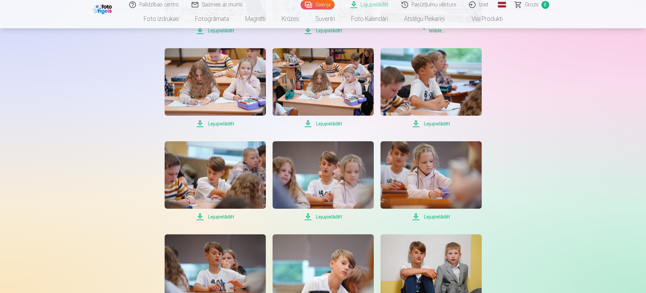
scroll to position [590, 0]
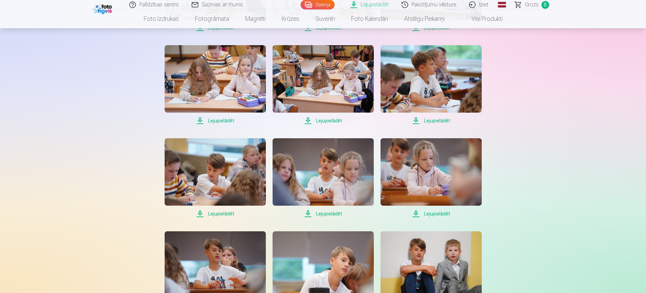
click at [220, 119] on span "Lejupielādēt" at bounding box center [215, 121] width 101 height 8
click at [332, 118] on span "Lejupielādēt" at bounding box center [323, 121] width 101 height 8
click at [438, 119] on span "Lejupielādēt" at bounding box center [431, 121] width 101 height 8
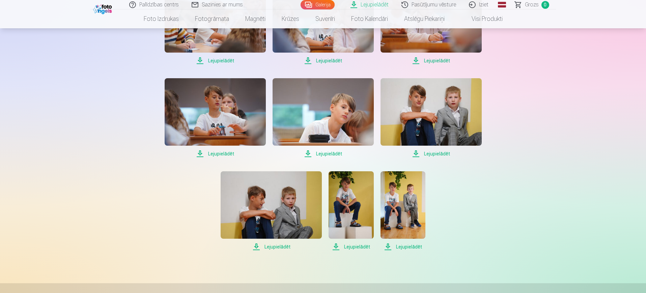
scroll to position [759, 0]
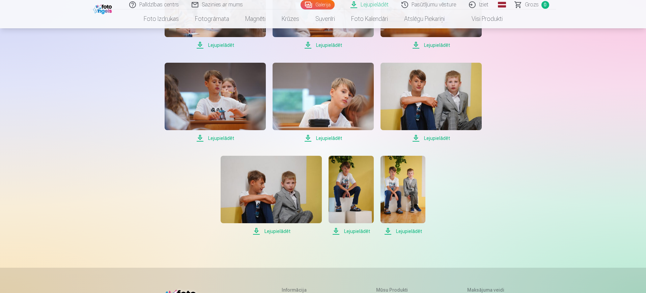
click at [214, 43] on span "Lejupielādēt" at bounding box center [215, 45] width 101 height 8
click at [334, 43] on span "Lejupielādēt" at bounding box center [323, 45] width 101 height 8
click at [443, 40] on link "Lejupielādēt" at bounding box center [431, 10] width 101 height 80
click at [226, 136] on span "Lejupielādēt" at bounding box center [215, 138] width 101 height 8
click at [331, 136] on span "Lejupielādēt" at bounding box center [323, 138] width 101 height 8
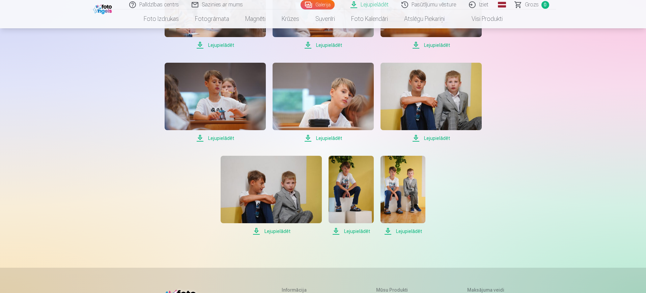
click at [435, 135] on span "Lejupielādēt" at bounding box center [431, 138] width 101 height 8
click at [276, 233] on span "Lejupielādēt" at bounding box center [271, 231] width 101 height 8
click at [357, 228] on span "Lejupielādēt" at bounding box center [351, 231] width 45 height 8
click at [412, 232] on span "Lejupielādēt" at bounding box center [403, 231] width 45 height 8
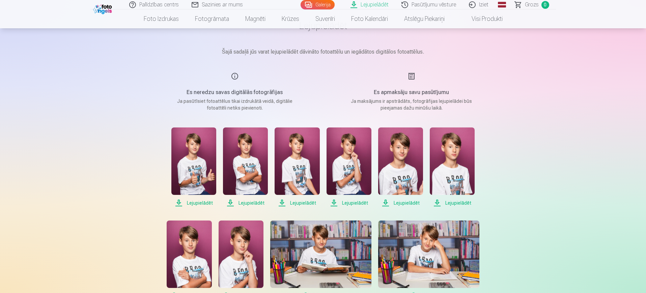
scroll to position [0, 0]
